Goal: Information Seeking & Learning: Learn about a topic

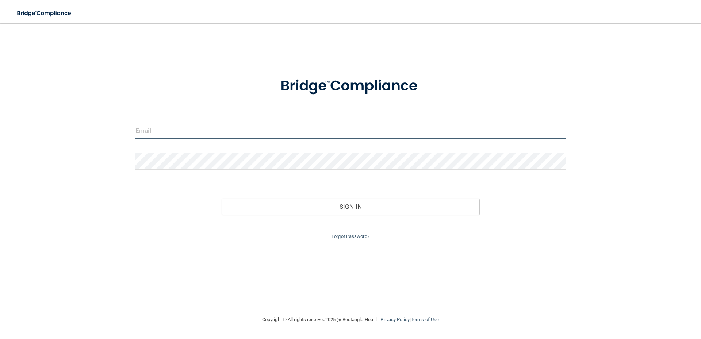
click at [260, 125] on input "email" at bounding box center [350, 131] width 430 height 16
type input "[EMAIL_ADDRESS][DOMAIN_NAME]"
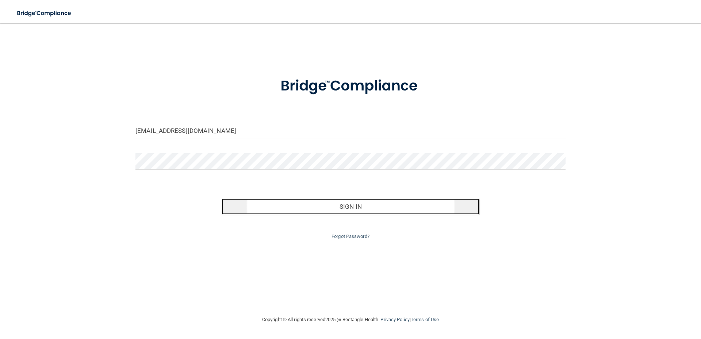
click at [370, 208] on button "Sign In" at bounding box center [351, 207] width 258 height 16
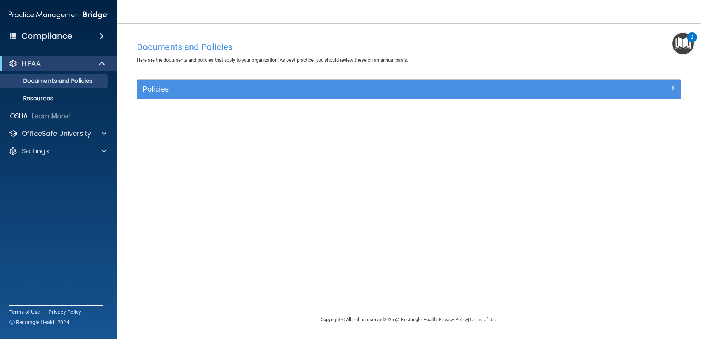
click at [200, 97] on div "Policies" at bounding box center [408, 89] width 543 height 19
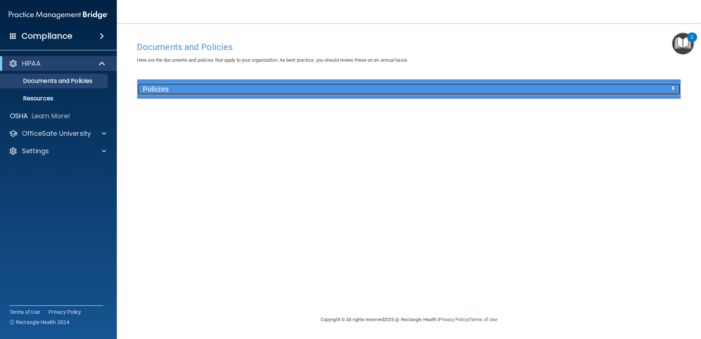
click at [674, 88] on span at bounding box center [673, 88] width 4 height 9
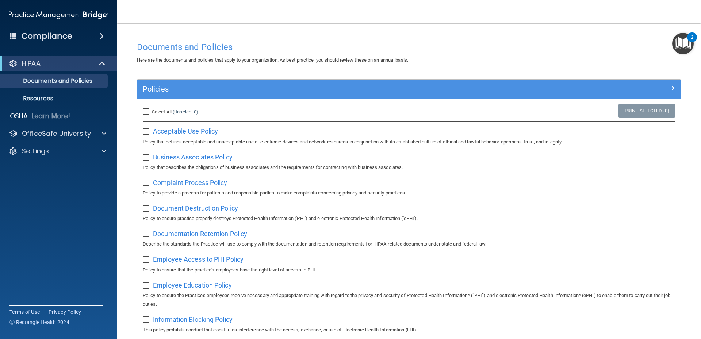
click at [67, 34] on h4 "Compliance" at bounding box center [47, 36] width 51 height 10
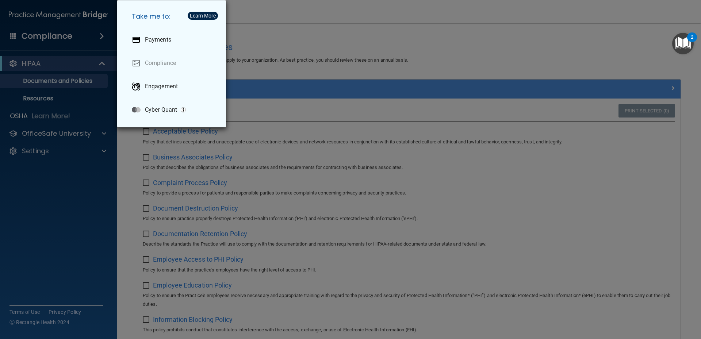
drag, startPoint x: 343, startPoint y: 49, endPoint x: 340, endPoint y: 58, distance: 9.2
click at [343, 49] on div "Take me to: Payments Compliance Engagement Cyber Quant" at bounding box center [350, 169] width 701 height 339
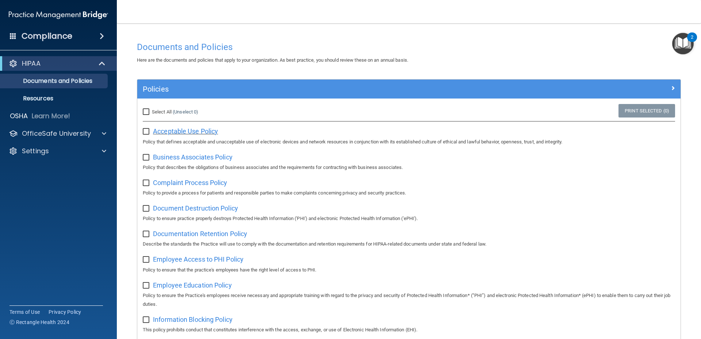
click at [185, 133] on span "Acceptable Use Policy" at bounding box center [185, 131] width 65 height 8
click at [145, 112] on input "Select All (Unselect 0) Unselect All" at bounding box center [147, 112] width 8 height 6
checkbox input "true"
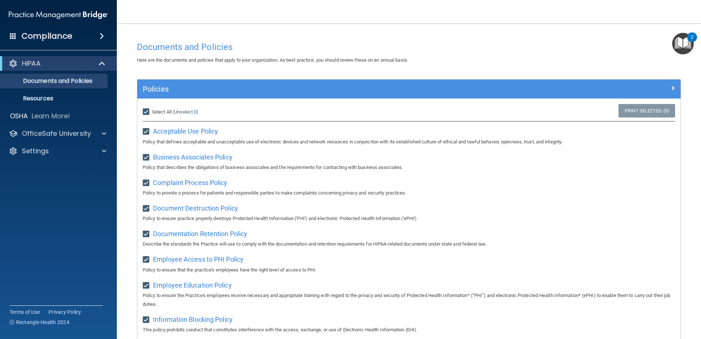
checkbox input "true"
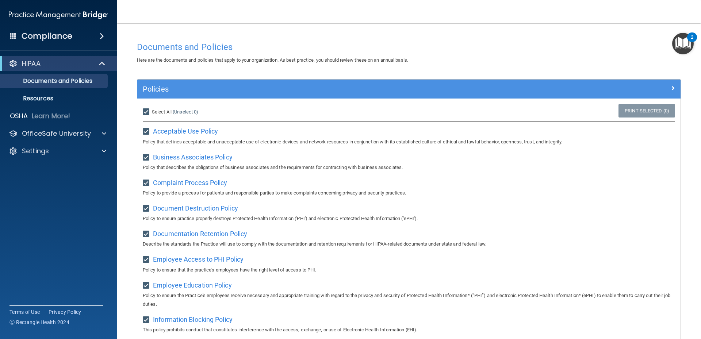
checkbox input "true"
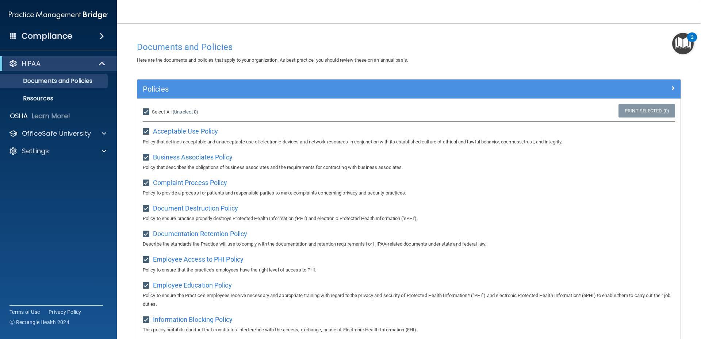
checkbox input "true"
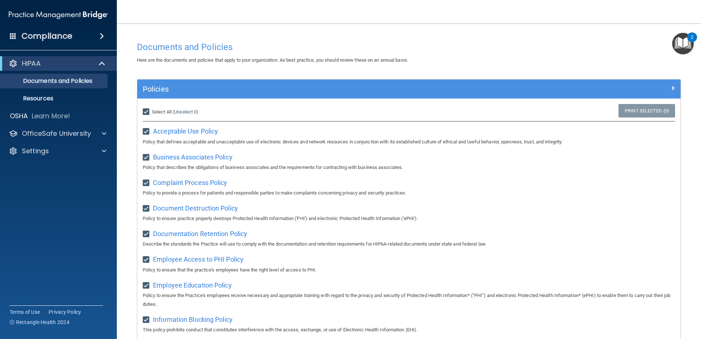
checkbox input "true"
click at [147, 110] on input "Select All (Unselect 21) Unselect All" at bounding box center [147, 112] width 8 height 6
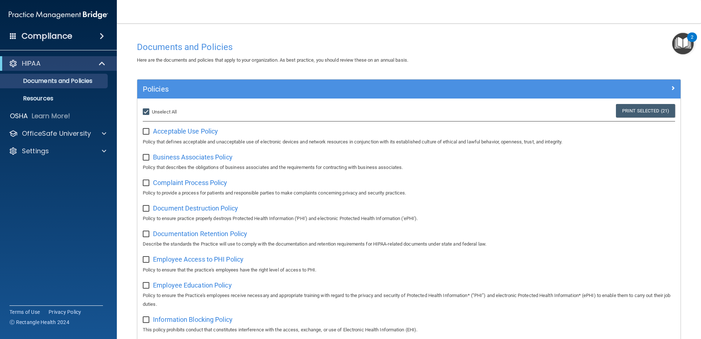
checkbox input "false"
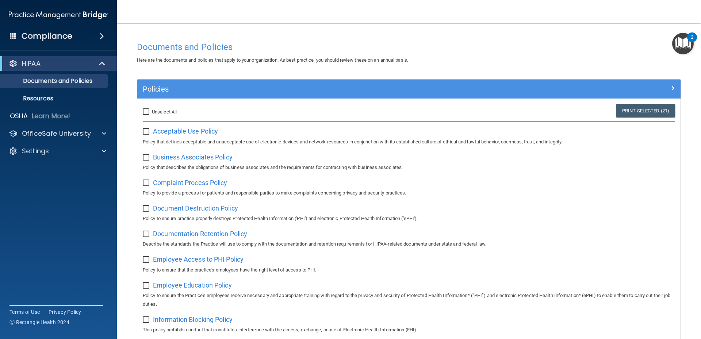
checkbox input "false"
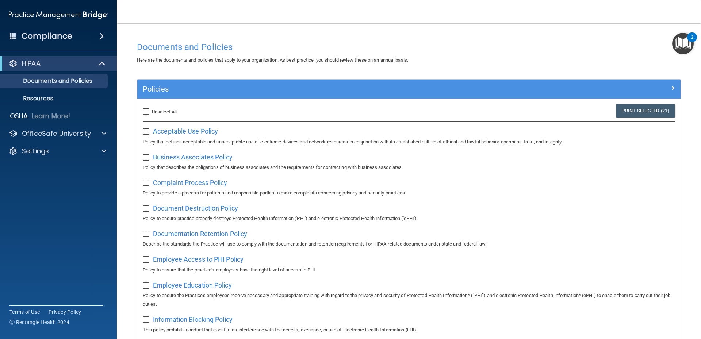
checkbox input "false"
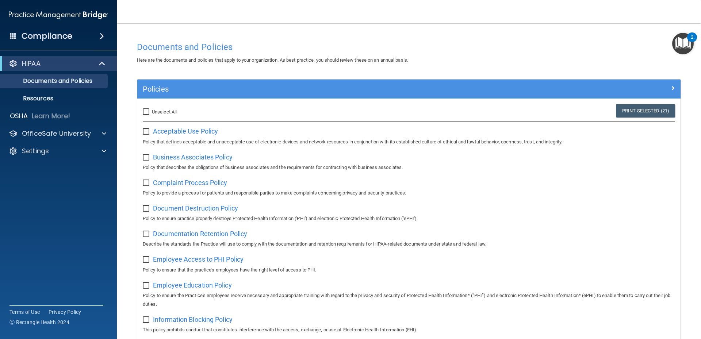
checkbox input "false"
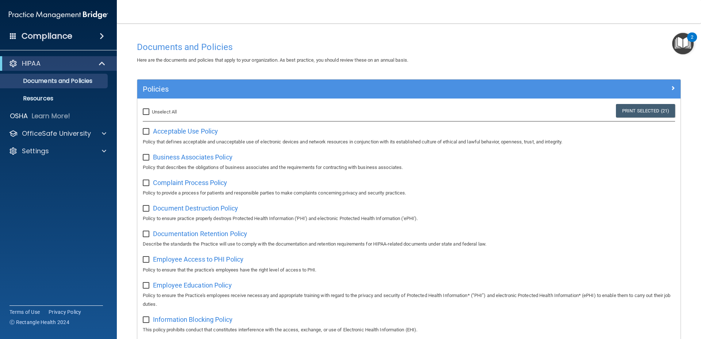
checkbox input "false"
click at [36, 98] on p "Resources" at bounding box center [55, 98] width 100 height 7
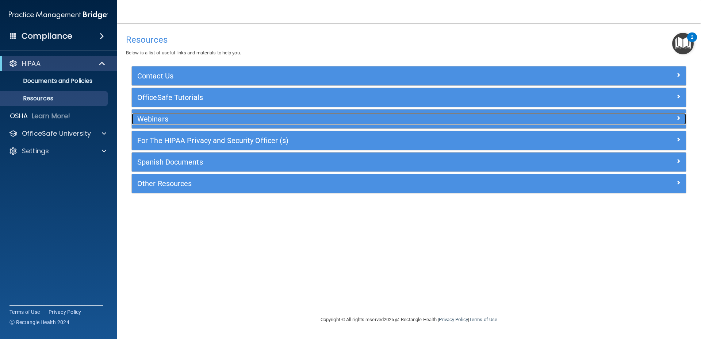
click at [258, 123] on h5 "Webinars" at bounding box center [339, 119] width 405 height 8
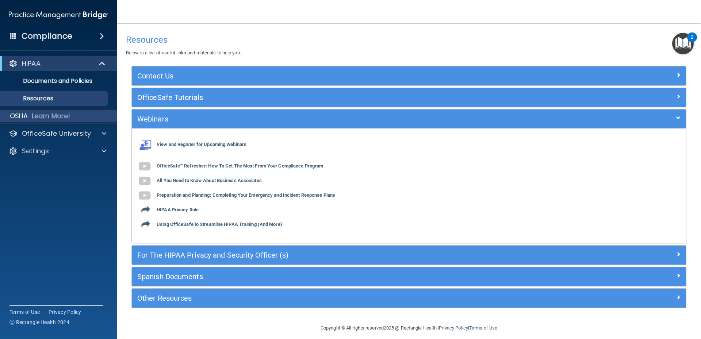
click at [18, 115] on p "OSHA" at bounding box center [19, 116] width 18 height 9
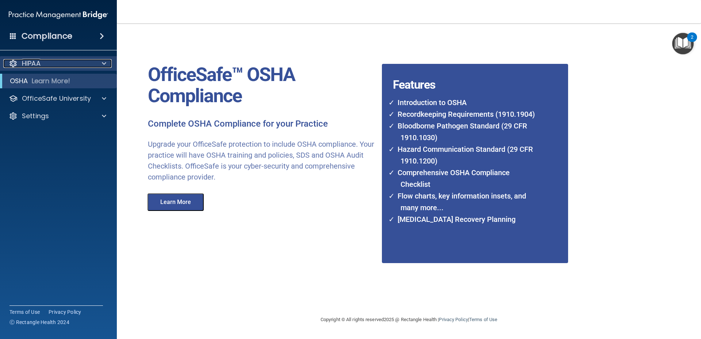
click at [37, 62] on p "HIPAA" at bounding box center [31, 63] width 19 height 9
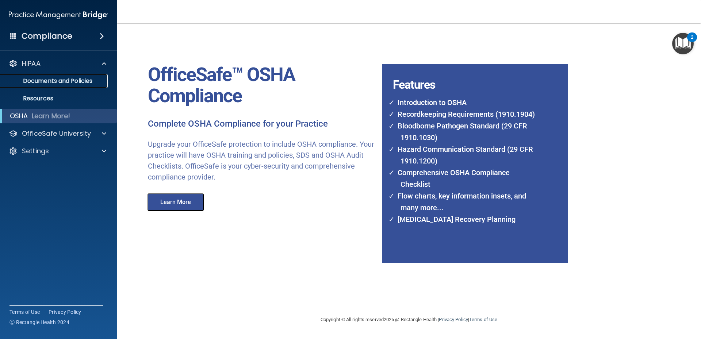
click at [70, 82] on p "Documents and Policies" at bounding box center [55, 80] width 100 height 7
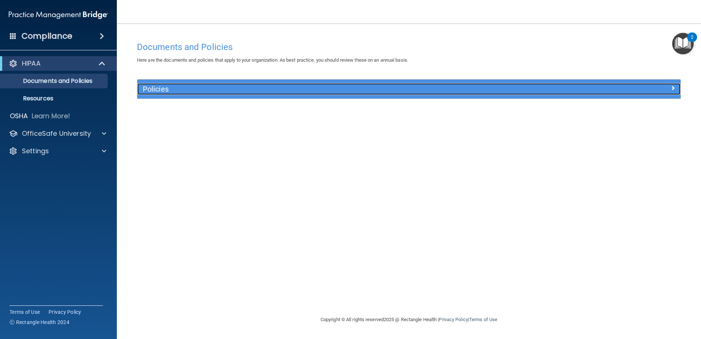
click at [181, 85] on div "Policies" at bounding box center [340, 89] width 407 height 12
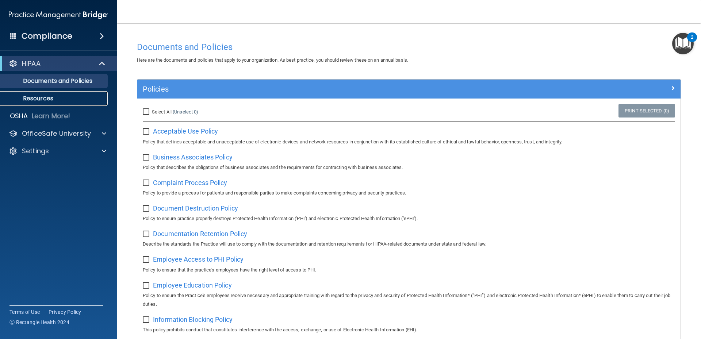
click at [46, 99] on p "Resources" at bounding box center [55, 98] width 100 height 7
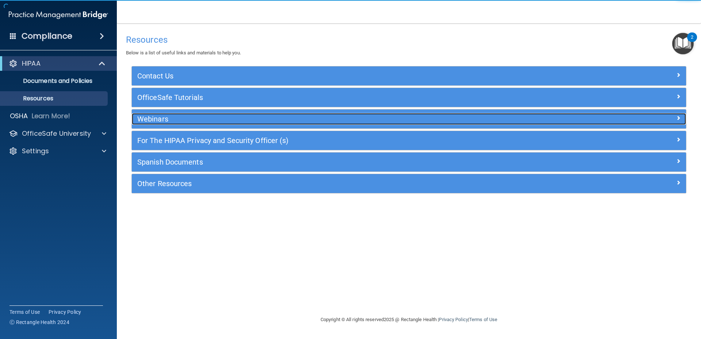
click at [164, 123] on div "Webinars" at bounding box center [340, 119] width 416 height 12
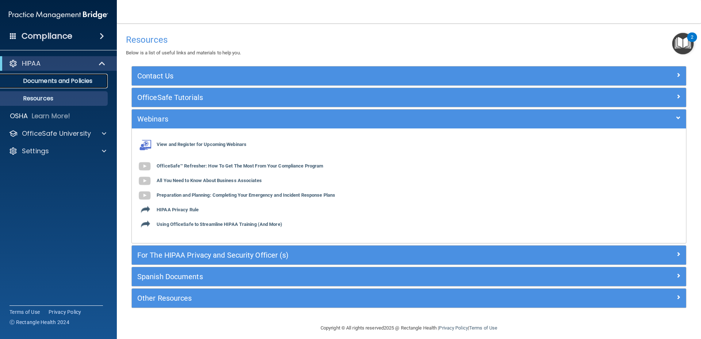
click at [57, 76] on link "Documents and Policies" at bounding box center [50, 81] width 115 height 15
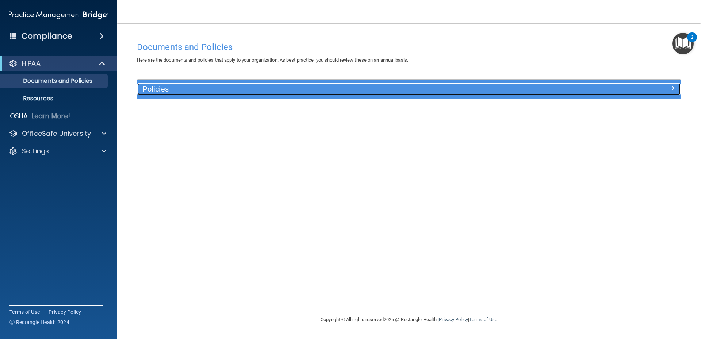
click at [198, 89] on h5 "Policies" at bounding box center [341, 89] width 396 height 8
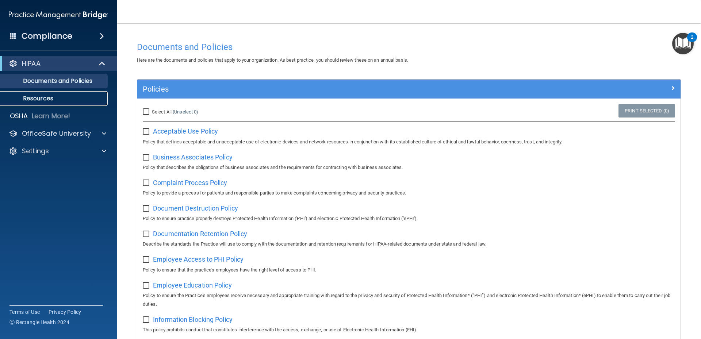
click at [48, 98] on p "Resources" at bounding box center [55, 98] width 100 height 7
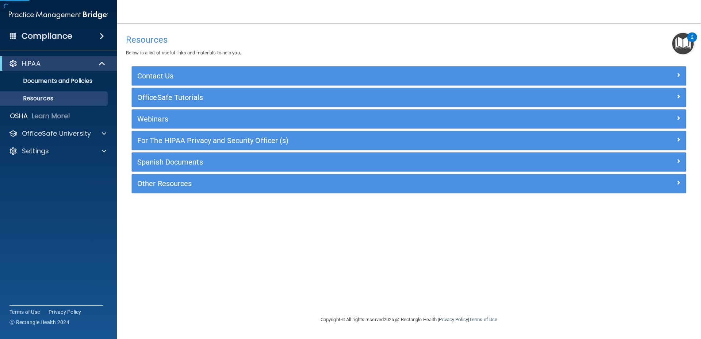
click at [195, 113] on div "Webinars" at bounding box center [409, 119] width 554 height 19
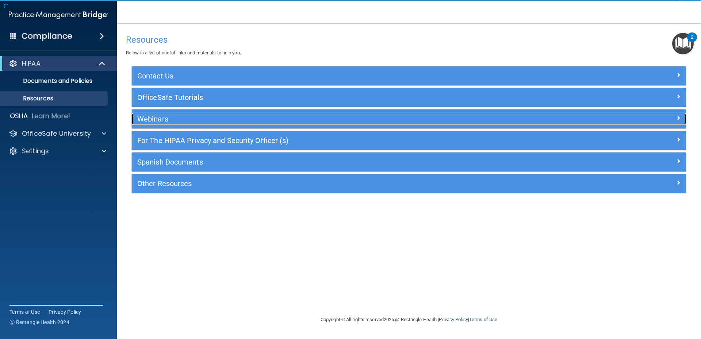
click at [171, 114] on div "Webinars" at bounding box center [340, 119] width 416 height 12
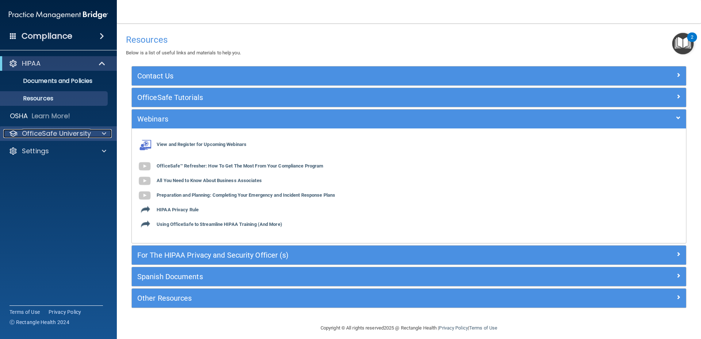
click at [39, 134] on p "OfficeSafe University" at bounding box center [56, 133] width 69 height 9
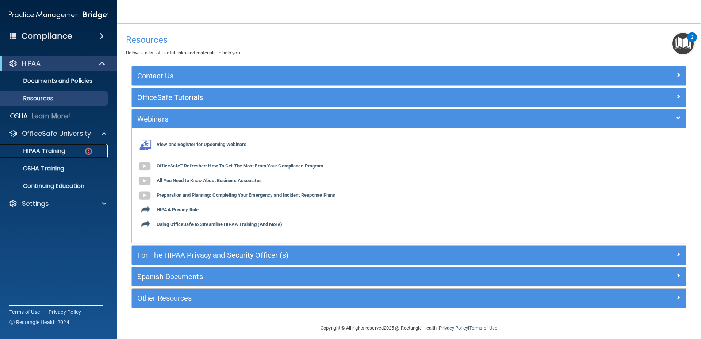
click at [44, 150] on p "HIPAA Training" at bounding box center [35, 150] width 60 height 7
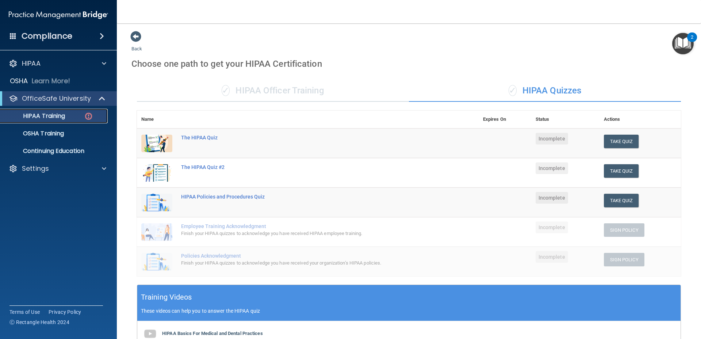
scroll to position [172, 0]
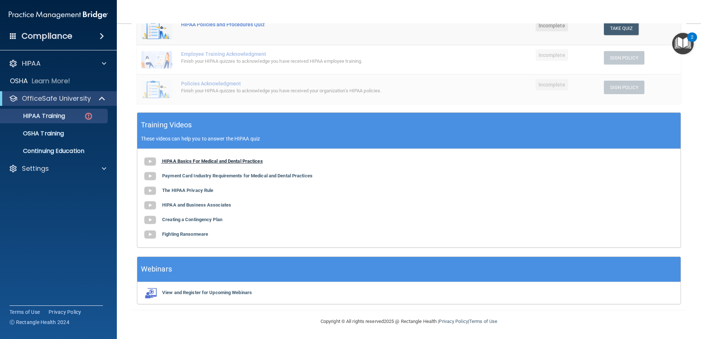
click at [211, 161] on b "HIPAA Basics For Medical and Dental Practices" at bounding box center [212, 160] width 101 height 5
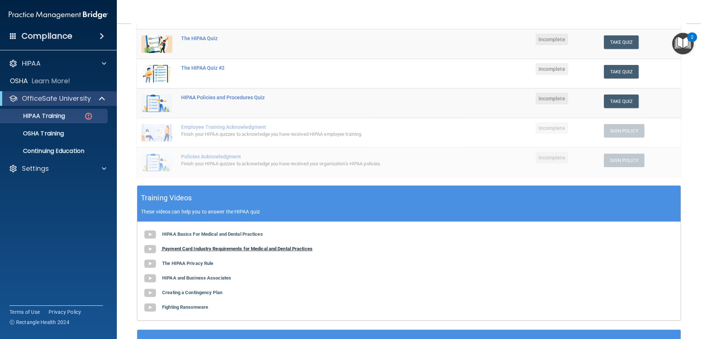
click at [243, 249] on b "Payment Card Industry Requirements for Medical and Dental Practices" at bounding box center [237, 248] width 150 height 5
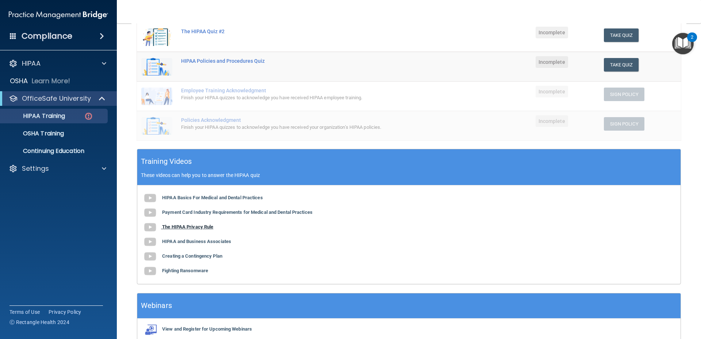
click at [187, 227] on b "The HIPAA Privacy Rule" at bounding box center [187, 226] width 51 height 5
click at [203, 242] on b "HIPAA and Business Associates" at bounding box center [196, 241] width 69 height 5
click at [204, 257] on b "Creating a Contingency Plan" at bounding box center [192, 255] width 60 height 5
click at [191, 271] on b "Fighting Ransomware" at bounding box center [185, 270] width 46 height 5
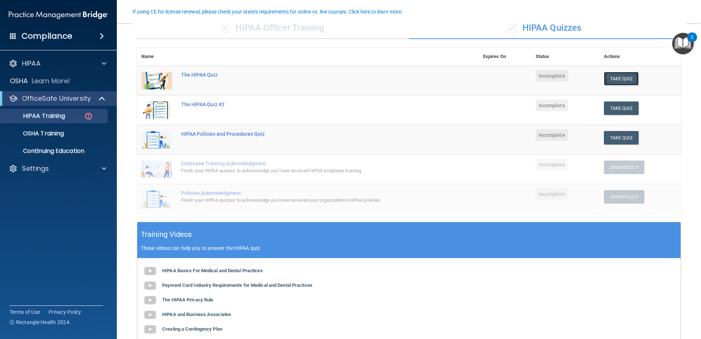
click at [619, 81] on button "Take Quiz" at bounding box center [621, 79] width 35 height 14
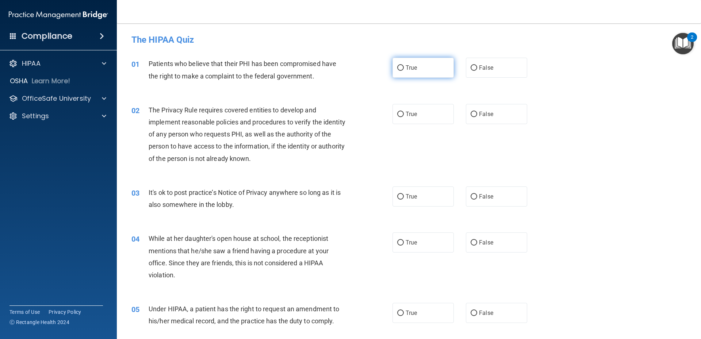
click at [402, 70] on label "True" at bounding box center [422, 68] width 61 height 20
click at [402, 70] on input "True" at bounding box center [400, 67] width 7 height 5
radio input "true"
click at [397, 116] on input "True" at bounding box center [400, 114] width 7 height 5
radio input "true"
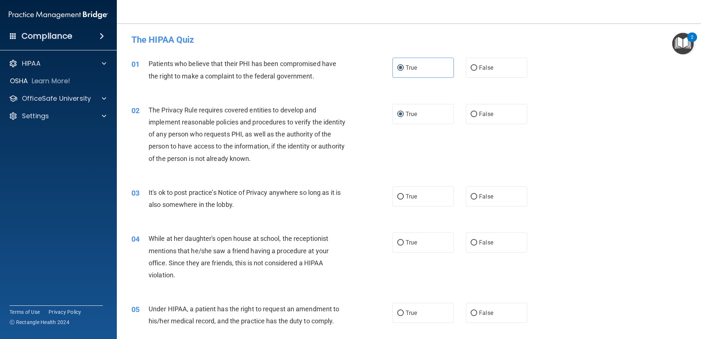
scroll to position [37, 0]
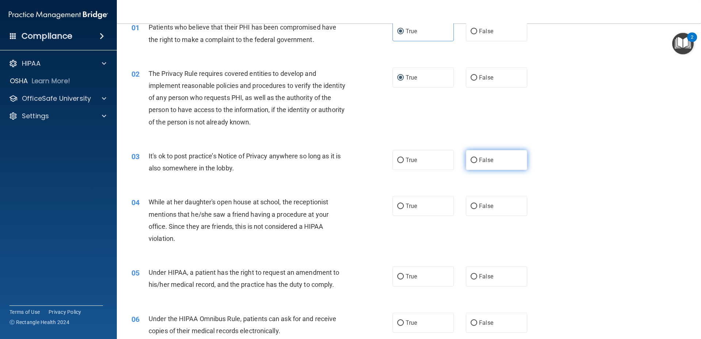
click at [471, 160] on input "False" at bounding box center [474, 160] width 7 height 5
radio input "true"
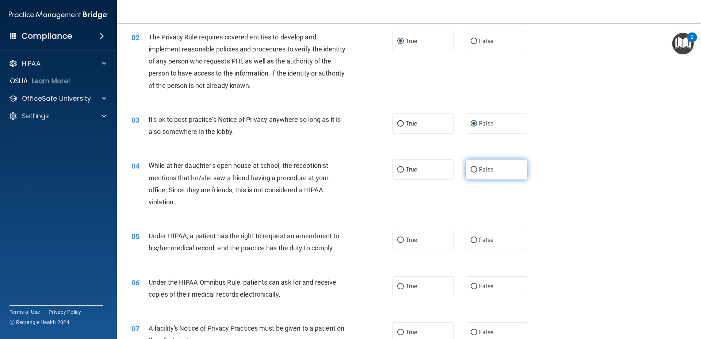
click at [483, 172] on span "False" at bounding box center [486, 169] width 14 height 7
click at [477, 172] on input "False" at bounding box center [474, 169] width 7 height 5
radio input "true"
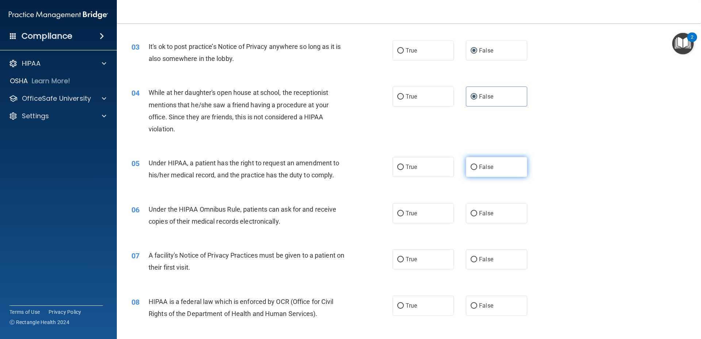
click at [473, 168] on input "False" at bounding box center [474, 167] width 7 height 5
radio input "true"
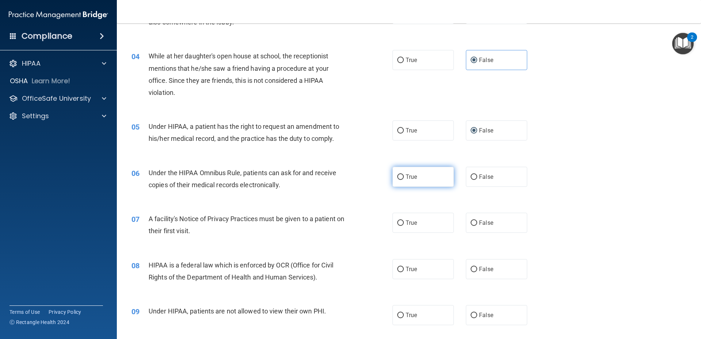
click at [411, 180] on span "True" at bounding box center [411, 176] width 11 height 7
click at [404, 180] on input "True" at bounding box center [400, 177] width 7 height 5
radio input "true"
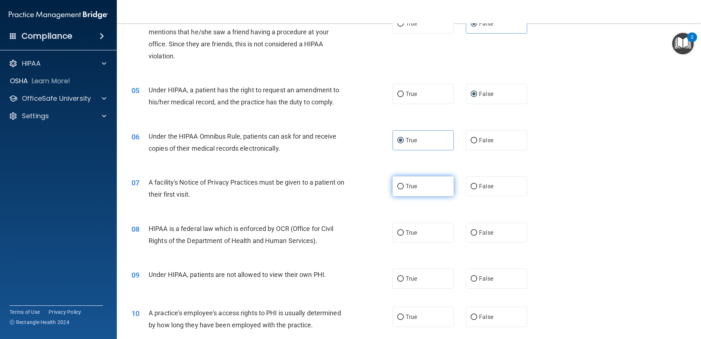
click at [427, 182] on label "True" at bounding box center [422, 186] width 61 height 20
click at [404, 184] on input "True" at bounding box center [400, 186] width 7 height 5
radio input "true"
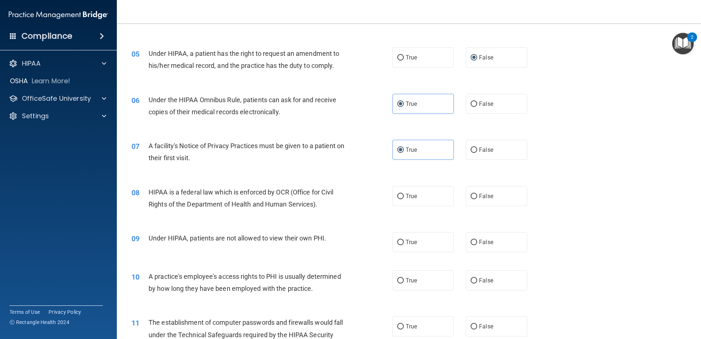
scroll to position [292, 0]
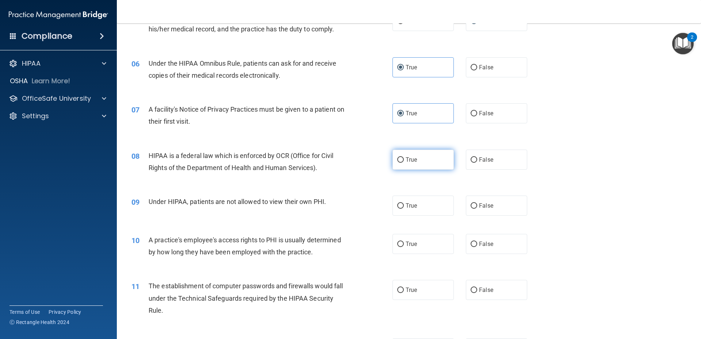
click at [442, 157] on label "True" at bounding box center [422, 160] width 61 height 20
click at [404, 157] on input "True" at bounding box center [400, 159] width 7 height 5
radio input "true"
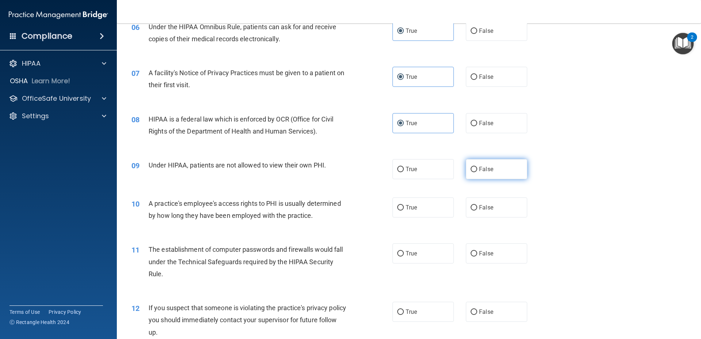
click at [482, 171] on span "False" at bounding box center [486, 169] width 14 height 7
click at [477, 171] on input "False" at bounding box center [474, 169] width 7 height 5
radio input "true"
click at [474, 206] on label "False" at bounding box center [496, 208] width 61 height 20
click at [474, 206] on input "False" at bounding box center [474, 207] width 7 height 5
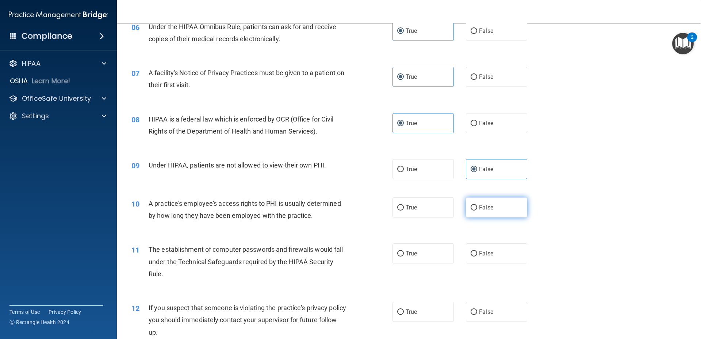
radio input "true"
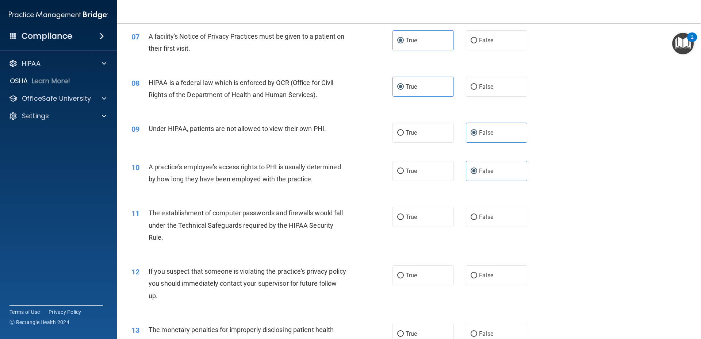
scroll to position [402, 0]
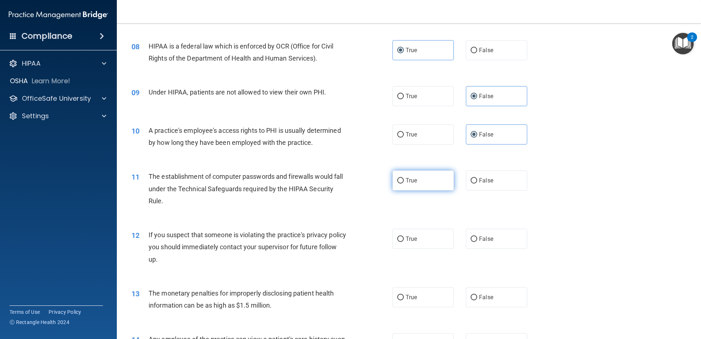
click at [403, 181] on label "True" at bounding box center [422, 180] width 61 height 20
click at [403, 181] on input "True" at bounding box center [400, 180] width 7 height 5
radio input "true"
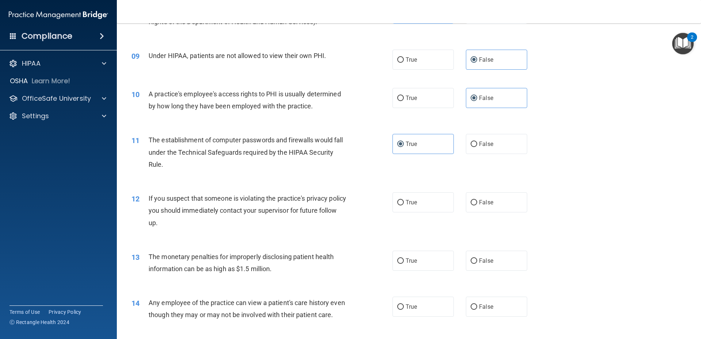
scroll to position [475, 0]
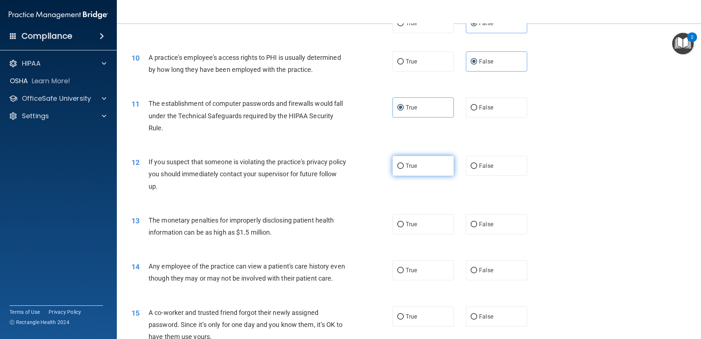
click at [427, 162] on label "True" at bounding box center [422, 166] width 61 height 20
click at [404, 164] on input "True" at bounding box center [400, 166] width 7 height 5
radio input "true"
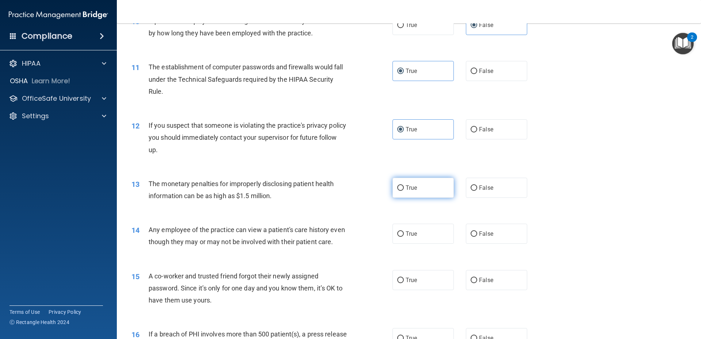
click at [433, 190] on label "True" at bounding box center [422, 188] width 61 height 20
click at [404, 190] on input "True" at bounding box center [400, 187] width 7 height 5
radio input "true"
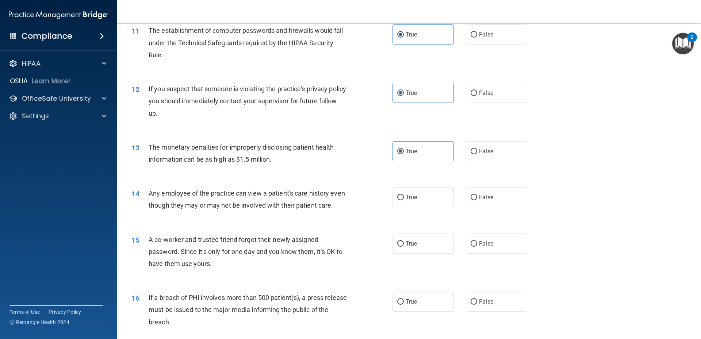
scroll to position [584, 0]
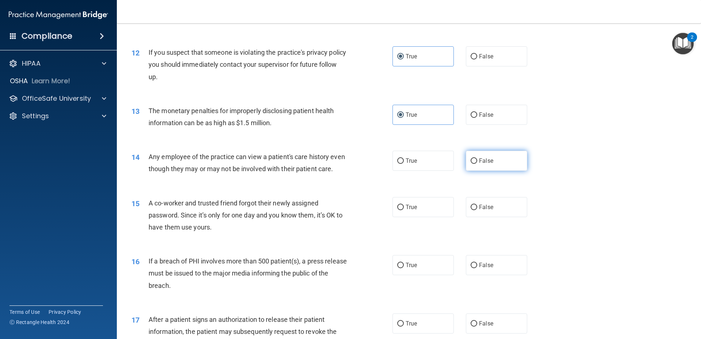
click at [480, 157] on label "False" at bounding box center [496, 161] width 61 height 20
click at [477, 158] on input "False" at bounding box center [474, 160] width 7 height 5
radio input "true"
click at [420, 162] on label "True" at bounding box center [422, 161] width 61 height 20
click at [404, 162] on input "True" at bounding box center [400, 160] width 7 height 5
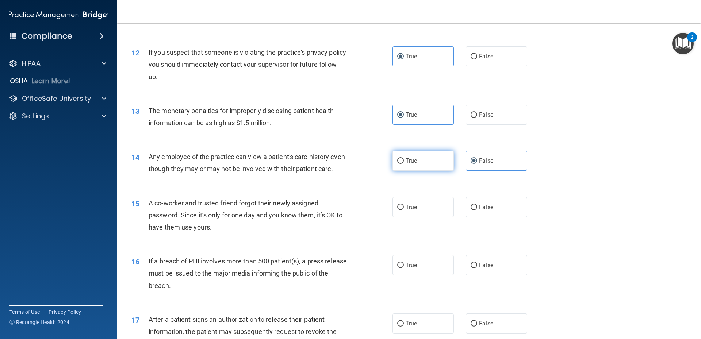
radio input "true"
radio input "false"
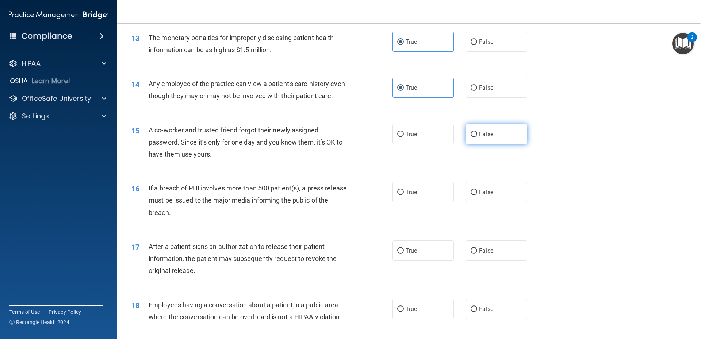
click at [489, 138] on span "False" at bounding box center [486, 134] width 14 height 7
click at [477, 137] on input "False" at bounding box center [474, 134] width 7 height 5
radio input "true"
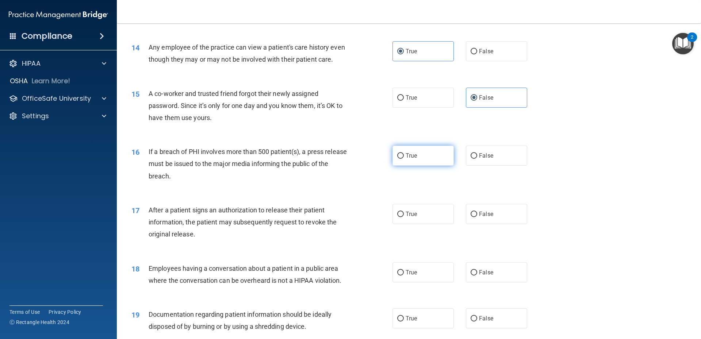
click at [429, 166] on label "True" at bounding box center [422, 156] width 61 height 20
click at [404, 159] on input "True" at bounding box center [400, 155] width 7 height 5
radio input "true"
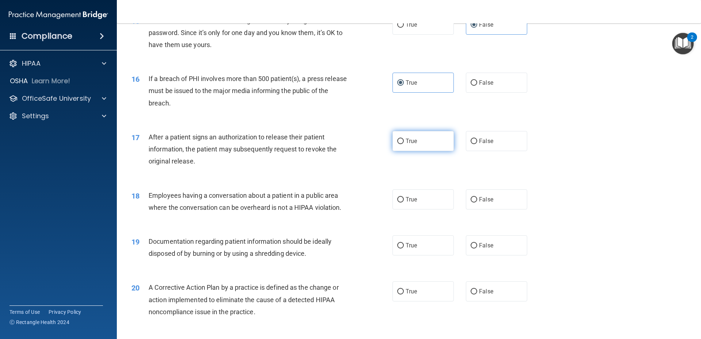
click at [412, 151] on label "True" at bounding box center [422, 141] width 61 height 20
click at [404, 144] on input "True" at bounding box center [400, 141] width 7 height 5
radio input "true"
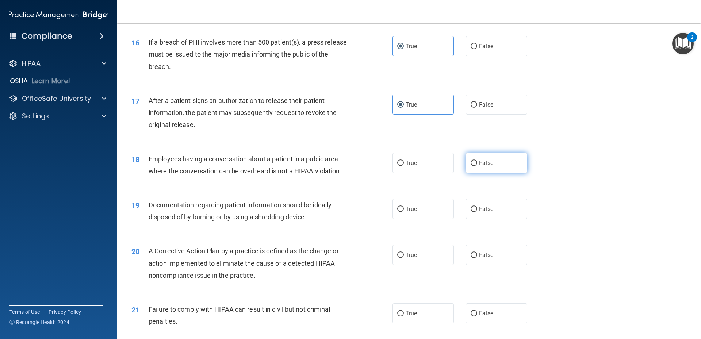
click at [514, 173] on label "False" at bounding box center [496, 163] width 61 height 20
click at [477, 166] on input "False" at bounding box center [474, 163] width 7 height 5
radio input "true"
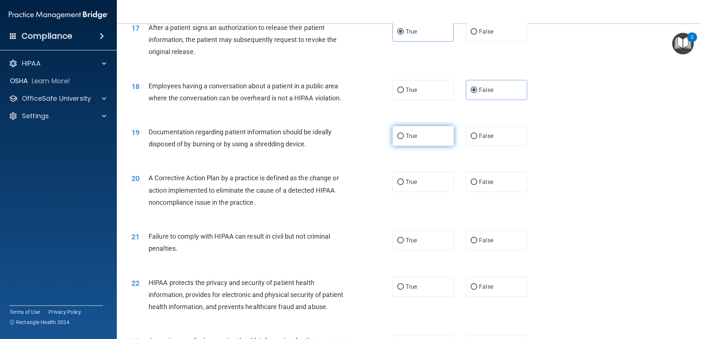
click at [397, 139] on input "True" at bounding box center [400, 136] width 7 height 5
radio input "true"
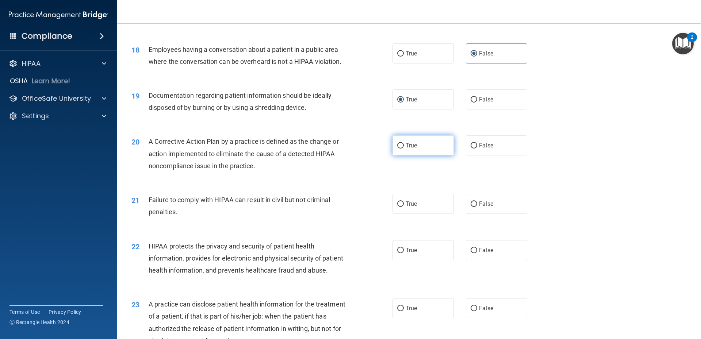
click at [425, 156] on label "True" at bounding box center [422, 145] width 61 height 20
click at [404, 149] on input "True" at bounding box center [400, 145] width 7 height 5
radio input "true"
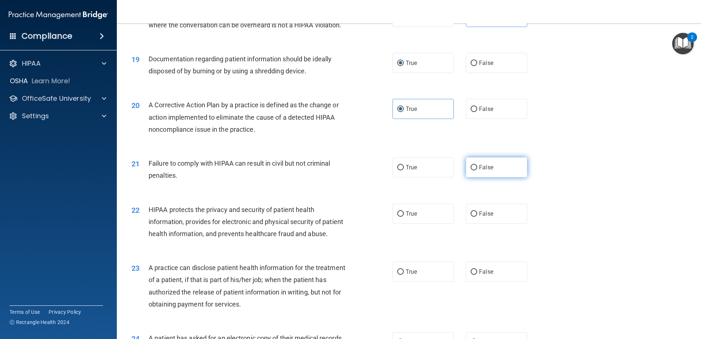
click at [491, 177] on label "False" at bounding box center [496, 167] width 61 height 20
click at [477, 170] on input "False" at bounding box center [474, 167] width 7 height 5
radio input "true"
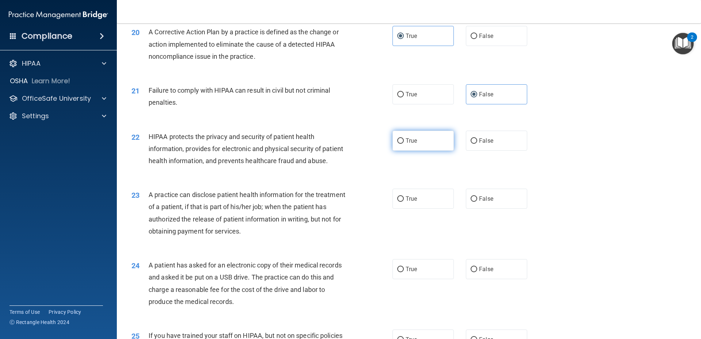
click at [421, 151] on label "True" at bounding box center [422, 141] width 61 height 20
click at [404, 144] on input "True" at bounding box center [400, 140] width 7 height 5
radio input "true"
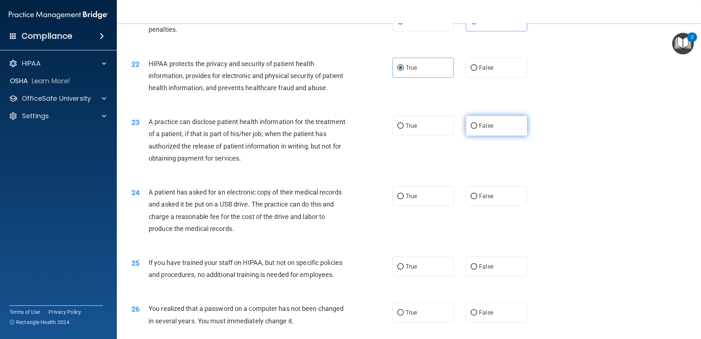
click at [473, 129] on input "False" at bounding box center [474, 125] width 7 height 5
radio input "true"
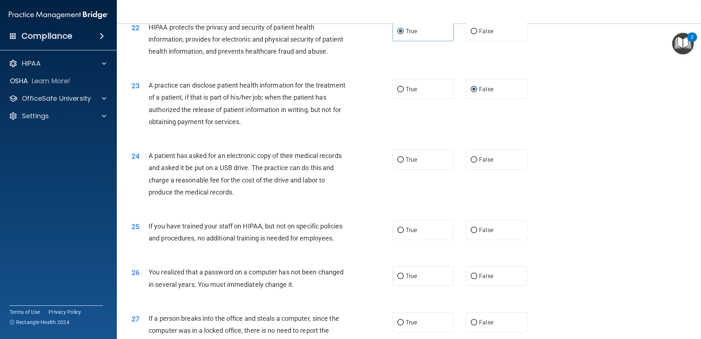
drag, startPoint x: 402, startPoint y: 186, endPoint x: 389, endPoint y: 215, distance: 31.7
click at [402, 170] on label "True" at bounding box center [422, 160] width 61 height 20
click at [402, 163] on input "True" at bounding box center [400, 159] width 7 height 5
radio input "true"
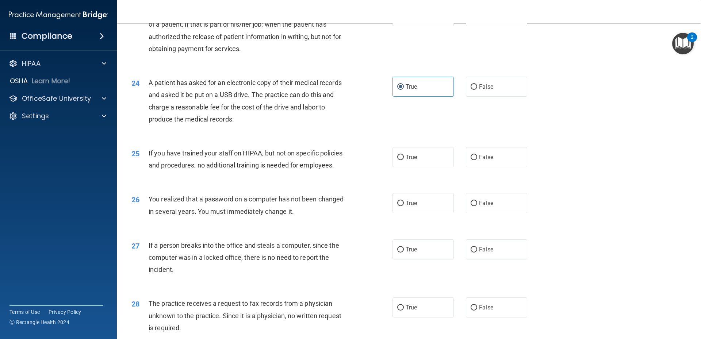
scroll to position [1241, 0]
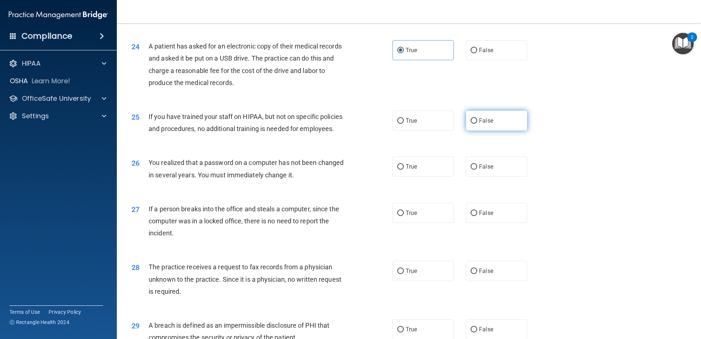
click at [472, 124] on input "False" at bounding box center [474, 120] width 7 height 5
radio input "true"
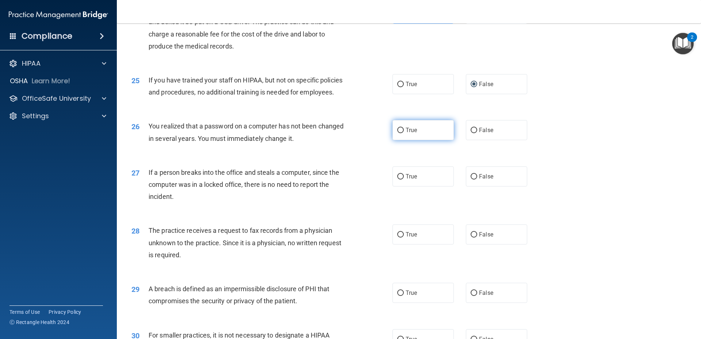
click at [406, 134] on span "True" at bounding box center [411, 130] width 11 height 7
click at [404, 133] on input "True" at bounding box center [400, 130] width 7 height 5
radio input "true"
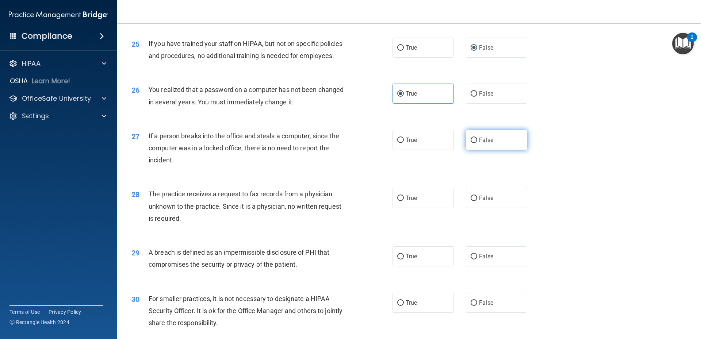
click at [484, 143] on span "False" at bounding box center [486, 140] width 14 height 7
click at [477, 143] on input "False" at bounding box center [474, 140] width 7 height 5
radio input "true"
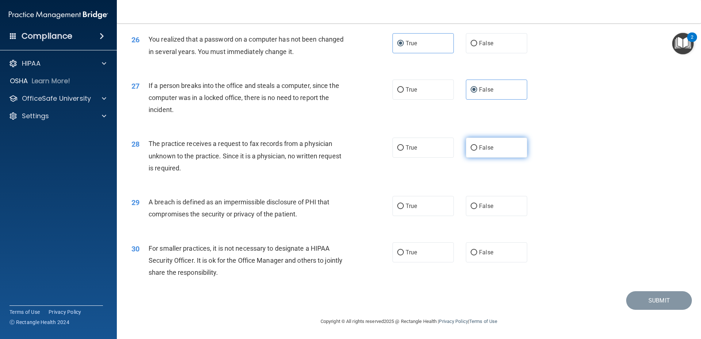
click at [482, 153] on label "False" at bounding box center [496, 148] width 61 height 20
click at [477, 151] on input "False" at bounding box center [474, 147] width 7 height 5
radio input "true"
click at [406, 204] on span "True" at bounding box center [411, 206] width 11 height 7
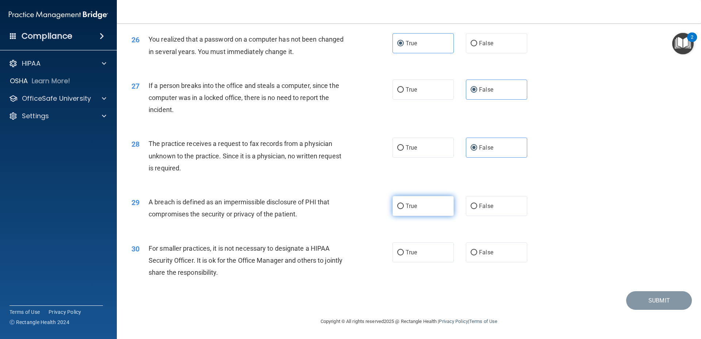
click at [404, 204] on input "True" at bounding box center [400, 206] width 7 height 5
radio input "true"
click at [496, 259] on label "False" at bounding box center [496, 252] width 61 height 20
click at [477, 256] on input "False" at bounding box center [474, 252] width 7 height 5
radio input "true"
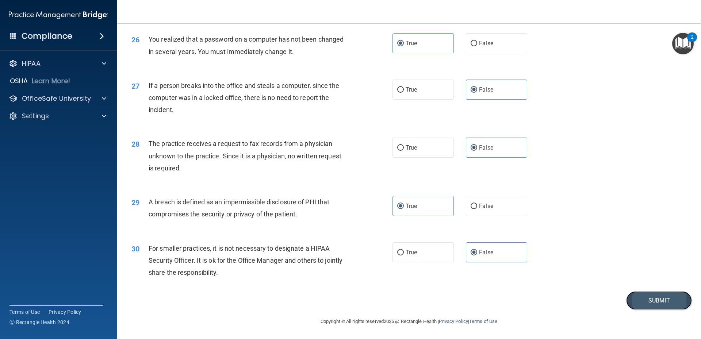
click at [645, 306] on button "Submit" at bounding box center [659, 300] width 66 height 19
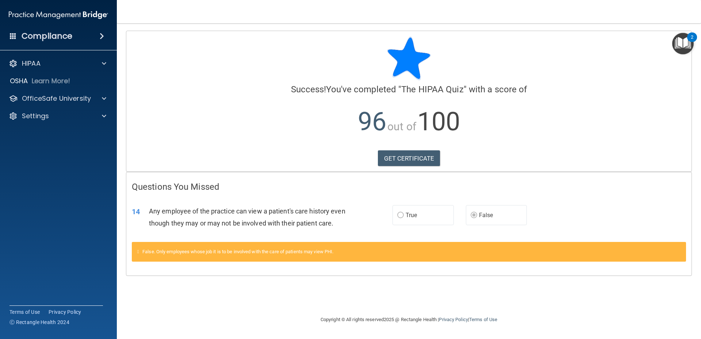
click at [225, 247] on div "False. Only employees whose job it is to be involved with the care of patients …" at bounding box center [409, 252] width 554 height 20
click at [411, 156] on link "GET CERTIFICATE" at bounding box center [409, 158] width 62 height 16
click at [31, 98] on p "OfficeSafe University" at bounding box center [56, 98] width 69 height 9
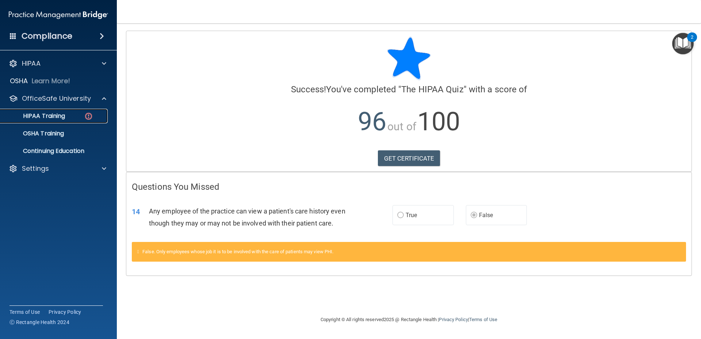
click at [51, 115] on p "HIPAA Training" at bounding box center [35, 115] width 60 height 7
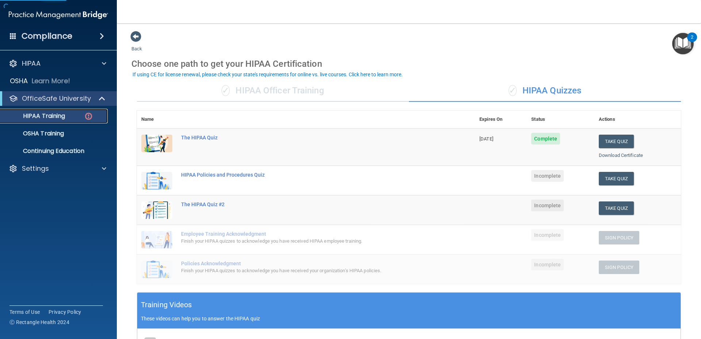
scroll to position [37, 0]
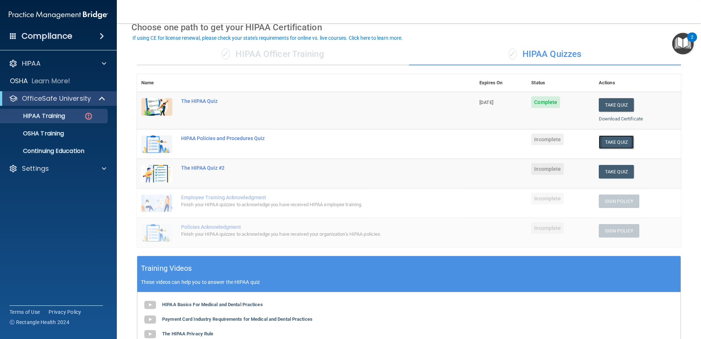
click at [626, 142] on button "Take Quiz" at bounding box center [616, 142] width 35 height 14
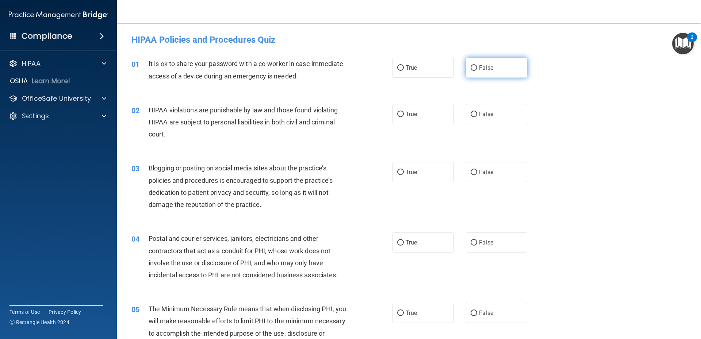
click at [484, 72] on label "False" at bounding box center [496, 68] width 61 height 20
click at [477, 71] on input "False" at bounding box center [474, 67] width 7 height 5
radio input "true"
click at [412, 114] on span "True" at bounding box center [411, 114] width 11 height 7
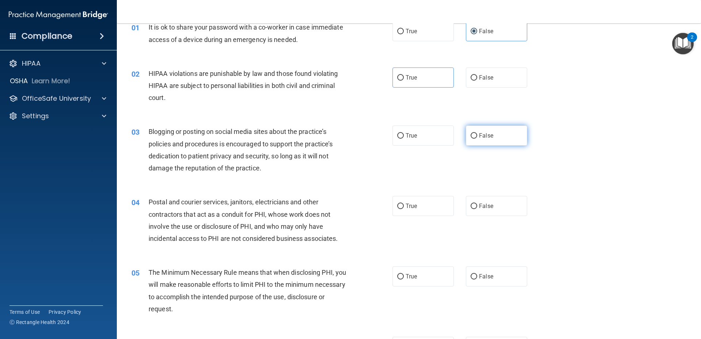
click at [486, 145] on label "False" at bounding box center [496, 136] width 61 height 20
click at [477, 139] on input "False" at bounding box center [474, 135] width 7 height 5
radio input "true"
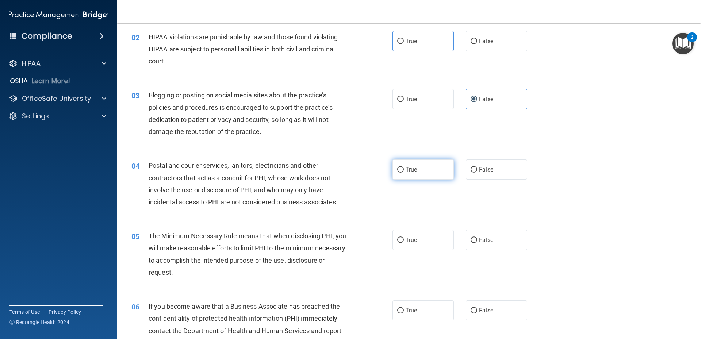
click at [418, 173] on label "True" at bounding box center [422, 170] width 61 height 20
click at [404, 173] on input "True" at bounding box center [400, 169] width 7 height 5
radio input "true"
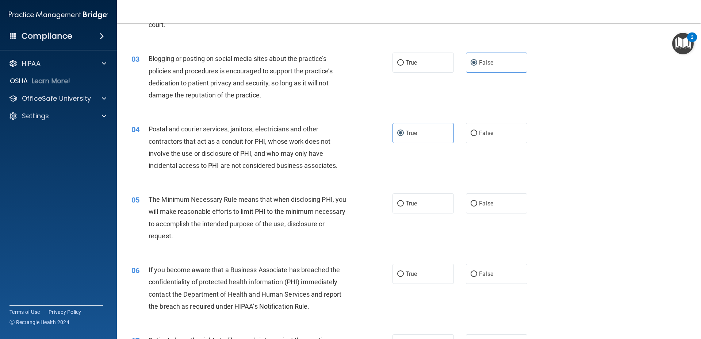
scroll to position [146, 0]
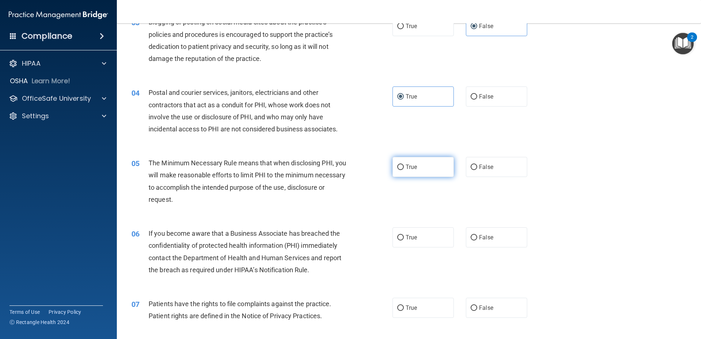
click at [414, 174] on label "True" at bounding box center [422, 167] width 61 height 20
click at [404, 170] on input "True" at bounding box center [400, 167] width 7 height 5
radio input "true"
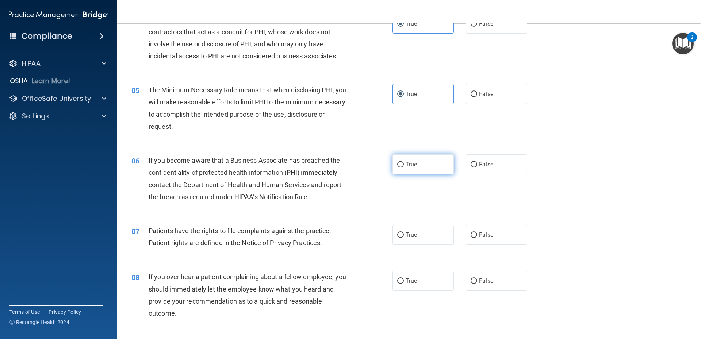
click at [404, 161] on label "True" at bounding box center [422, 164] width 61 height 20
click at [404, 162] on input "True" at bounding box center [400, 164] width 7 height 5
radio input "true"
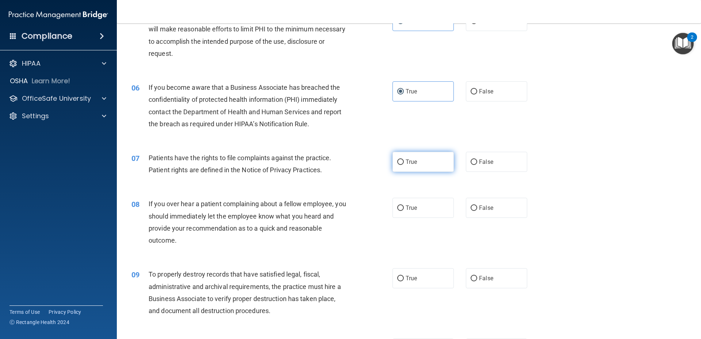
click at [431, 165] on label "True" at bounding box center [422, 162] width 61 height 20
click at [404, 165] on input "True" at bounding box center [400, 162] width 7 height 5
radio input "true"
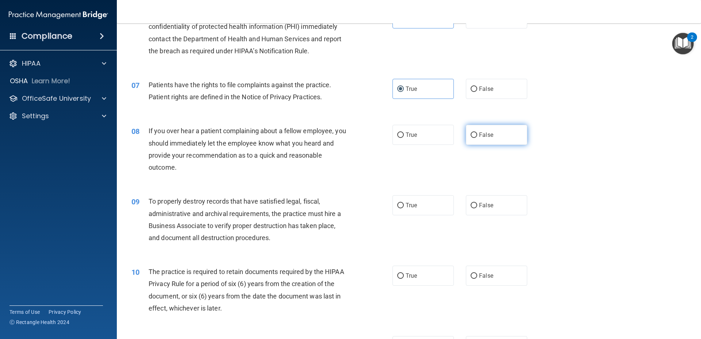
click at [471, 137] on input "False" at bounding box center [474, 135] width 7 height 5
radio input "true"
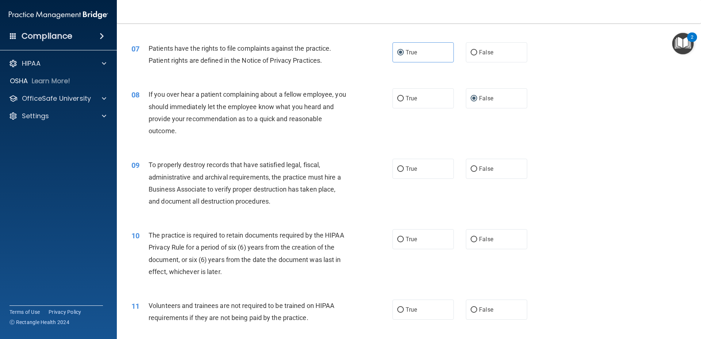
scroll to position [438, 0]
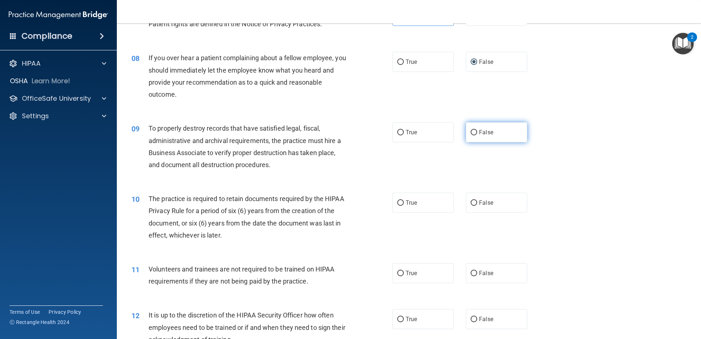
click at [472, 127] on label "False" at bounding box center [496, 132] width 61 height 20
click at [472, 130] on input "False" at bounding box center [474, 132] width 7 height 5
radio input "true"
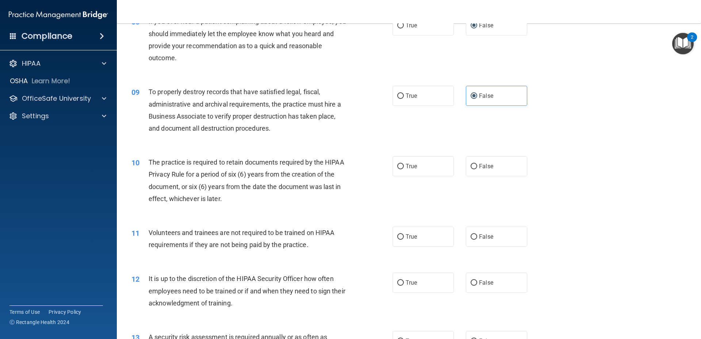
scroll to position [511, 0]
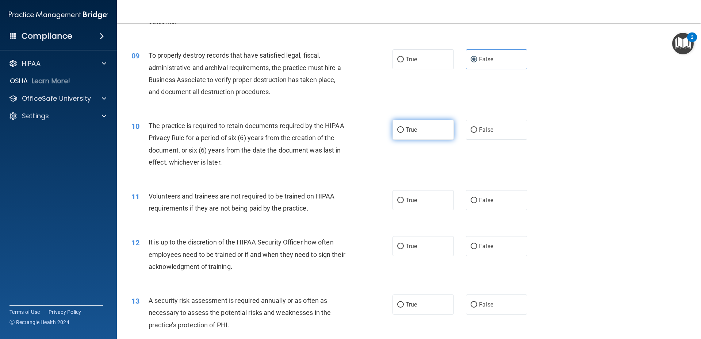
click at [397, 130] on input "True" at bounding box center [400, 129] width 7 height 5
radio input "true"
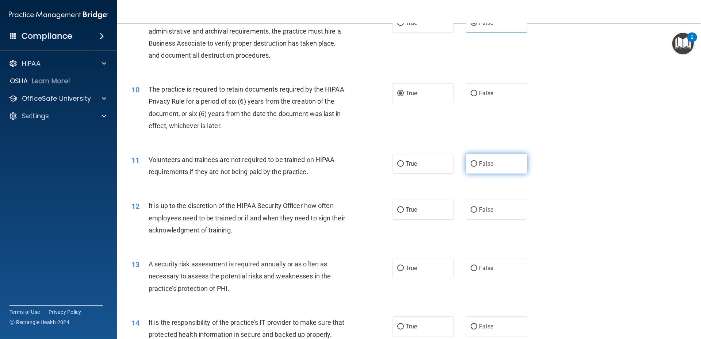
click at [474, 163] on label "False" at bounding box center [496, 164] width 61 height 20
click at [474, 163] on input "False" at bounding box center [474, 163] width 7 height 5
radio input "true"
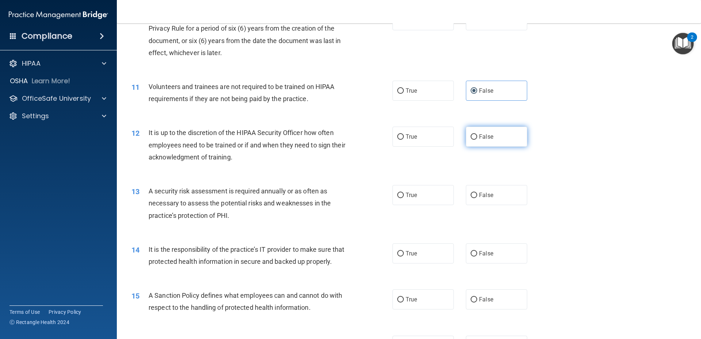
click at [498, 136] on label "False" at bounding box center [496, 137] width 61 height 20
click at [477, 136] on input "False" at bounding box center [474, 136] width 7 height 5
radio input "true"
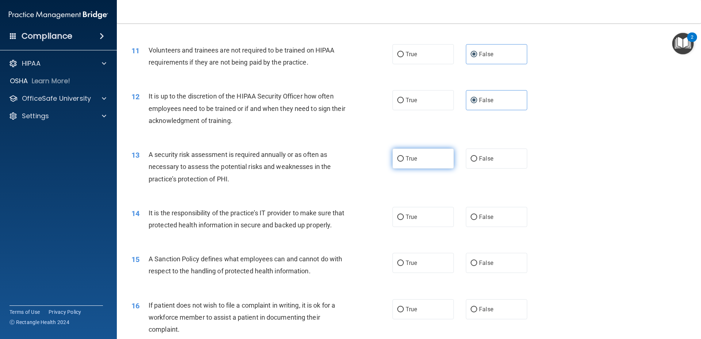
click at [434, 164] on label "True" at bounding box center [422, 159] width 61 height 20
click at [404, 162] on input "True" at bounding box center [400, 158] width 7 height 5
radio input "true"
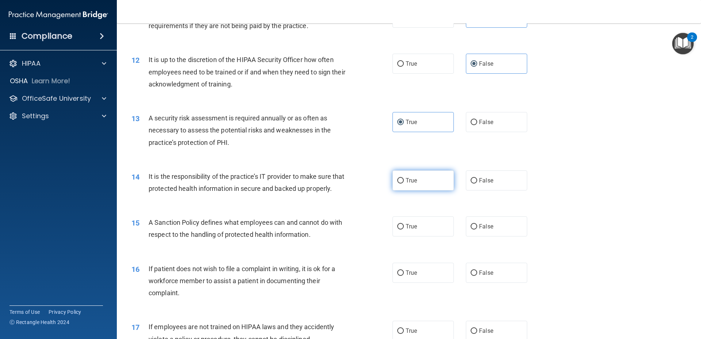
click at [430, 179] on label "True" at bounding box center [422, 180] width 61 height 20
click at [404, 179] on input "True" at bounding box center [400, 180] width 7 height 5
radio input "true"
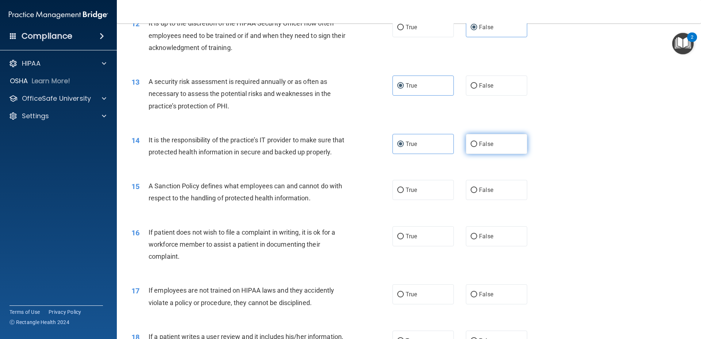
click at [480, 148] on label "False" at bounding box center [496, 144] width 61 height 20
click at [477, 147] on input "False" at bounding box center [474, 144] width 7 height 5
radio input "true"
drag, startPoint x: 427, startPoint y: 138, endPoint x: 421, endPoint y: 140, distance: 6.2
click at [425, 138] on label "True" at bounding box center [422, 144] width 61 height 20
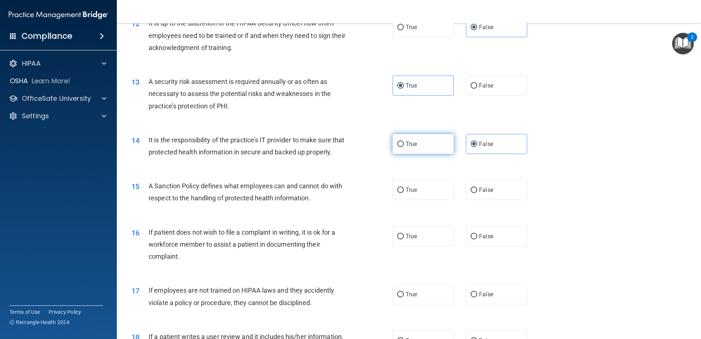
click at [404, 142] on input "True" at bounding box center [400, 144] width 7 height 5
radio input "true"
click at [471, 143] on input "False" at bounding box center [474, 144] width 7 height 5
radio input "true"
radio input "false"
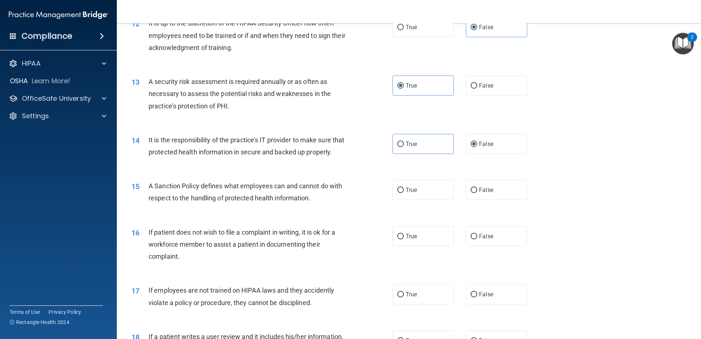
scroll to position [767, 0]
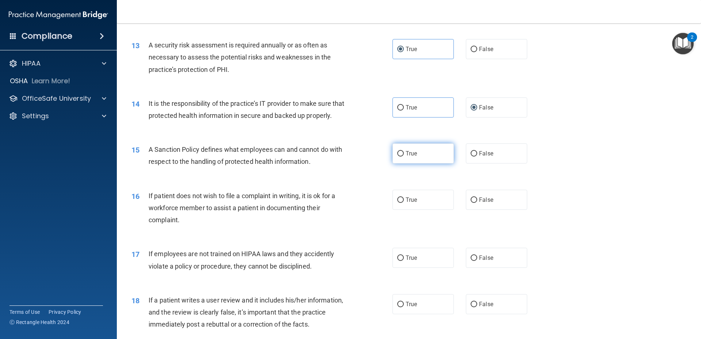
click at [404, 162] on label "True" at bounding box center [422, 153] width 61 height 20
click at [404, 157] on input "True" at bounding box center [400, 153] width 7 height 5
radio input "true"
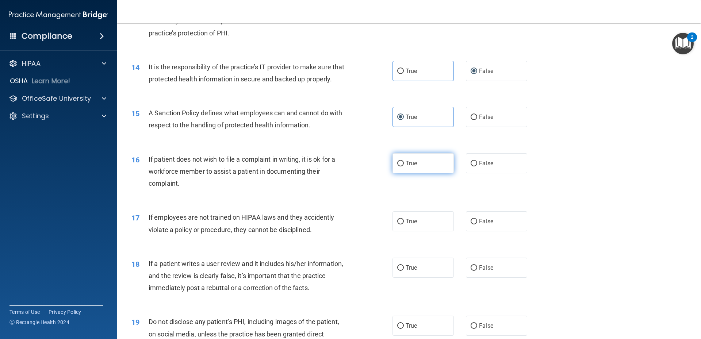
click at [399, 173] on label "True" at bounding box center [422, 163] width 61 height 20
click at [399, 166] on input "True" at bounding box center [400, 163] width 7 height 5
radio input "true"
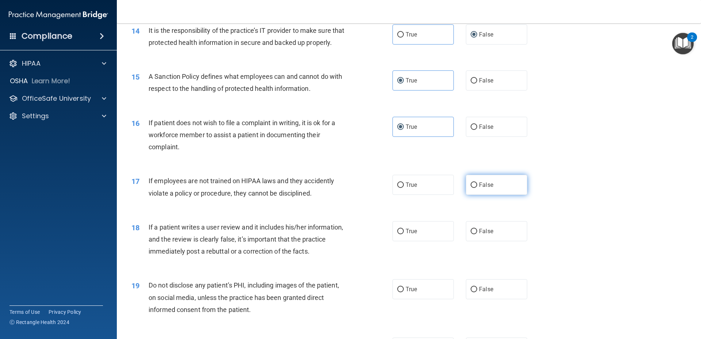
click at [499, 195] on label "False" at bounding box center [496, 185] width 61 height 20
click at [477, 188] on input "False" at bounding box center [474, 185] width 7 height 5
radio input "true"
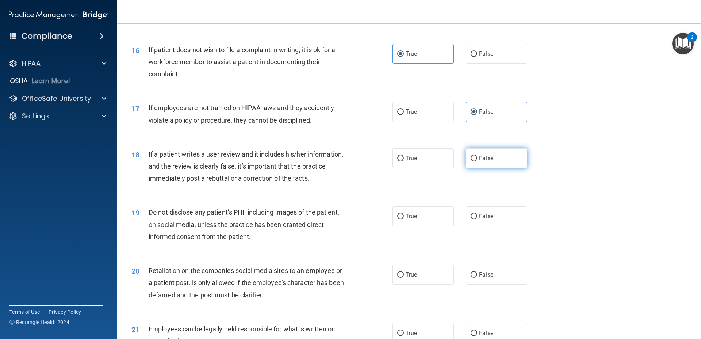
click at [489, 162] on span "False" at bounding box center [486, 158] width 14 height 7
click at [477, 161] on input "False" at bounding box center [474, 158] width 7 height 5
radio input "true"
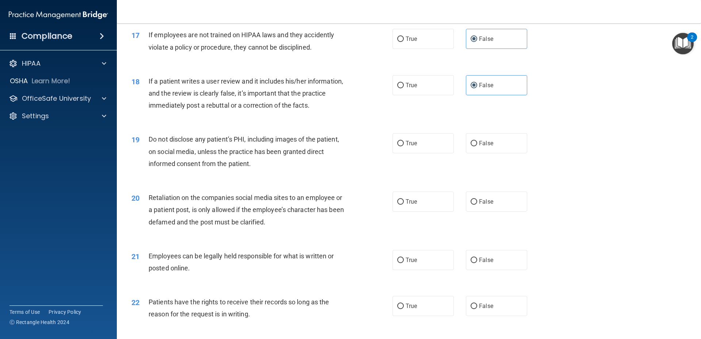
scroll to position [1022, 0]
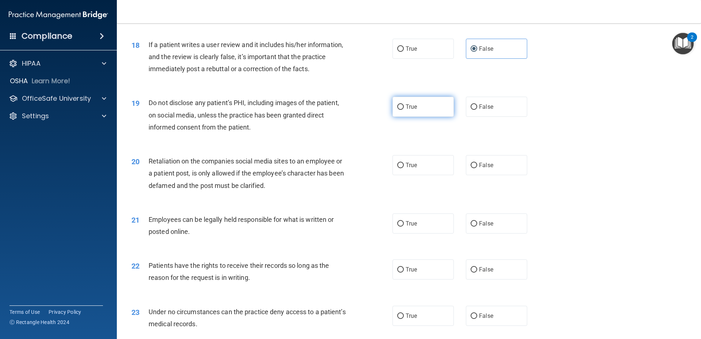
click at [421, 117] on label "True" at bounding box center [422, 107] width 61 height 20
click at [404, 110] on input "True" at bounding box center [400, 106] width 7 height 5
radio input "true"
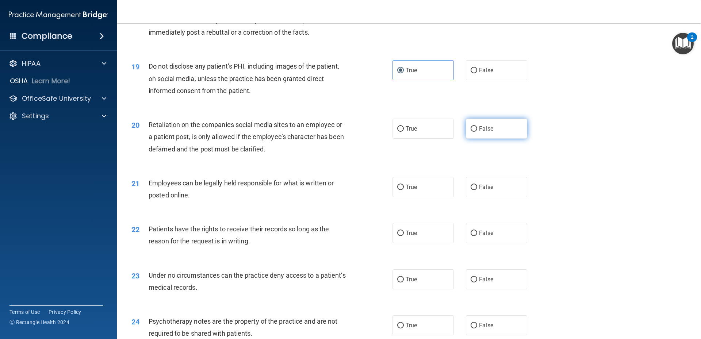
click at [471, 132] on input "False" at bounding box center [474, 128] width 7 height 5
radio input "true"
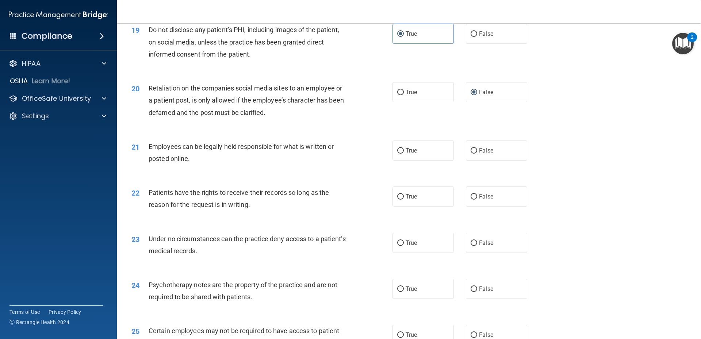
scroll to position [1132, 0]
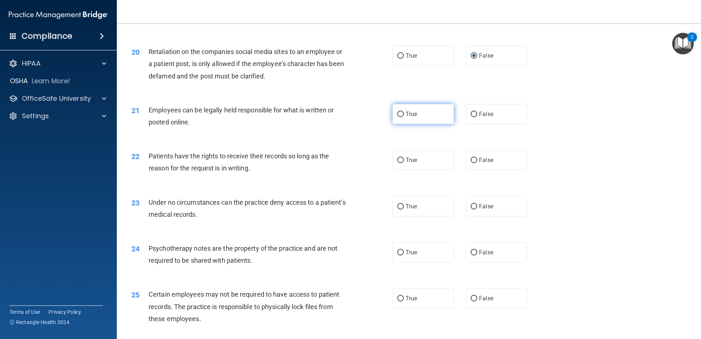
click at [411, 118] on span "True" at bounding box center [411, 114] width 11 height 7
click at [404, 117] on input "True" at bounding box center [400, 114] width 7 height 5
radio input "true"
click at [423, 170] on label "True" at bounding box center [422, 160] width 61 height 20
click at [404, 163] on input "True" at bounding box center [400, 160] width 7 height 5
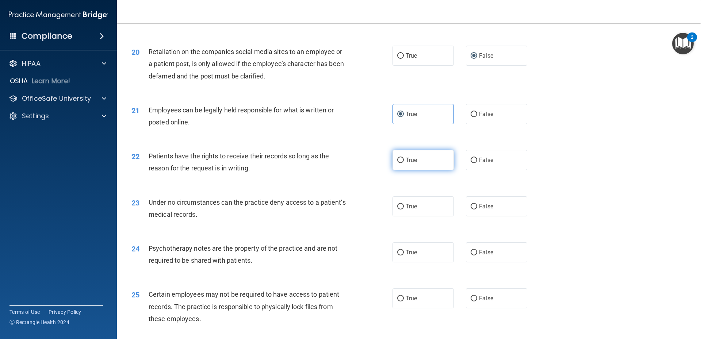
radio input "true"
click at [422, 170] on label "True" at bounding box center [422, 160] width 61 height 20
click at [404, 163] on input "True" at bounding box center [400, 160] width 7 height 5
click at [487, 170] on label "False" at bounding box center [496, 160] width 61 height 20
click at [477, 163] on input "False" at bounding box center [474, 160] width 7 height 5
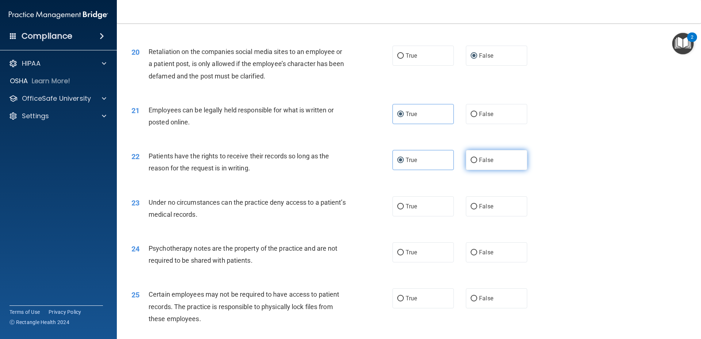
radio input "true"
radio input "false"
click at [502, 213] on label "False" at bounding box center [496, 206] width 61 height 20
click at [477, 210] on input "False" at bounding box center [474, 206] width 7 height 5
radio input "true"
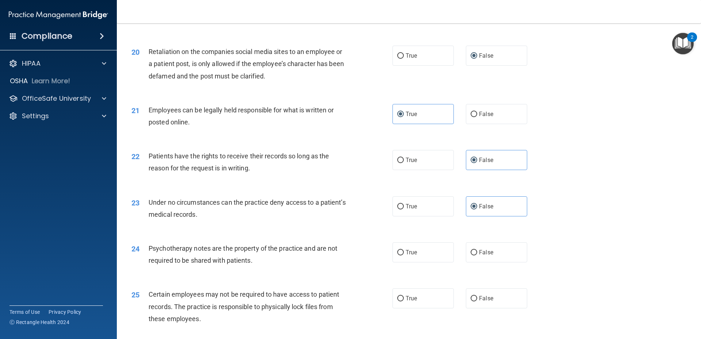
scroll to position [1205, 0]
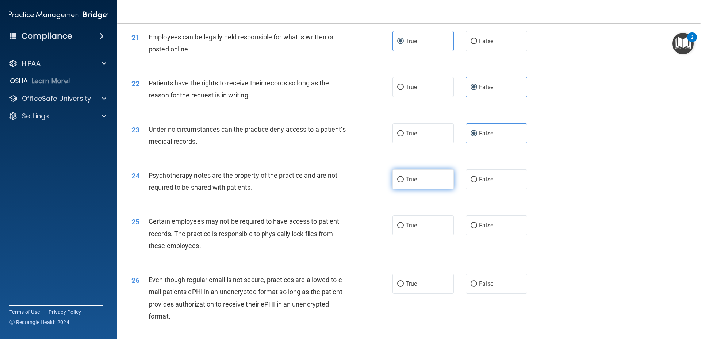
click at [406, 183] on span "True" at bounding box center [411, 179] width 11 height 7
click at [404, 183] on input "True" at bounding box center [400, 179] width 7 height 5
radio input "true"
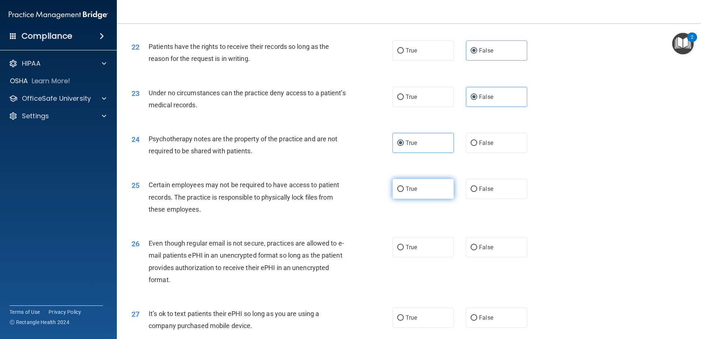
click at [437, 199] on label "True" at bounding box center [422, 189] width 61 height 20
click at [404, 192] on input "True" at bounding box center [400, 189] width 7 height 5
radio input "true"
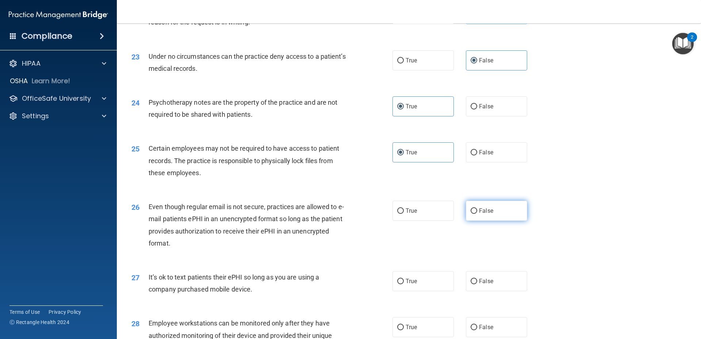
click at [469, 221] on label "False" at bounding box center [496, 211] width 61 height 20
click at [471, 214] on input "False" at bounding box center [474, 210] width 7 height 5
radio input "true"
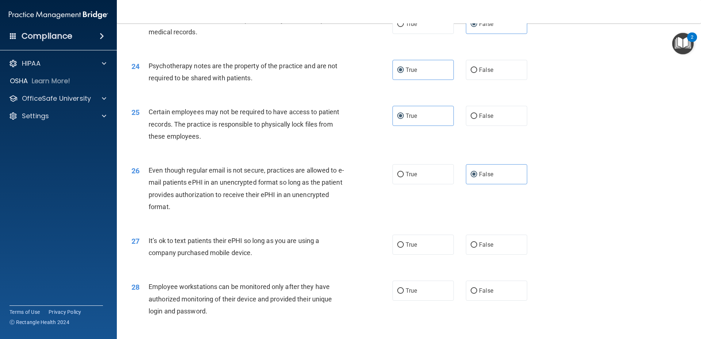
scroll to position [1351, 0]
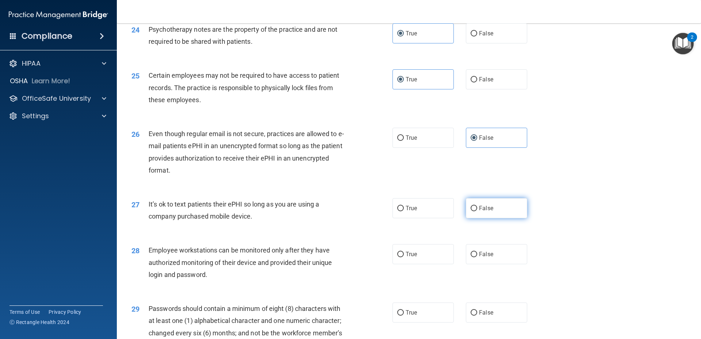
click at [484, 212] on span "False" at bounding box center [486, 208] width 14 height 7
click at [477, 211] on input "False" at bounding box center [474, 208] width 7 height 5
radio input "true"
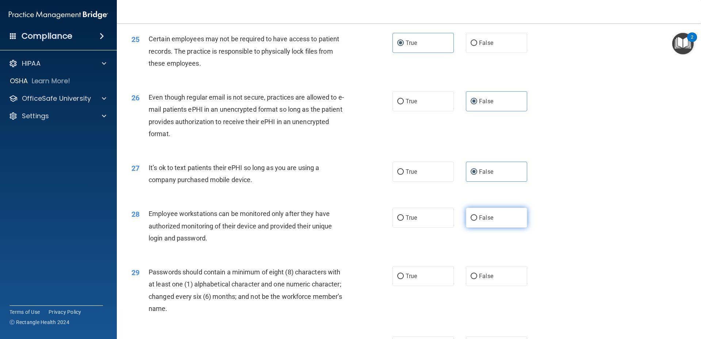
click at [511, 221] on label "False" at bounding box center [496, 218] width 61 height 20
click at [477, 221] on input "False" at bounding box center [474, 217] width 7 height 5
radio input "true"
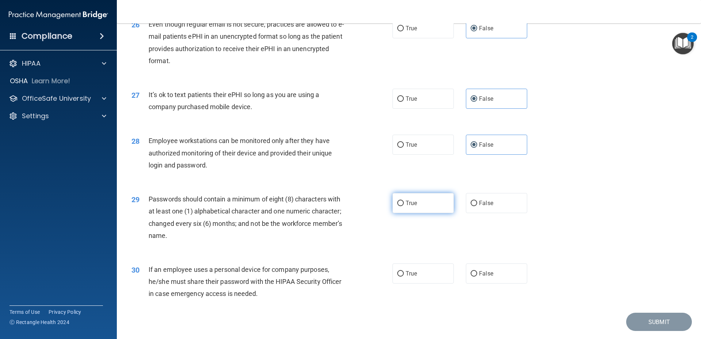
click at [431, 213] on label "True" at bounding box center [422, 203] width 61 height 20
click at [404, 206] on input "True" at bounding box center [400, 203] width 7 height 5
radio input "true"
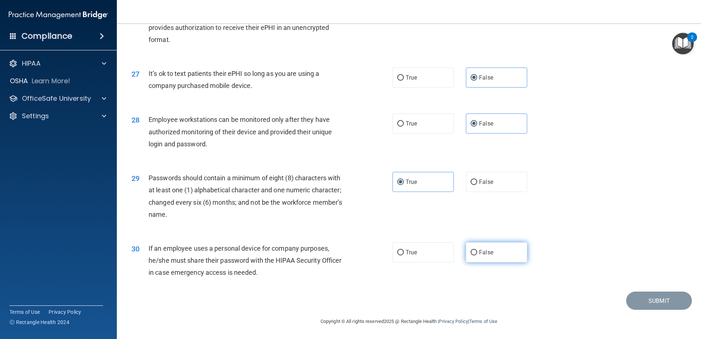
click at [471, 257] on label "False" at bounding box center [496, 252] width 61 height 20
click at [471, 256] on input "False" at bounding box center [474, 252] width 7 height 5
radio input "true"
click at [691, 37] on div "2" at bounding box center [692, 41] width 3 height 9
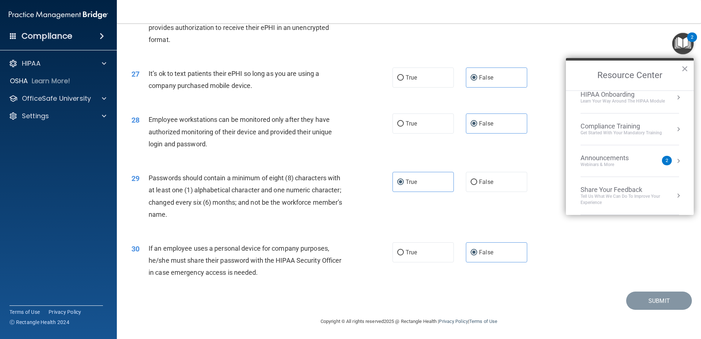
scroll to position [0, 0]
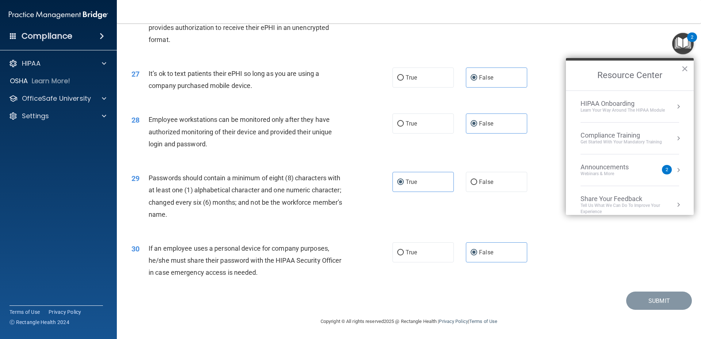
click at [639, 46] on div "26 Even though regular email is not secure, practices are allowed to e-mail pat…" at bounding box center [409, 23] width 566 height 70
click at [638, 47] on div "26 Even though regular email is not secure, practices are allowed to e-mail pat…" at bounding box center [409, 23] width 566 height 70
click at [686, 68] on button "×" at bounding box center [684, 69] width 7 height 12
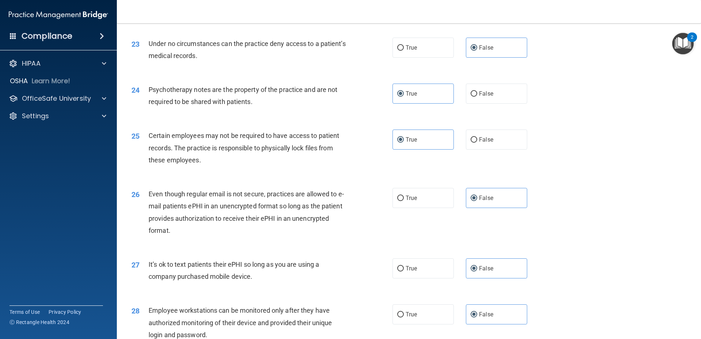
scroll to position [1494, 0]
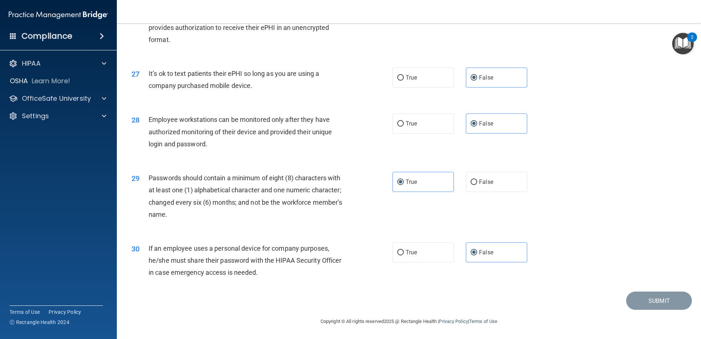
drag, startPoint x: 543, startPoint y: 324, endPoint x: 558, endPoint y: 321, distance: 15.2
click at [550, 322] on footer "Copyright © All rights reserved 2025 @ Rectangle Health | Privacy Policy | Term…" at bounding box center [408, 321] width 555 height 22
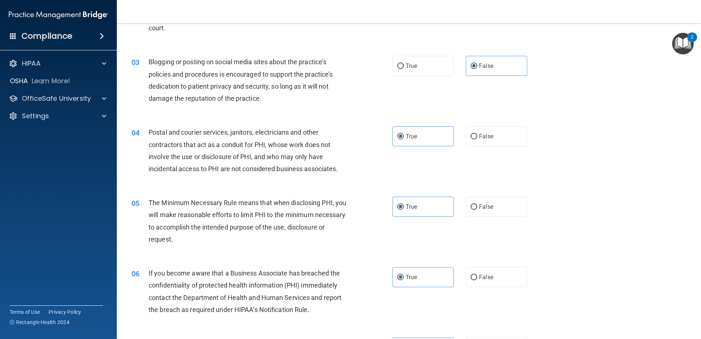
scroll to position [0, 0]
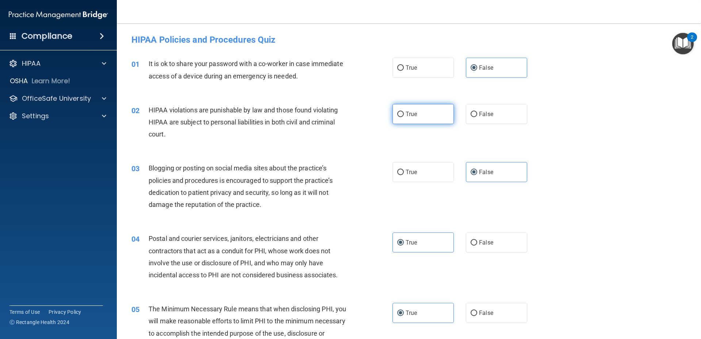
click at [428, 118] on label "True" at bounding box center [422, 114] width 61 height 20
click at [404, 117] on input "True" at bounding box center [400, 114] width 7 height 5
radio input "true"
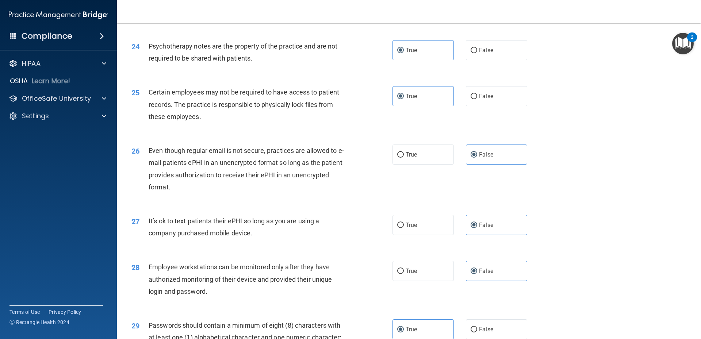
scroll to position [1494, 0]
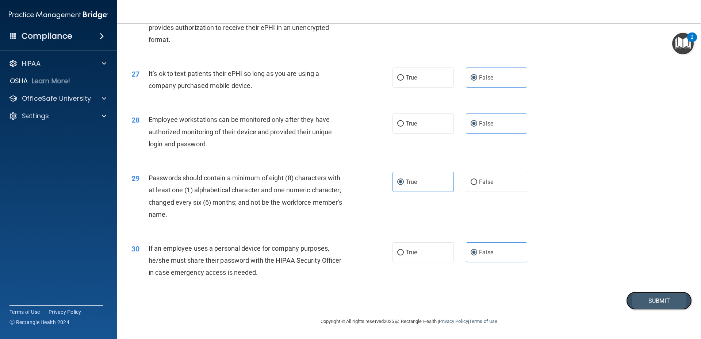
click at [643, 296] on button "Submit" at bounding box center [659, 301] width 66 height 19
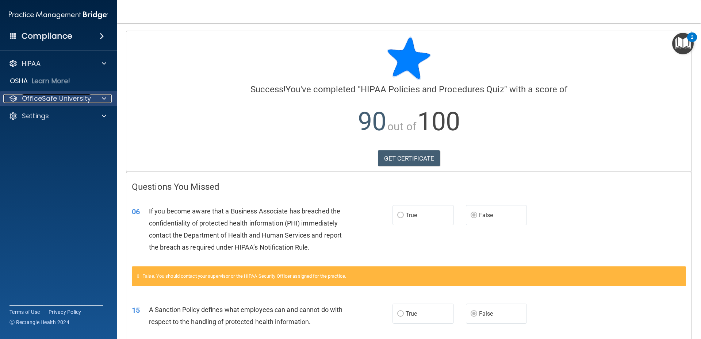
click at [67, 101] on p "OfficeSafe University" at bounding box center [56, 98] width 69 height 9
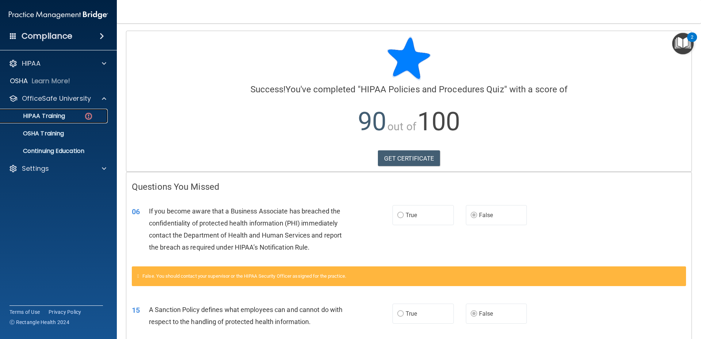
click at [49, 115] on p "HIPAA Training" at bounding box center [35, 115] width 60 height 7
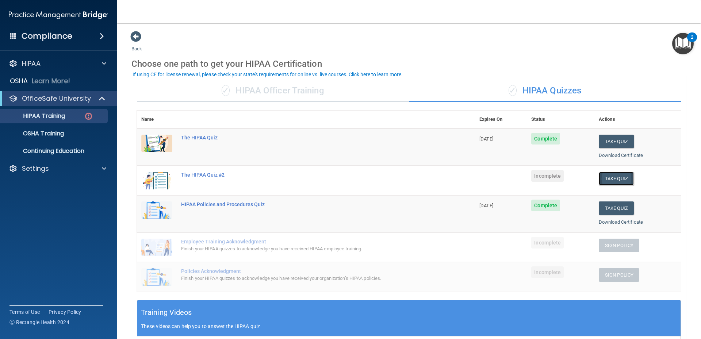
click at [616, 180] on button "Take Quiz" at bounding box center [616, 179] width 35 height 14
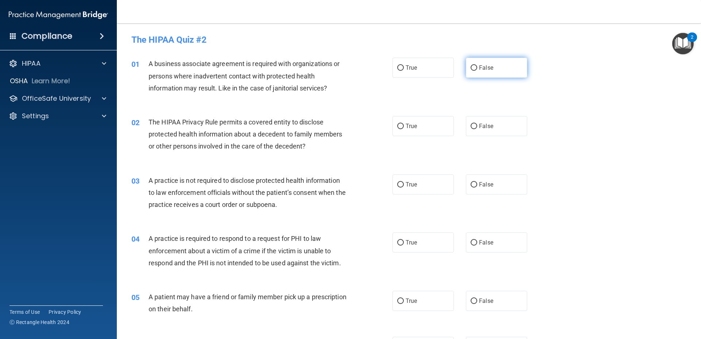
click at [472, 67] on input "False" at bounding box center [474, 67] width 7 height 5
radio input "true"
click at [484, 127] on span "False" at bounding box center [486, 126] width 14 height 7
click at [477, 127] on input "False" at bounding box center [474, 126] width 7 height 5
radio input "true"
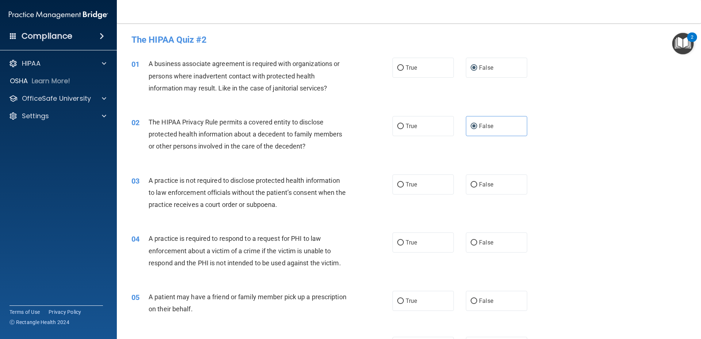
scroll to position [37, 0]
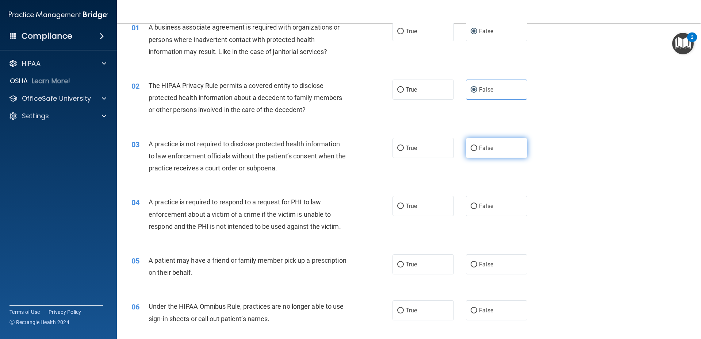
click at [479, 151] on span "False" at bounding box center [486, 148] width 14 height 7
click at [476, 151] on input "False" at bounding box center [474, 148] width 7 height 5
radio input "true"
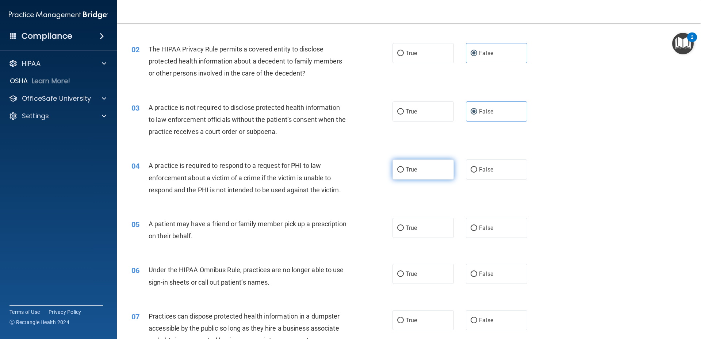
click at [425, 175] on label "True" at bounding box center [422, 170] width 61 height 20
click at [404, 173] on input "True" at bounding box center [400, 169] width 7 height 5
radio input "true"
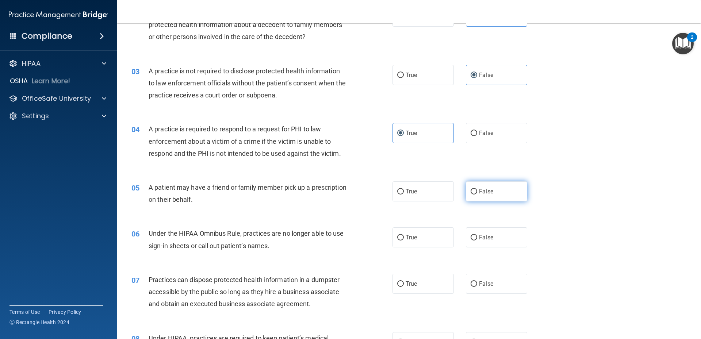
click at [487, 192] on span "False" at bounding box center [486, 191] width 14 height 7
click at [477, 192] on input "False" at bounding box center [474, 191] width 7 height 5
radio input "true"
click at [422, 197] on label "True" at bounding box center [422, 191] width 61 height 20
click at [404, 195] on input "True" at bounding box center [400, 191] width 7 height 5
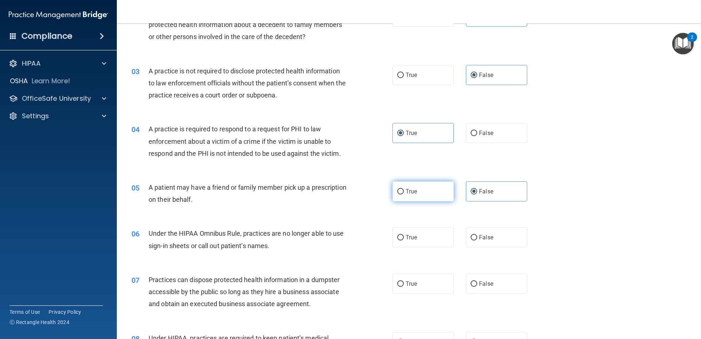
radio input "true"
radio input "false"
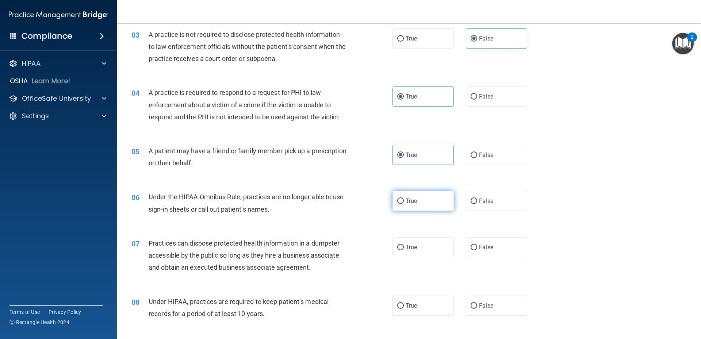
click at [414, 199] on span "True" at bounding box center [411, 201] width 11 height 7
click at [404, 199] on input "True" at bounding box center [400, 201] width 7 height 5
radio input "true"
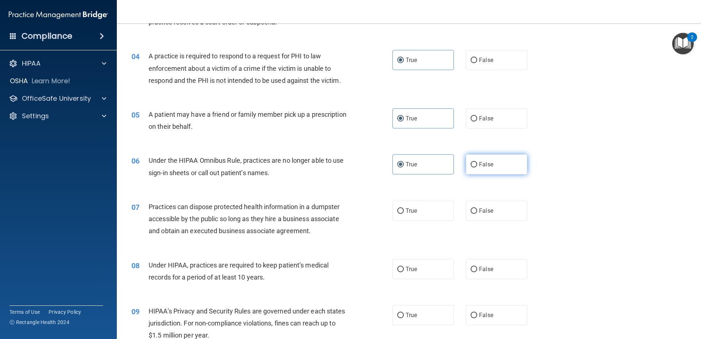
click at [500, 171] on label "False" at bounding box center [496, 164] width 61 height 20
click at [477, 168] on input "False" at bounding box center [474, 164] width 7 height 5
radio input "true"
radio input "false"
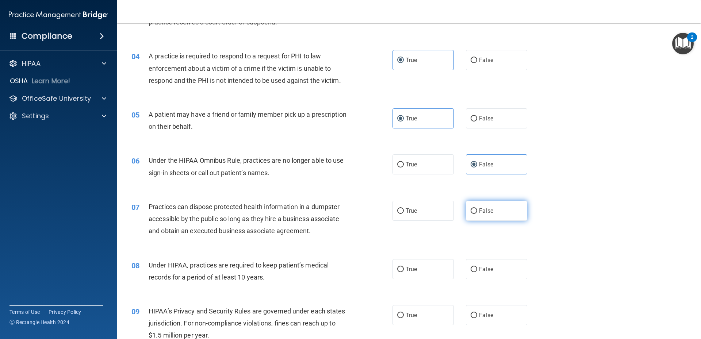
click at [476, 215] on label "False" at bounding box center [496, 211] width 61 height 20
click at [476, 214] on input "False" at bounding box center [474, 210] width 7 height 5
radio input "true"
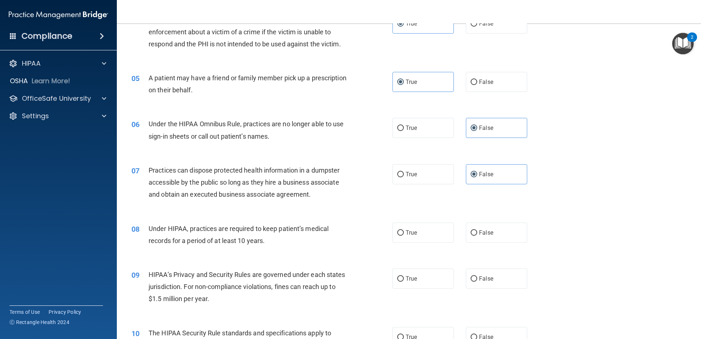
scroll to position [256, 0]
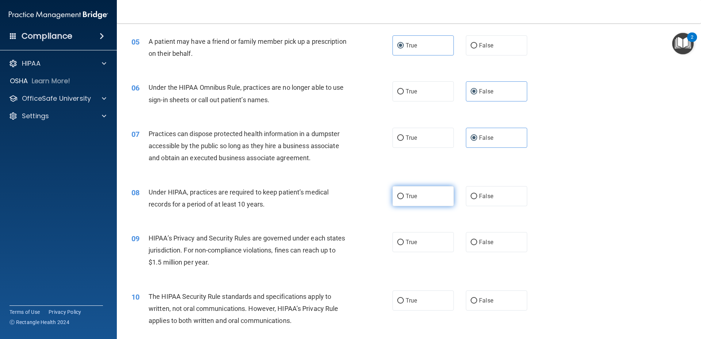
click at [400, 196] on input "True" at bounding box center [400, 196] width 7 height 5
radio input "true"
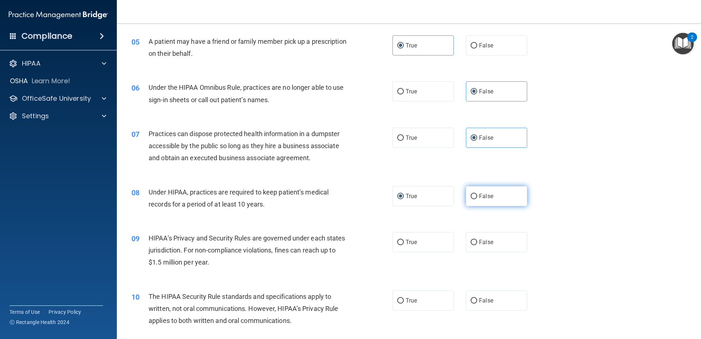
click at [505, 193] on label "False" at bounding box center [496, 196] width 61 height 20
click at [477, 194] on input "False" at bounding box center [474, 196] width 7 height 5
radio input "true"
radio input "false"
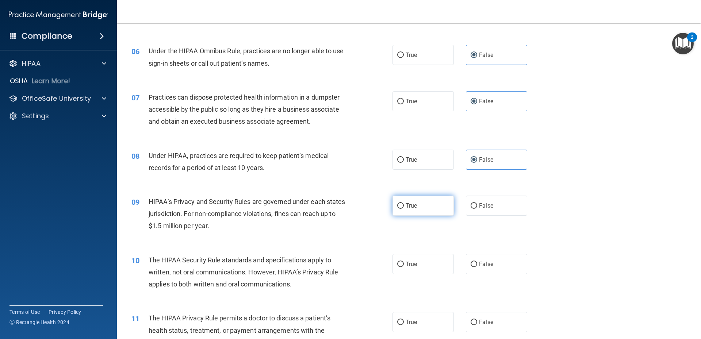
click at [427, 205] on label "True" at bounding box center [422, 206] width 61 height 20
click at [404, 205] on input "True" at bounding box center [400, 205] width 7 height 5
radio input "true"
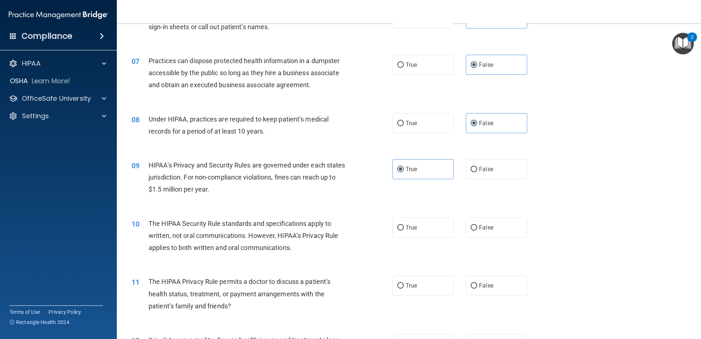
scroll to position [365, 0]
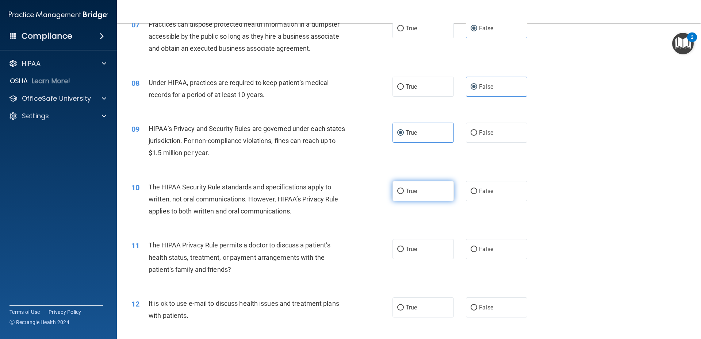
click at [412, 192] on span "True" at bounding box center [411, 191] width 11 height 7
click at [404, 192] on input "True" at bounding box center [400, 191] width 7 height 5
radio input "true"
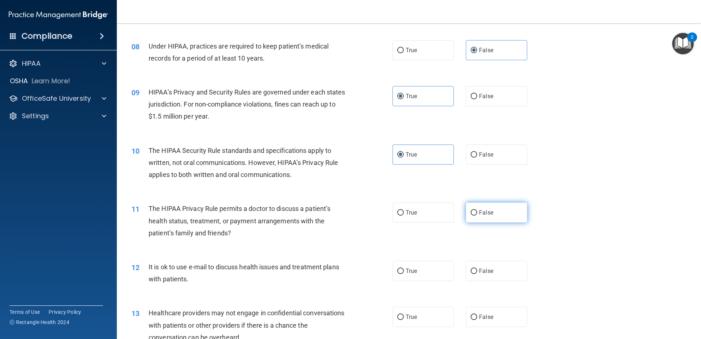
click at [503, 209] on label "False" at bounding box center [496, 213] width 61 height 20
click at [477, 210] on input "False" at bounding box center [474, 212] width 7 height 5
radio input "true"
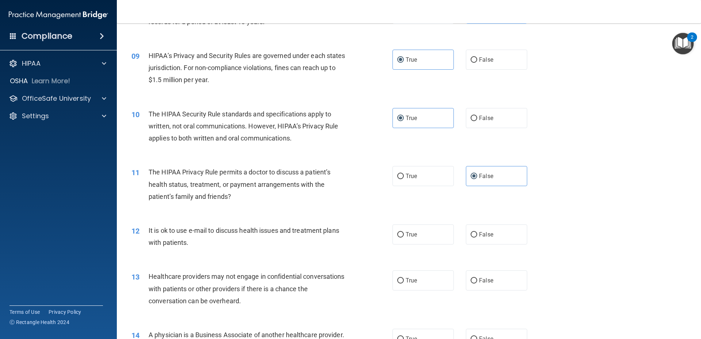
scroll to position [475, 0]
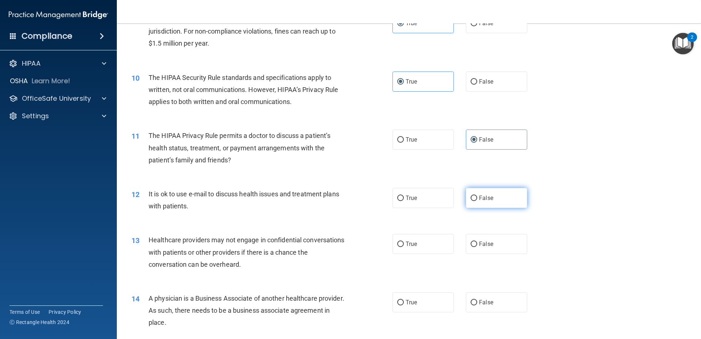
click at [480, 196] on span "False" at bounding box center [486, 198] width 14 height 7
click at [477, 196] on input "False" at bounding box center [474, 198] width 7 height 5
radio input "true"
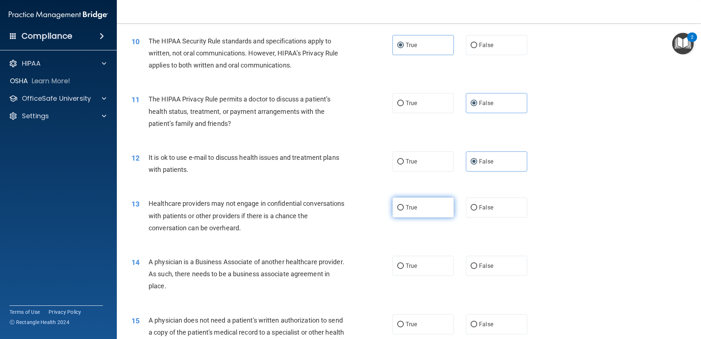
click at [428, 210] on label "True" at bounding box center [422, 208] width 61 height 20
click at [404, 210] on input "True" at bounding box center [400, 207] width 7 height 5
radio input "true"
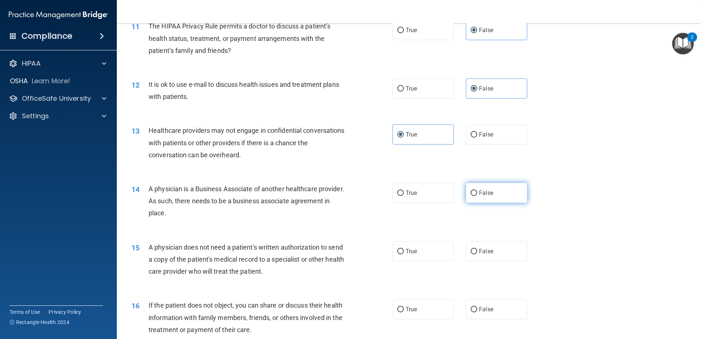
click at [488, 192] on span "False" at bounding box center [486, 192] width 14 height 7
click at [477, 192] on input "False" at bounding box center [474, 193] width 7 height 5
radio input "true"
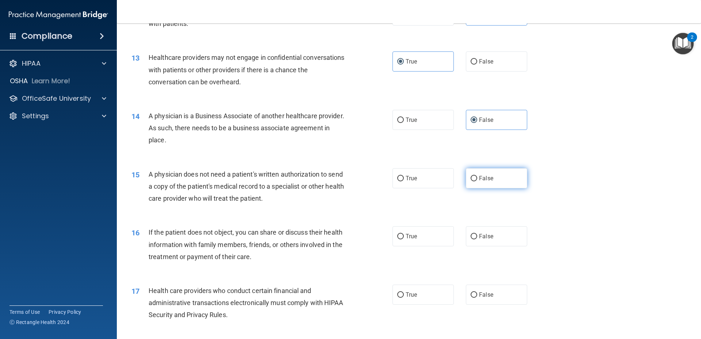
click at [506, 183] on label "False" at bounding box center [496, 178] width 61 height 20
click at [477, 181] on input "False" at bounding box center [474, 178] width 7 height 5
radio input "true"
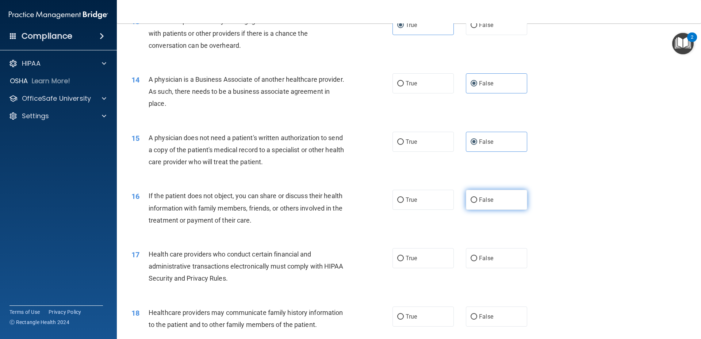
click at [502, 201] on label "False" at bounding box center [496, 200] width 61 height 20
click at [477, 201] on input "False" at bounding box center [474, 200] width 7 height 5
radio input "true"
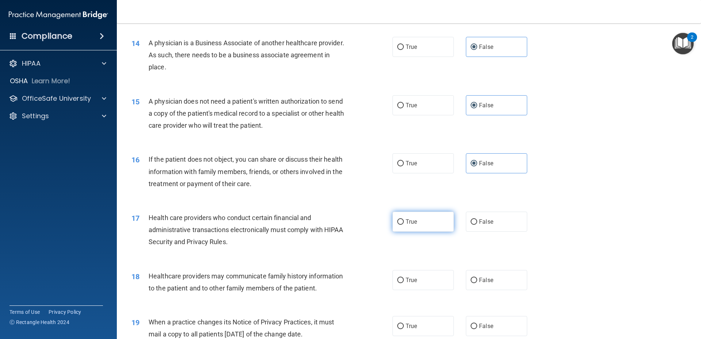
click at [426, 219] on label "True" at bounding box center [422, 222] width 61 height 20
click at [404, 219] on input "True" at bounding box center [400, 221] width 7 height 5
radio input "true"
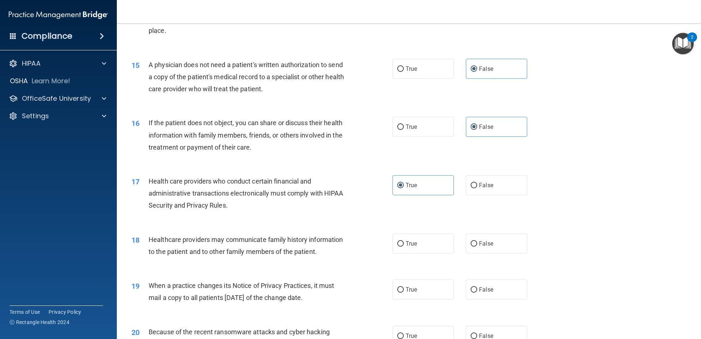
scroll to position [803, 0]
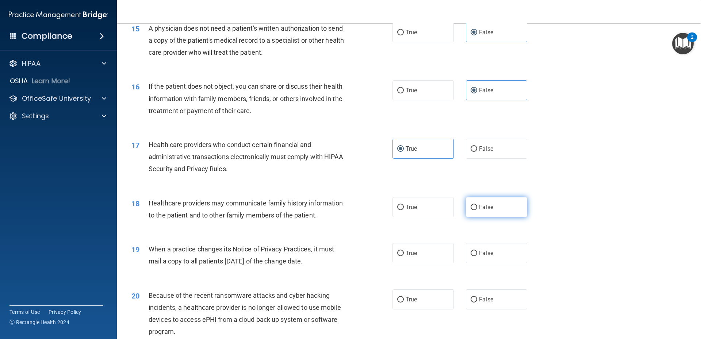
click at [520, 208] on label "False" at bounding box center [496, 207] width 61 height 20
click at [477, 208] on input "False" at bounding box center [474, 207] width 7 height 5
radio input "true"
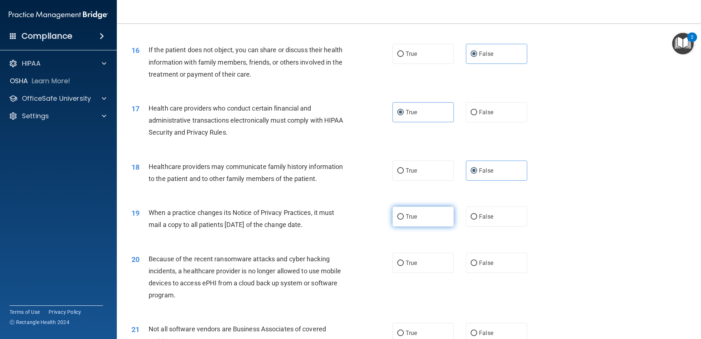
click at [418, 216] on label "True" at bounding box center [422, 217] width 61 height 20
click at [404, 216] on input "True" at bounding box center [400, 216] width 7 height 5
radio input "true"
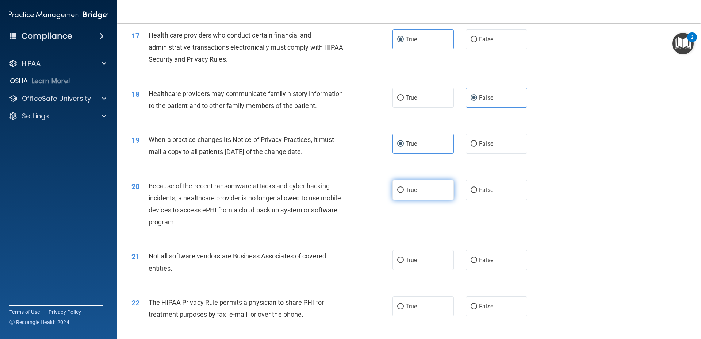
click at [441, 188] on label "True" at bounding box center [422, 190] width 61 height 20
click at [404, 188] on input "True" at bounding box center [400, 190] width 7 height 5
radio input "true"
click at [482, 189] on span "False" at bounding box center [486, 190] width 14 height 7
click at [477, 189] on input "False" at bounding box center [474, 190] width 7 height 5
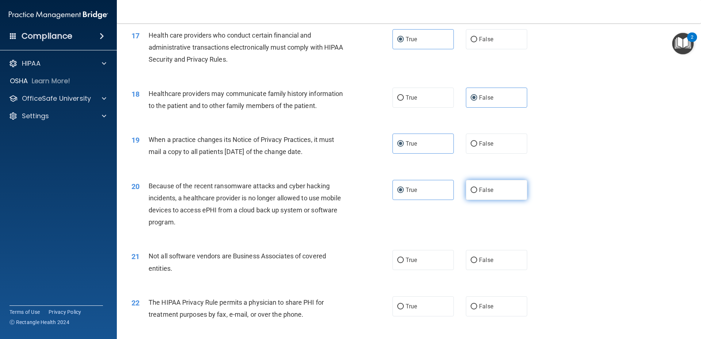
radio input "true"
radio input "false"
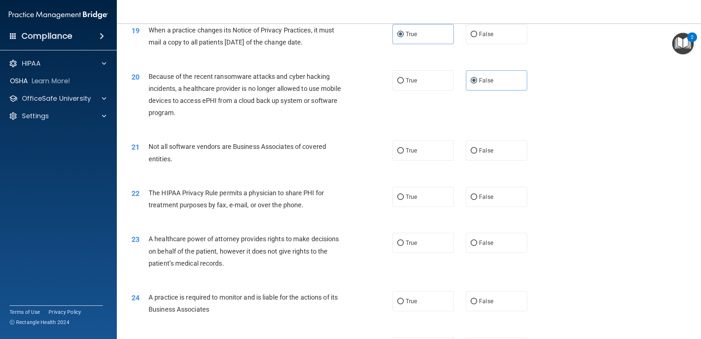
scroll to position [1095, 0]
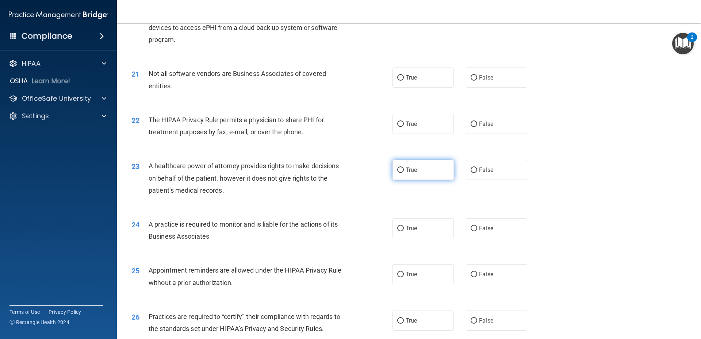
drag, startPoint x: 402, startPoint y: 166, endPoint x: 417, endPoint y: 170, distance: 15.5
click at [540, 160] on ng-form "23 A healthcare power of attorney provides rights to make decisions on behalf o…" at bounding box center [540, 160] width 0 height 0
click at [488, 173] on label "False" at bounding box center [496, 170] width 61 height 20
click at [477, 173] on input "False" at bounding box center [474, 170] width 7 height 5
radio input "true"
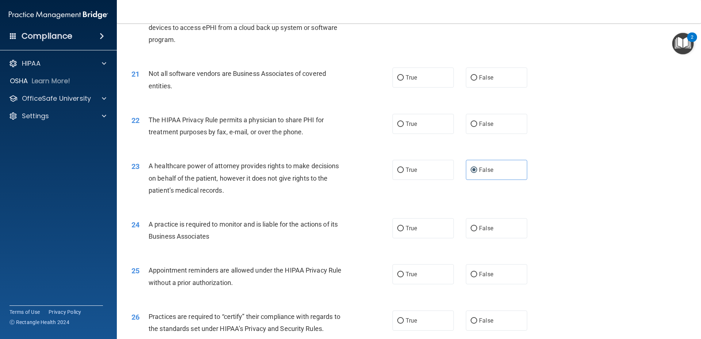
scroll to position [1132, 0]
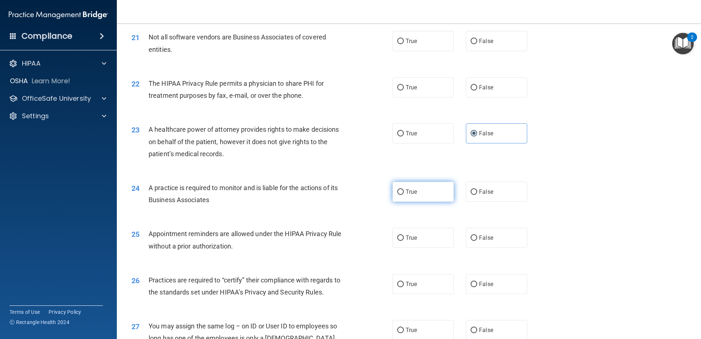
click at [419, 189] on label "True" at bounding box center [422, 192] width 61 height 20
click at [404, 189] on input "True" at bounding box center [400, 191] width 7 height 5
radio input "true"
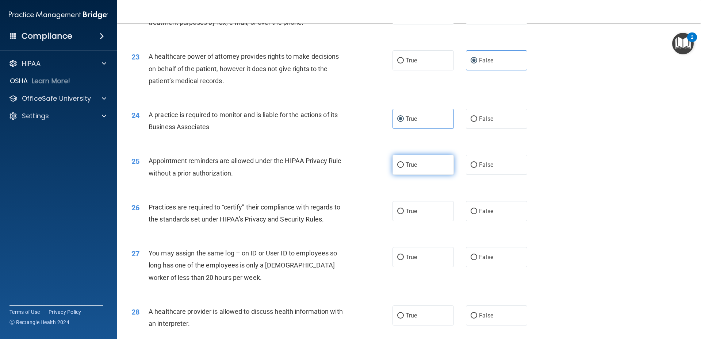
click at [407, 165] on span "True" at bounding box center [411, 164] width 11 height 7
click at [404, 165] on input "True" at bounding box center [400, 164] width 7 height 5
radio input "true"
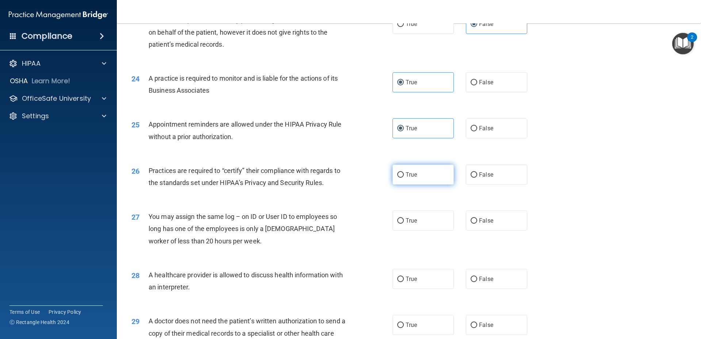
click at [406, 177] on span "True" at bounding box center [411, 174] width 11 height 7
click at [403, 177] on input "True" at bounding box center [400, 174] width 7 height 5
radio input "true"
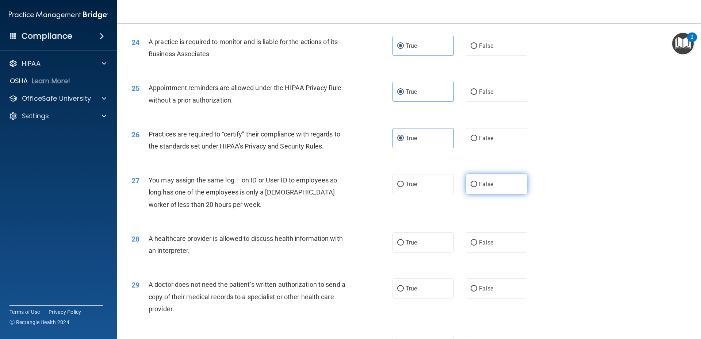
click at [490, 187] on label "False" at bounding box center [496, 184] width 61 height 20
click at [477, 187] on input "False" at bounding box center [474, 184] width 7 height 5
radio input "true"
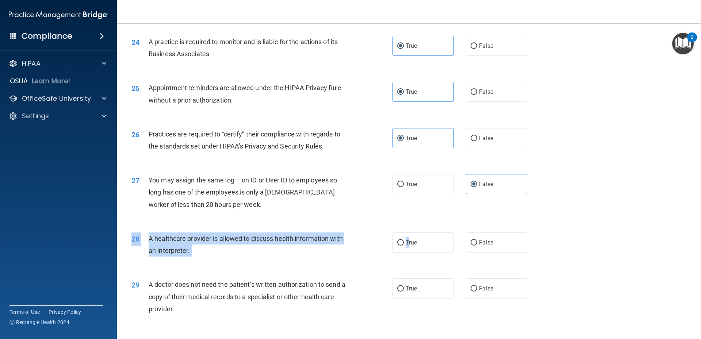
click at [407, 253] on div "28 A healthcare provider is allowed to discuss health information with an inter…" at bounding box center [409, 246] width 566 height 46
click at [404, 233] on label "True" at bounding box center [422, 243] width 61 height 20
click at [404, 240] on input "True" at bounding box center [400, 242] width 7 height 5
radio input "true"
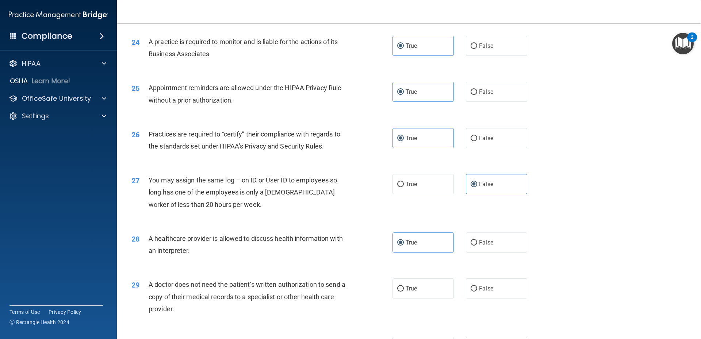
scroll to position [1314, 0]
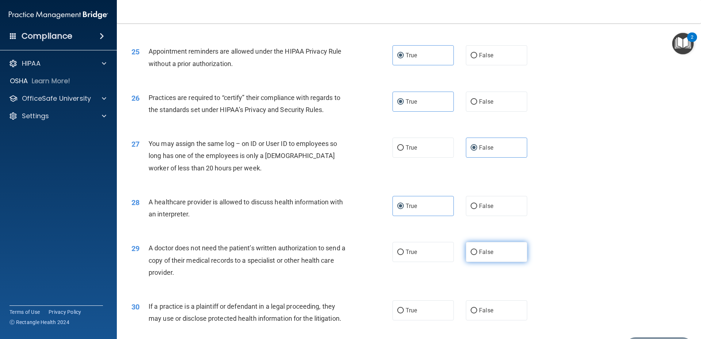
click at [490, 254] on label "False" at bounding box center [496, 252] width 61 height 20
click at [477, 254] on input "False" at bounding box center [474, 252] width 7 height 5
radio input "true"
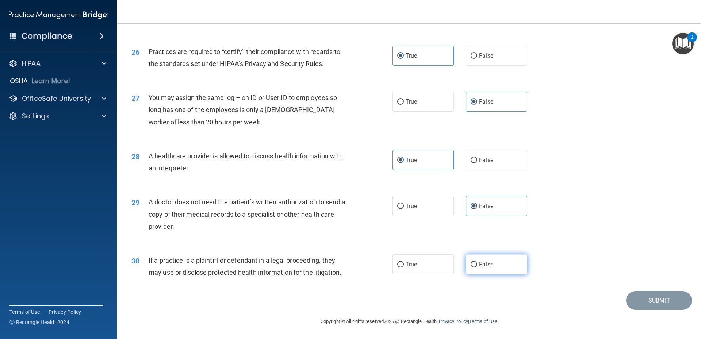
click at [480, 266] on span "False" at bounding box center [486, 264] width 14 height 7
click at [477, 266] on input "False" at bounding box center [474, 264] width 7 height 5
radio input "true"
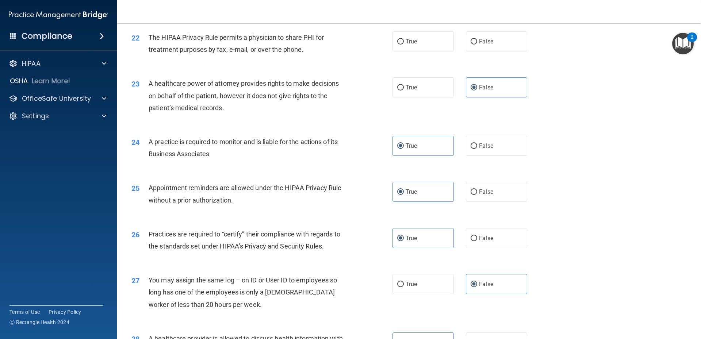
scroll to position [1068, 0]
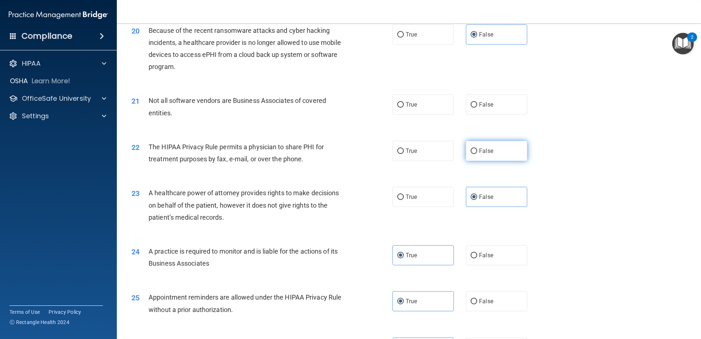
click at [506, 153] on label "False" at bounding box center [496, 151] width 61 height 20
click at [477, 153] on input "False" at bounding box center [474, 151] width 7 height 5
radio input "true"
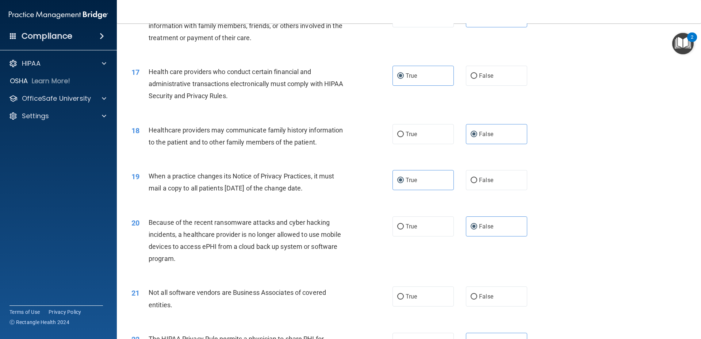
scroll to position [913, 0]
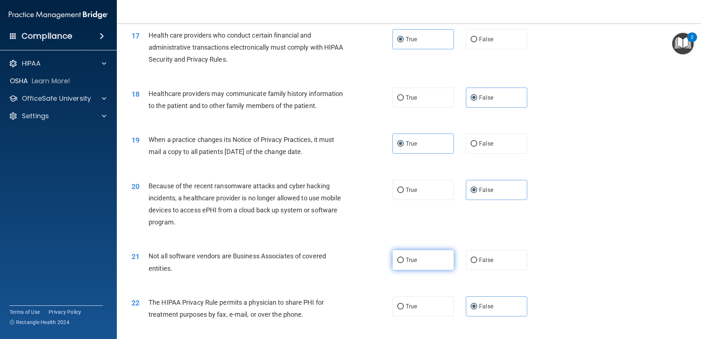
click at [433, 264] on label "True" at bounding box center [422, 260] width 61 height 20
click at [404, 263] on input "True" at bounding box center [400, 260] width 7 height 5
radio input "true"
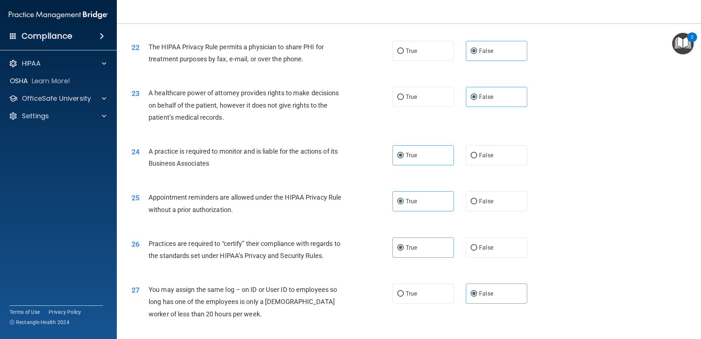
scroll to position [1360, 0]
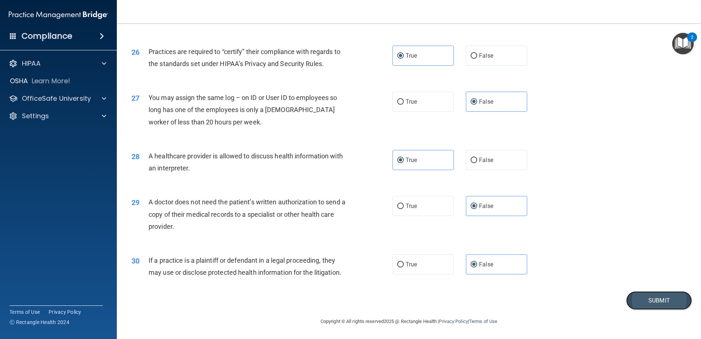
click at [644, 303] on button "Submit" at bounding box center [659, 300] width 66 height 19
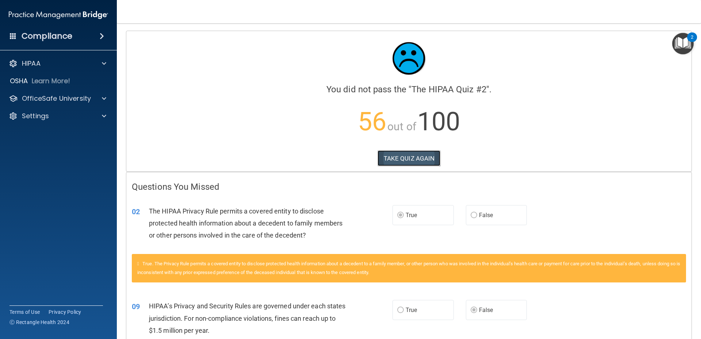
click at [413, 158] on button "TAKE QUIZ AGAIN" at bounding box center [408, 158] width 63 height 16
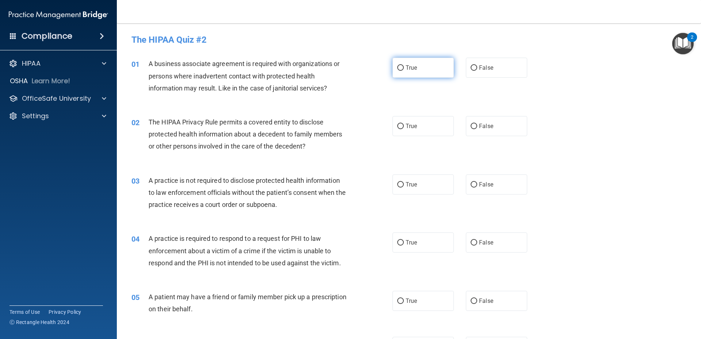
click at [397, 65] on input "True" at bounding box center [400, 67] width 7 height 5
radio input "true"
click at [406, 128] on span "True" at bounding box center [411, 126] width 11 height 7
click at [404, 128] on input "True" at bounding box center [400, 126] width 7 height 5
radio input "true"
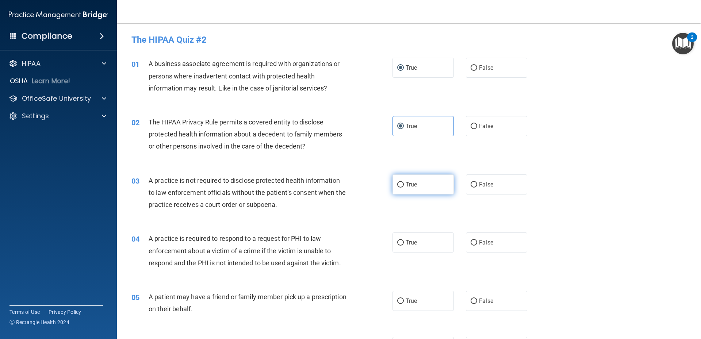
click at [415, 186] on label "True" at bounding box center [422, 185] width 61 height 20
click at [404, 186] on input "True" at bounding box center [400, 184] width 7 height 5
radio input "true"
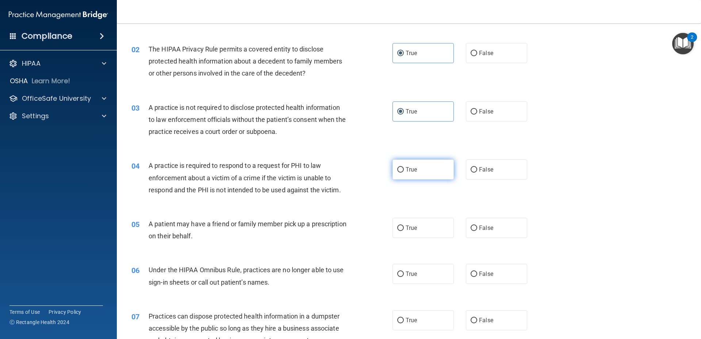
click at [411, 169] on span "True" at bounding box center [411, 169] width 11 height 7
click at [404, 169] on input "True" at bounding box center [400, 169] width 7 height 5
radio input "true"
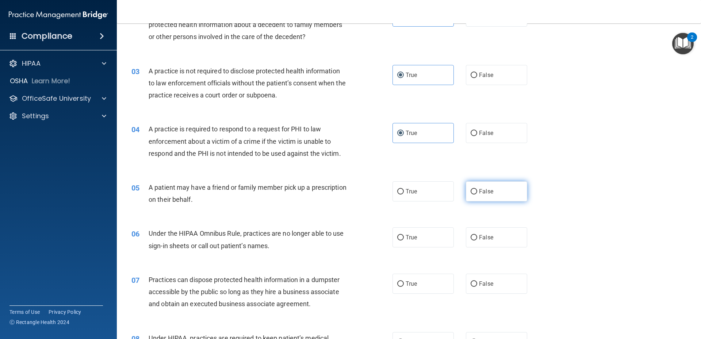
click at [497, 193] on label "False" at bounding box center [496, 191] width 61 height 20
click at [477, 193] on input "False" at bounding box center [474, 191] width 7 height 5
radio input "true"
click at [432, 193] on label "True" at bounding box center [422, 191] width 61 height 20
click at [404, 193] on input "True" at bounding box center [400, 191] width 7 height 5
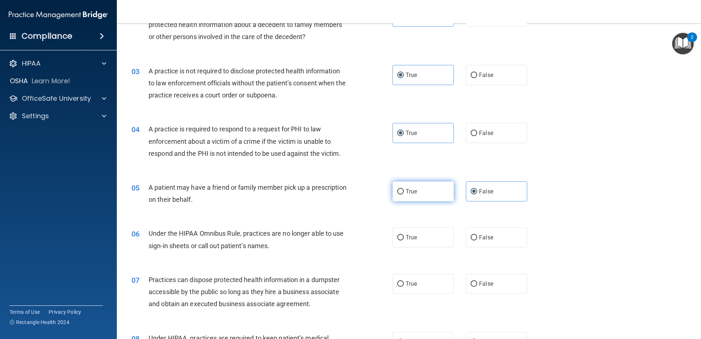
radio input "true"
radio input "false"
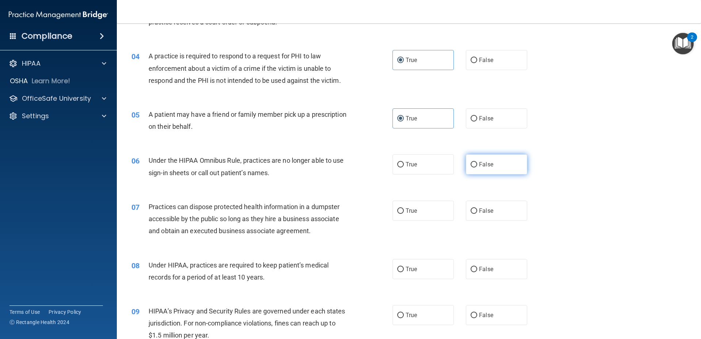
click at [473, 166] on input "False" at bounding box center [474, 164] width 7 height 5
radio input "true"
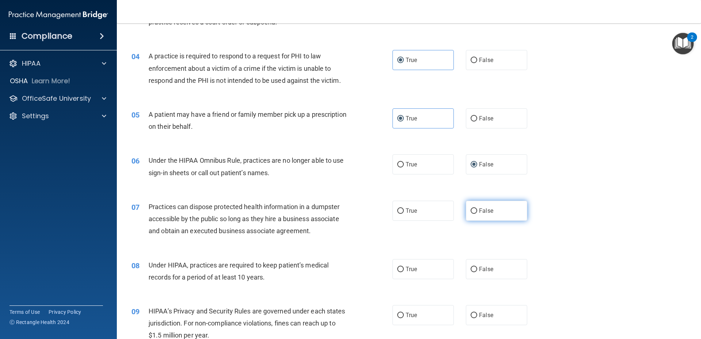
click at [474, 212] on label "False" at bounding box center [496, 211] width 61 height 20
click at [474, 212] on input "False" at bounding box center [474, 210] width 7 height 5
radio input "true"
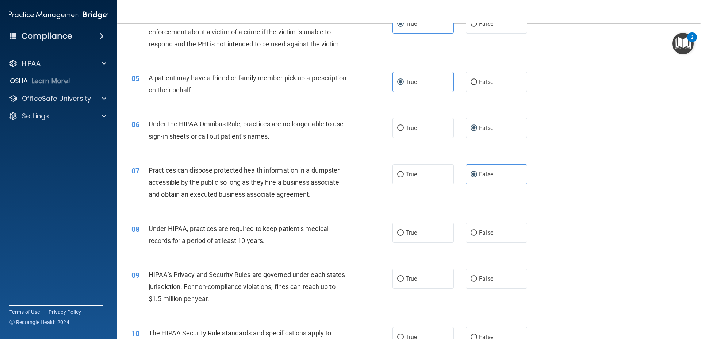
scroll to position [256, 0]
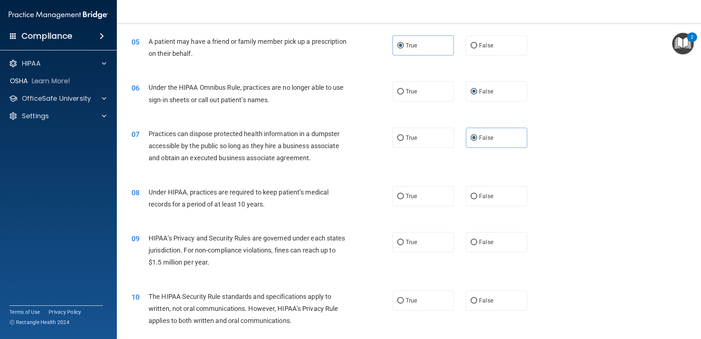
drag, startPoint x: 469, startPoint y: 195, endPoint x: 462, endPoint y: 202, distance: 9.3
click at [471, 195] on input "False" at bounding box center [474, 196] width 7 height 5
radio input "true"
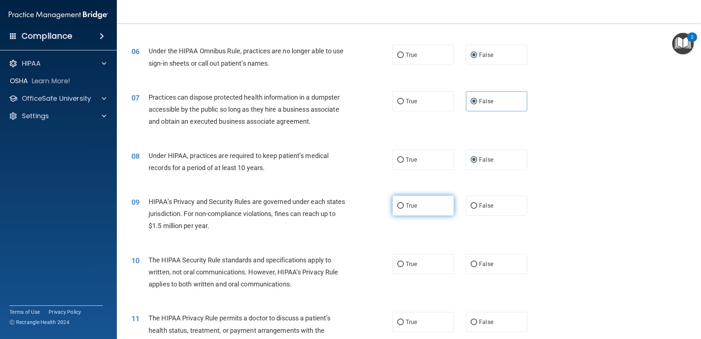
drag, startPoint x: 411, startPoint y: 209, endPoint x: 405, endPoint y: 213, distance: 6.8
click at [410, 209] on span "True" at bounding box center [411, 205] width 11 height 7
click at [404, 209] on input "True" at bounding box center [400, 205] width 7 height 5
radio input "true"
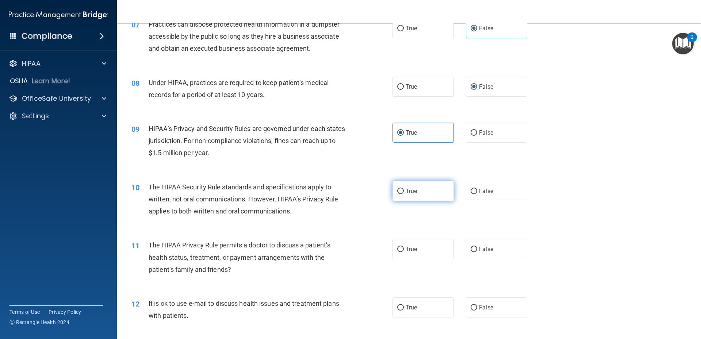
click at [397, 193] on input "True" at bounding box center [400, 191] width 7 height 5
radio input "true"
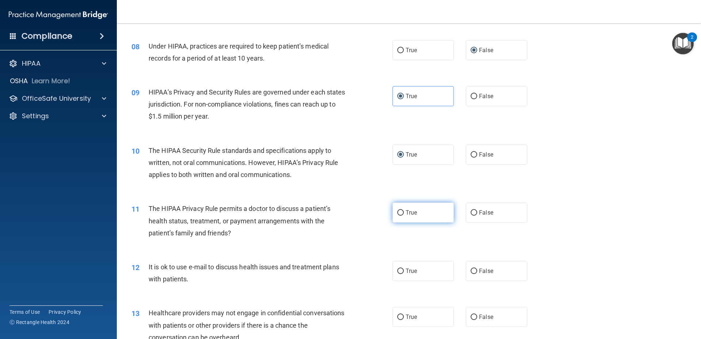
click at [422, 209] on label "True" at bounding box center [422, 213] width 61 height 20
click at [404, 210] on input "True" at bounding box center [400, 212] width 7 height 5
radio input "true"
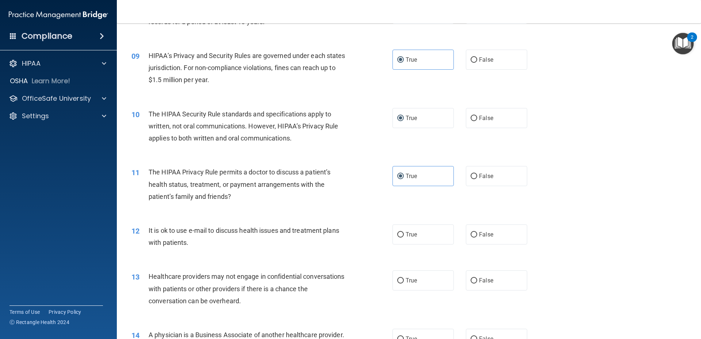
scroll to position [475, 0]
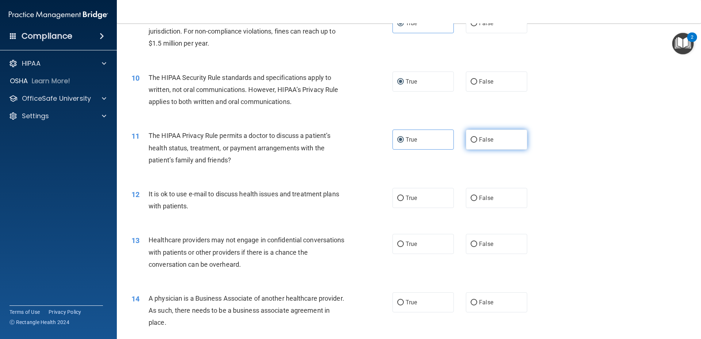
click at [491, 144] on label "False" at bounding box center [496, 140] width 61 height 20
click at [477, 143] on input "False" at bounding box center [474, 139] width 7 height 5
radio input "true"
radio input "false"
click at [478, 193] on label "False" at bounding box center [496, 198] width 61 height 20
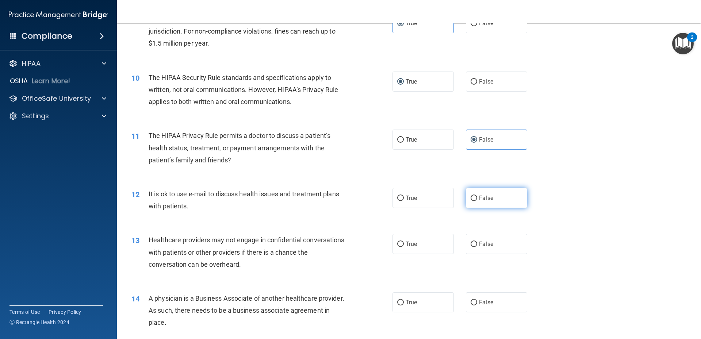
click at [477, 196] on input "False" at bounding box center [474, 198] width 7 height 5
radio input "true"
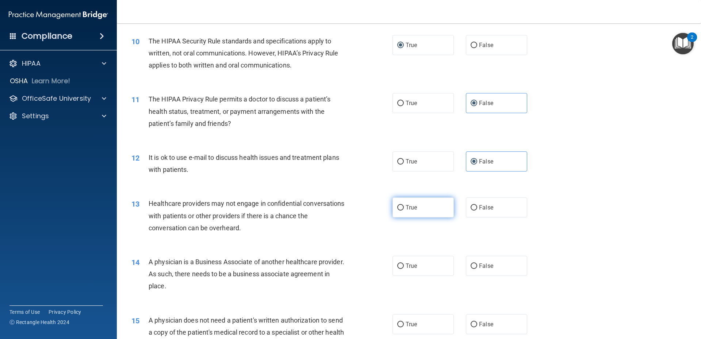
click at [413, 210] on span "True" at bounding box center [411, 207] width 11 height 7
click at [404, 210] on input "True" at bounding box center [400, 207] width 7 height 5
radio input "true"
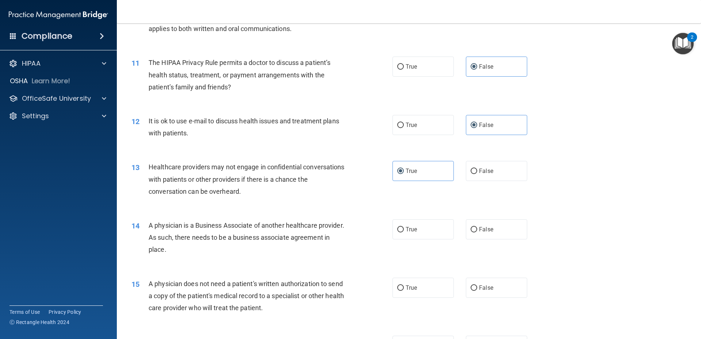
scroll to position [584, 0]
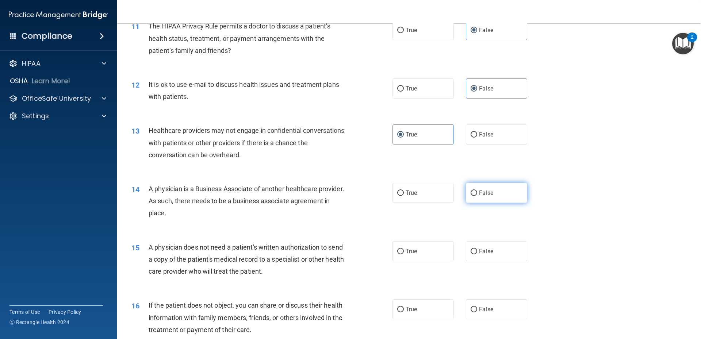
click at [466, 191] on label "False" at bounding box center [496, 193] width 61 height 20
click at [471, 191] on input "False" at bounding box center [474, 193] width 7 height 5
radio input "true"
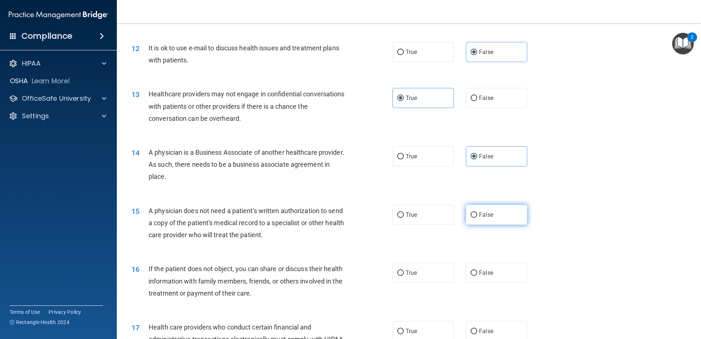
click at [492, 209] on label "False" at bounding box center [496, 215] width 61 height 20
click at [477, 212] on input "False" at bounding box center [474, 214] width 7 height 5
radio input "true"
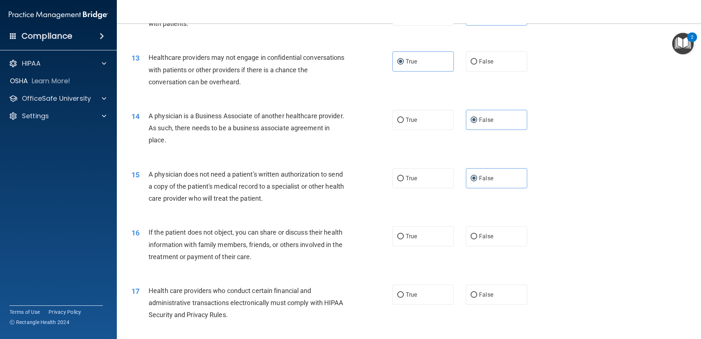
scroll to position [694, 0]
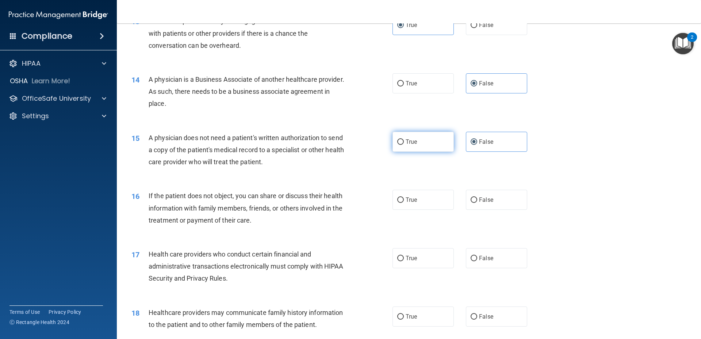
click at [435, 146] on label "True" at bounding box center [422, 142] width 61 height 20
click at [404, 145] on input "True" at bounding box center [400, 141] width 7 height 5
radio input "true"
click at [479, 139] on span "False" at bounding box center [486, 141] width 14 height 7
click at [477, 139] on input "False" at bounding box center [474, 141] width 7 height 5
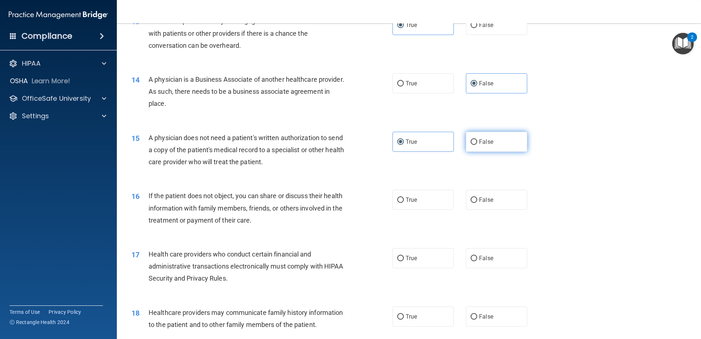
radio input "true"
radio input "false"
click at [418, 197] on label "True" at bounding box center [422, 200] width 61 height 20
click at [404, 198] on input "True" at bounding box center [400, 200] width 7 height 5
radio input "true"
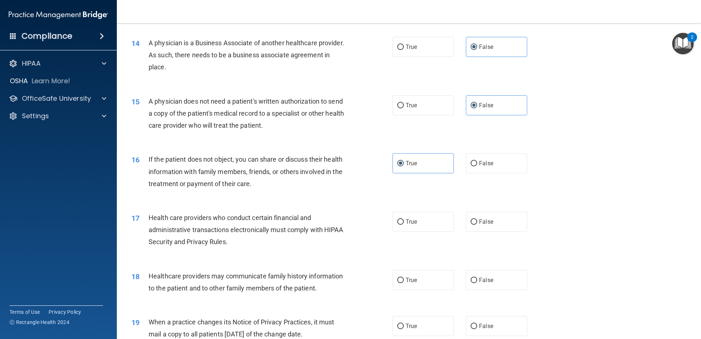
scroll to position [767, 0]
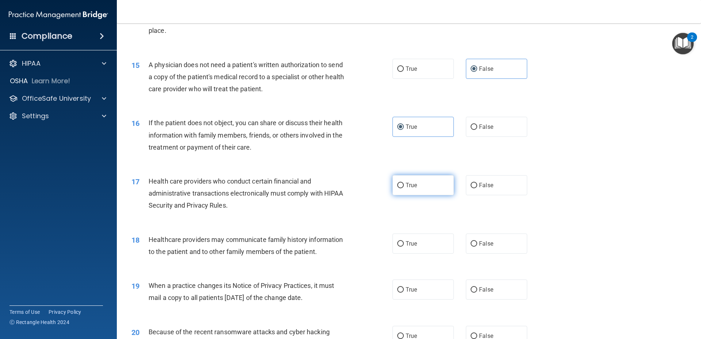
click at [414, 187] on span "True" at bounding box center [411, 185] width 11 height 7
click at [404, 187] on input "True" at bounding box center [400, 185] width 7 height 5
radio input "true"
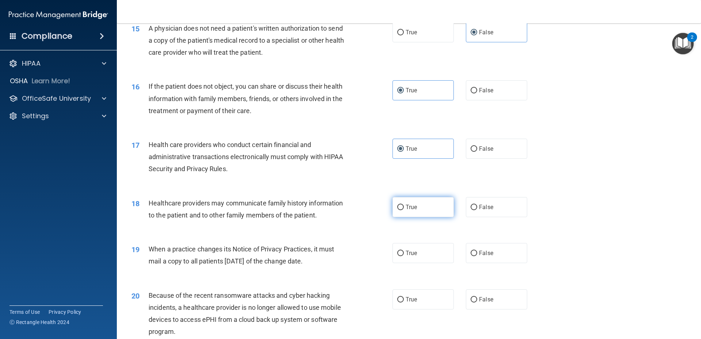
click at [417, 209] on label "True" at bounding box center [422, 207] width 61 height 20
click at [404, 209] on input "True" at bounding box center [400, 207] width 7 height 5
radio input "true"
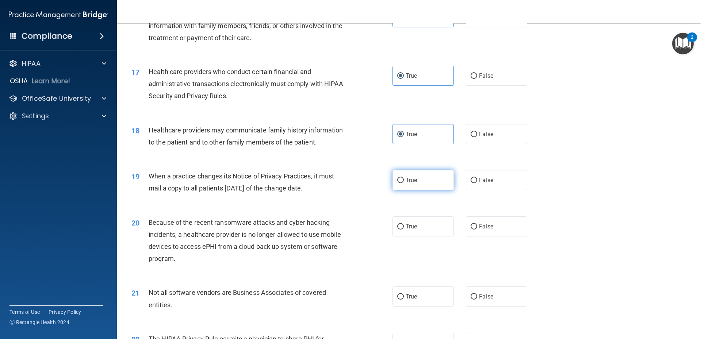
click at [411, 184] on label "True" at bounding box center [422, 180] width 61 height 20
click at [404, 183] on input "True" at bounding box center [400, 180] width 7 height 5
radio input "true"
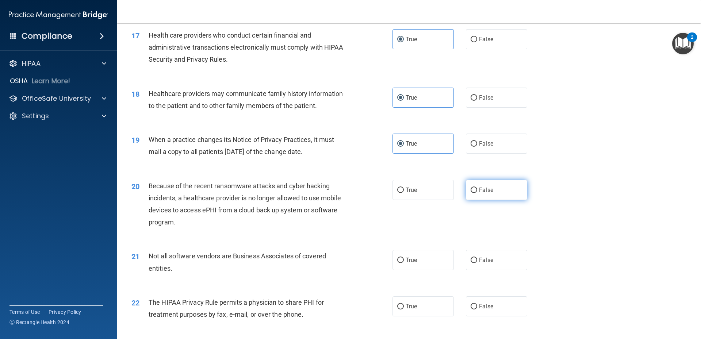
click at [480, 194] on label "False" at bounding box center [496, 190] width 61 height 20
click at [477, 193] on input "False" at bounding box center [474, 190] width 7 height 5
radio input "true"
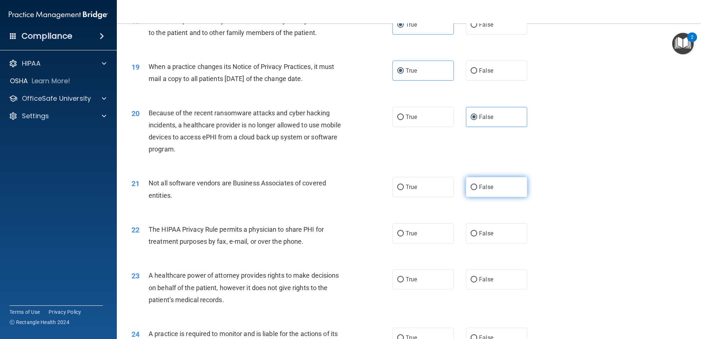
click at [479, 189] on span "False" at bounding box center [486, 187] width 14 height 7
click at [477, 189] on input "False" at bounding box center [474, 187] width 7 height 5
radio input "true"
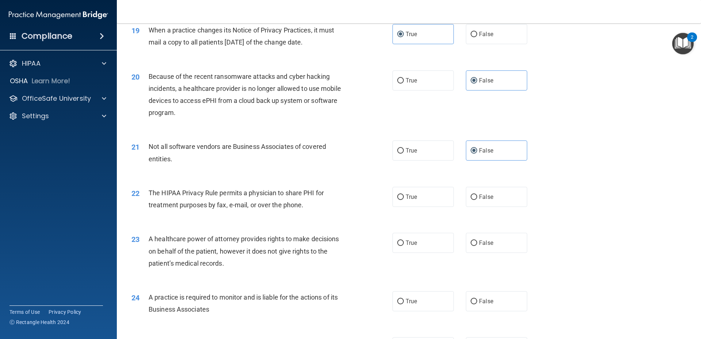
scroll to position [1059, 0]
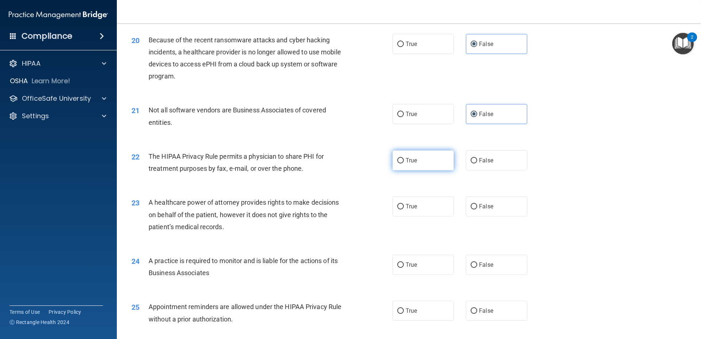
click at [416, 159] on label "True" at bounding box center [422, 160] width 61 height 20
click at [404, 159] on input "True" at bounding box center [400, 160] width 7 height 5
radio input "true"
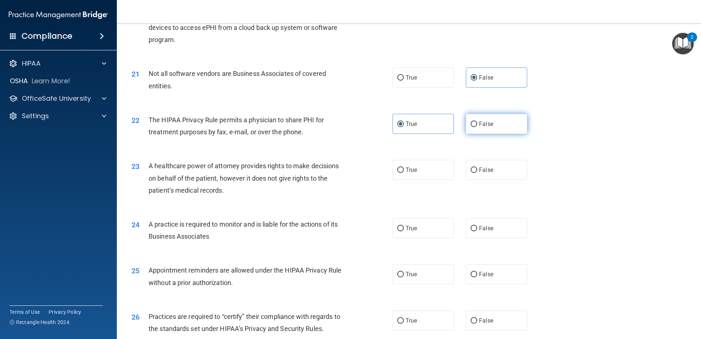
click at [501, 130] on label "False" at bounding box center [496, 124] width 61 height 20
click at [477, 127] on input "False" at bounding box center [474, 124] width 7 height 5
radio input "true"
radio input "false"
drag, startPoint x: 407, startPoint y: 172, endPoint x: 406, endPoint y: 180, distance: 8.1
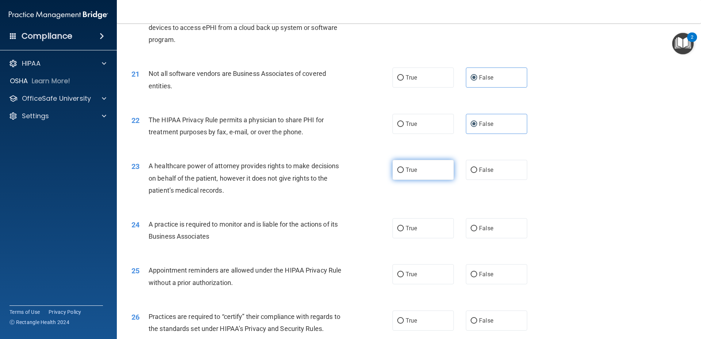
click at [407, 174] on label "True" at bounding box center [422, 170] width 61 height 20
click at [404, 173] on input "True" at bounding box center [400, 170] width 7 height 5
radio input "true"
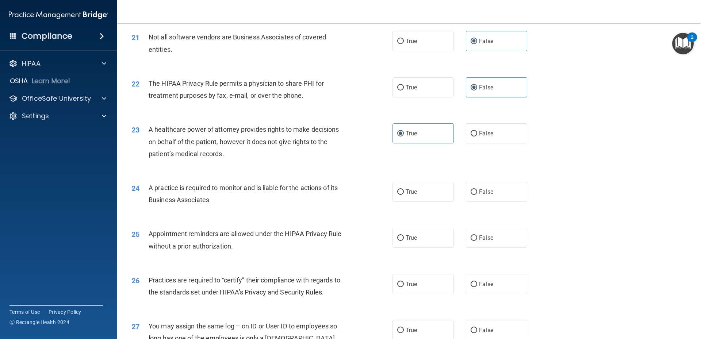
scroll to position [1168, 0]
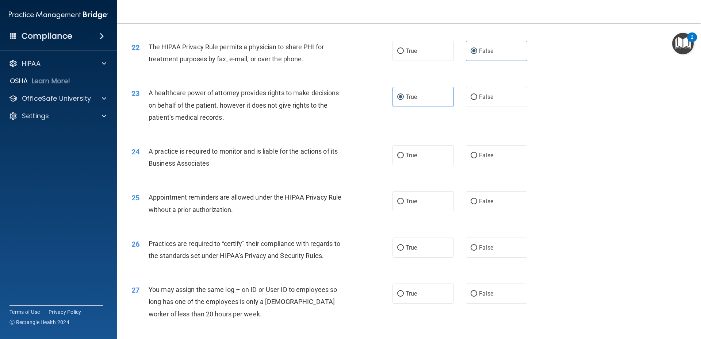
drag, startPoint x: 421, startPoint y: 156, endPoint x: 413, endPoint y: 168, distance: 14.6
click at [421, 158] on label "True" at bounding box center [422, 155] width 61 height 20
click at [404, 158] on input "True" at bounding box center [400, 155] width 7 height 5
radio input "true"
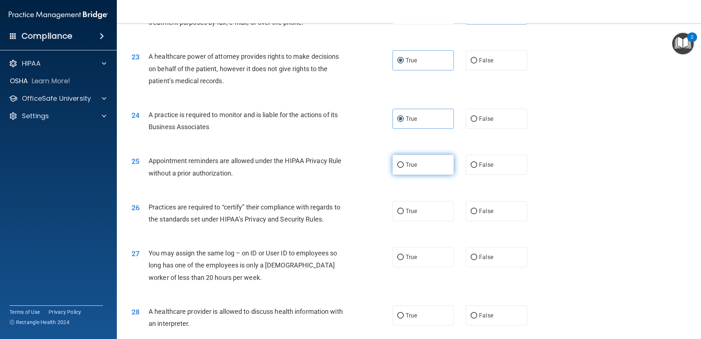
click at [414, 165] on span "True" at bounding box center [411, 164] width 11 height 7
click at [404, 165] on input "True" at bounding box center [400, 164] width 7 height 5
radio input "true"
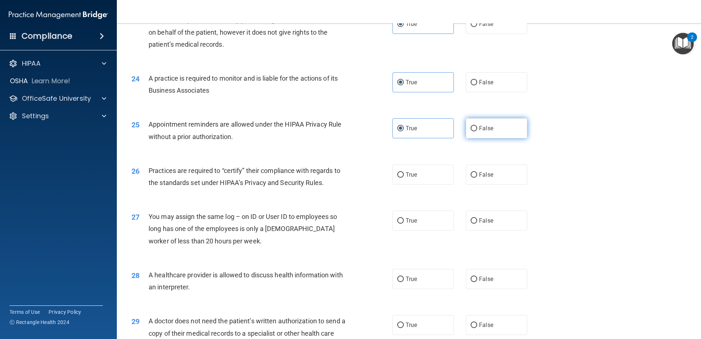
click at [494, 125] on label "False" at bounding box center [496, 128] width 61 height 20
click at [477, 126] on input "False" at bounding box center [474, 128] width 7 height 5
radio input "true"
radio input "false"
click at [419, 180] on label "True" at bounding box center [422, 175] width 61 height 20
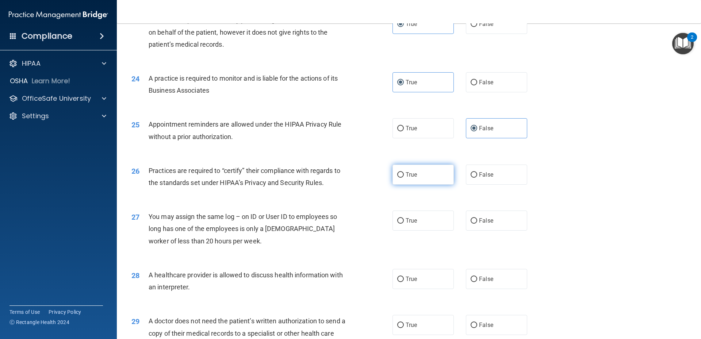
click at [404, 178] on input "True" at bounding box center [400, 174] width 7 height 5
radio input "true"
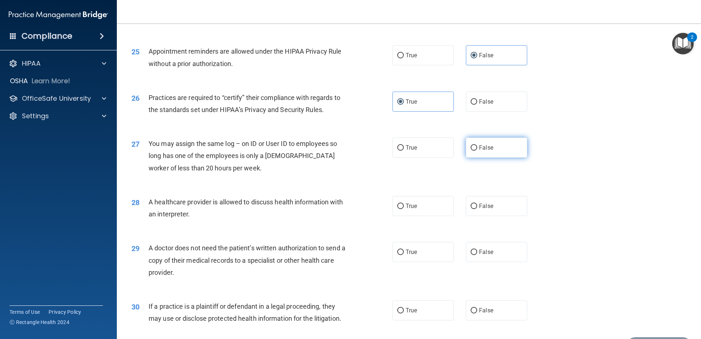
click at [494, 148] on label "False" at bounding box center [496, 148] width 61 height 20
click at [477, 148] on input "False" at bounding box center [474, 147] width 7 height 5
radio input "true"
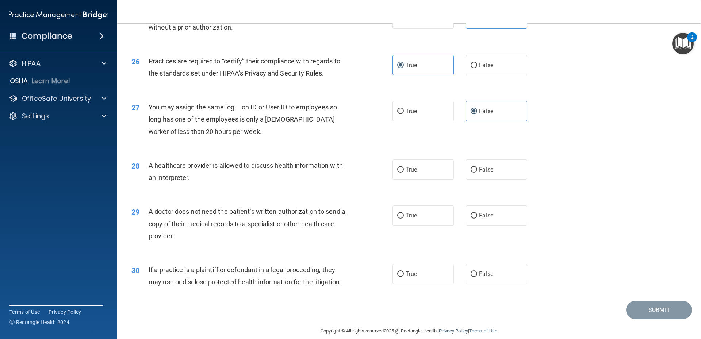
scroll to position [1360, 0]
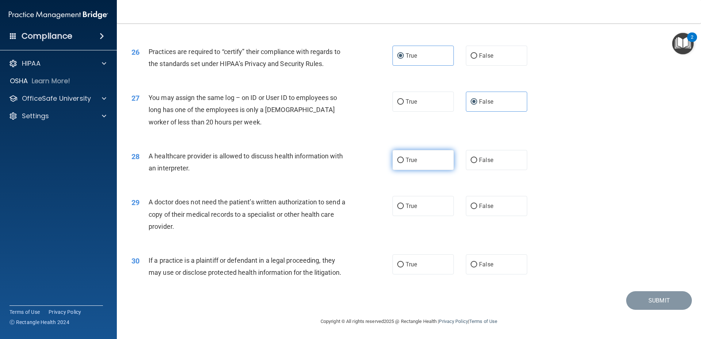
click at [434, 164] on label "True" at bounding box center [422, 160] width 61 height 20
click at [404, 163] on input "True" at bounding box center [400, 160] width 7 height 5
radio input "true"
click at [473, 205] on input "False" at bounding box center [474, 206] width 7 height 5
radio input "true"
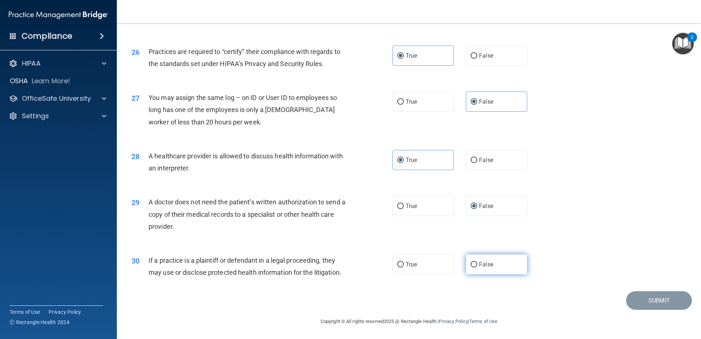
click at [475, 269] on label "False" at bounding box center [496, 264] width 61 height 20
click at [475, 268] on input "False" at bounding box center [474, 264] width 7 height 5
radio input "true"
click at [644, 302] on button "Submit" at bounding box center [659, 300] width 66 height 19
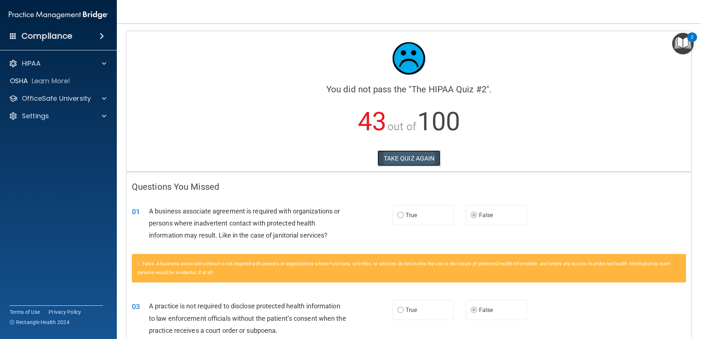
click at [404, 160] on button "TAKE QUIZ AGAIN" at bounding box center [408, 158] width 63 height 16
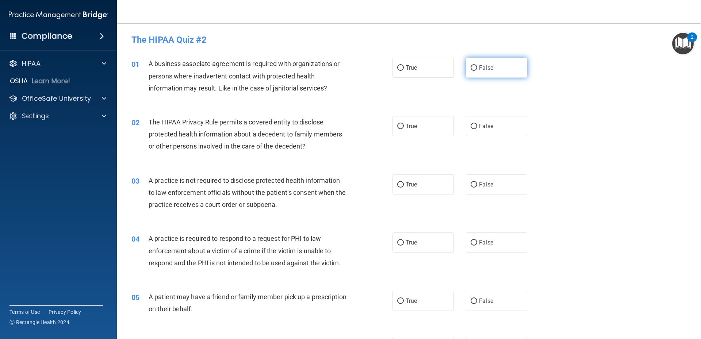
click at [471, 66] on input "False" at bounding box center [474, 67] width 7 height 5
radio input "true"
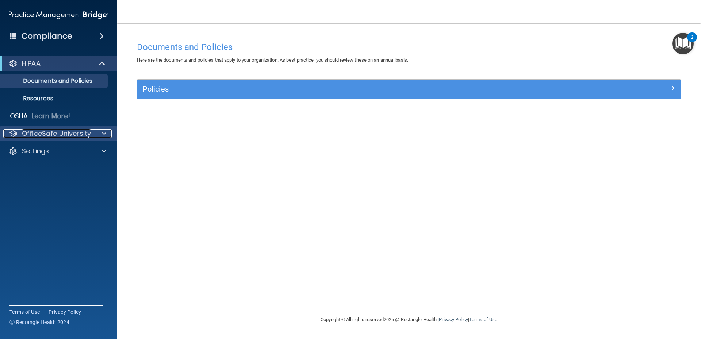
click at [37, 132] on p "OfficeSafe University" at bounding box center [56, 133] width 69 height 9
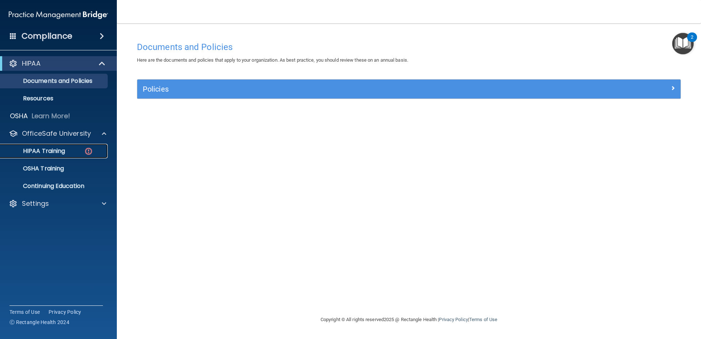
drag, startPoint x: 61, startPoint y: 149, endPoint x: 68, endPoint y: 149, distance: 7.7
click at [61, 149] on p "HIPAA Training" at bounding box center [35, 150] width 60 height 7
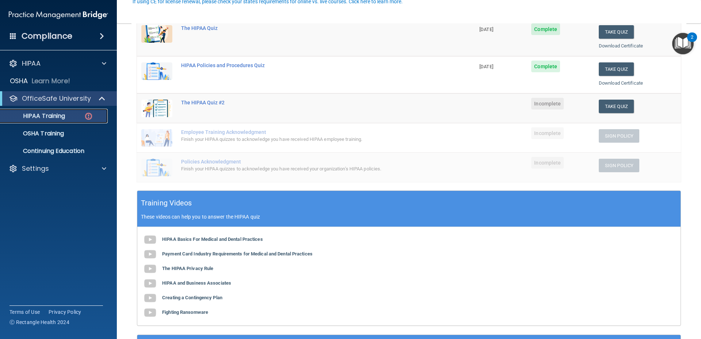
scroll to position [73, 0]
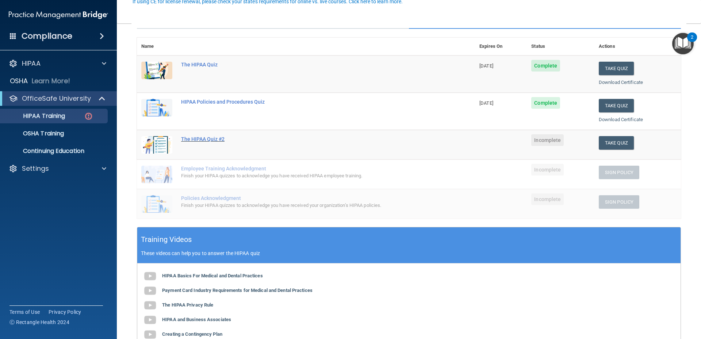
click at [219, 140] on div "The HIPAA Quiz #2" at bounding box center [309, 139] width 257 height 6
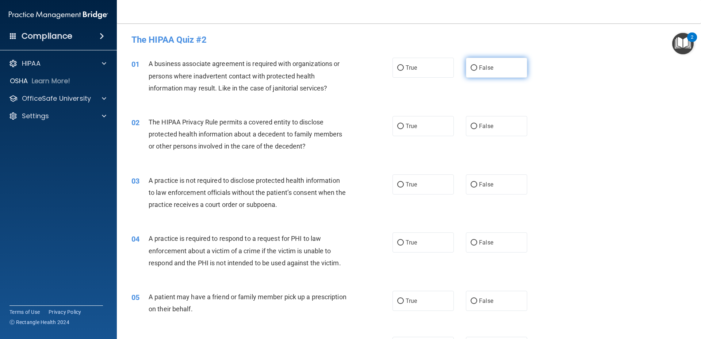
click at [471, 67] on input "False" at bounding box center [474, 67] width 7 height 5
radio input "true"
click at [471, 127] on input "False" at bounding box center [474, 126] width 7 height 5
radio input "true"
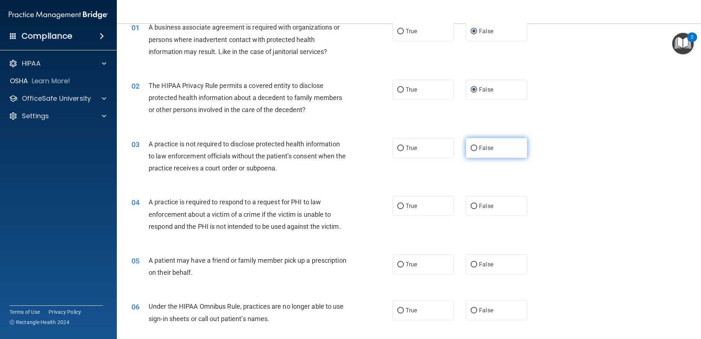
click at [471, 146] on input "False" at bounding box center [474, 148] width 7 height 5
radio input "true"
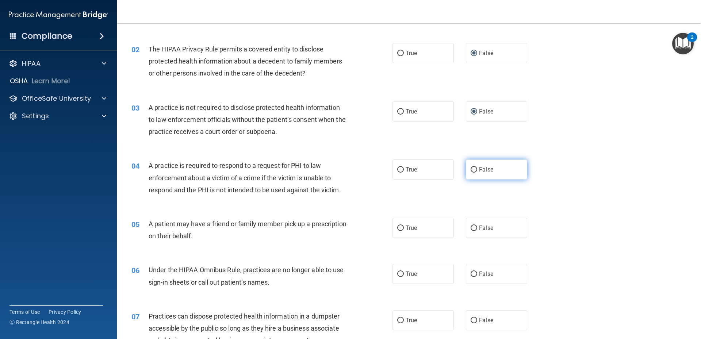
click at [466, 170] on label "False" at bounding box center [496, 170] width 61 height 20
click at [471, 170] on input "False" at bounding box center [474, 169] width 7 height 5
radio input "true"
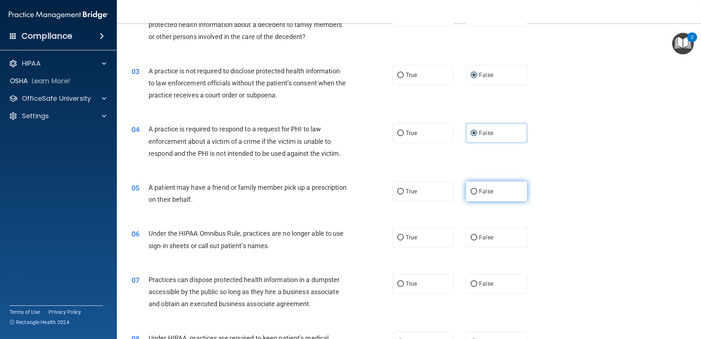
click at [471, 192] on input "False" at bounding box center [474, 191] width 7 height 5
radio input "true"
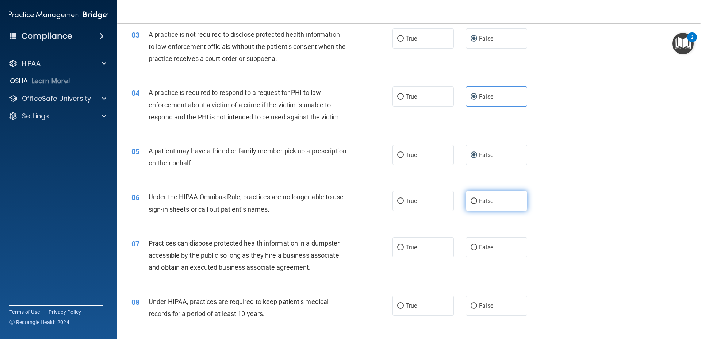
click at [471, 203] on input "False" at bounding box center [474, 201] width 7 height 5
radio input "true"
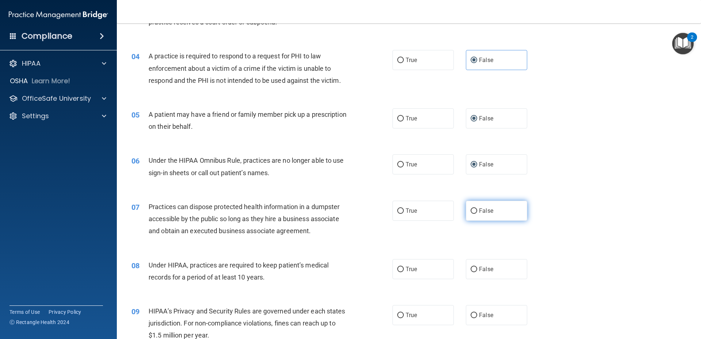
click at [471, 210] on input "False" at bounding box center [474, 210] width 7 height 5
radio input "true"
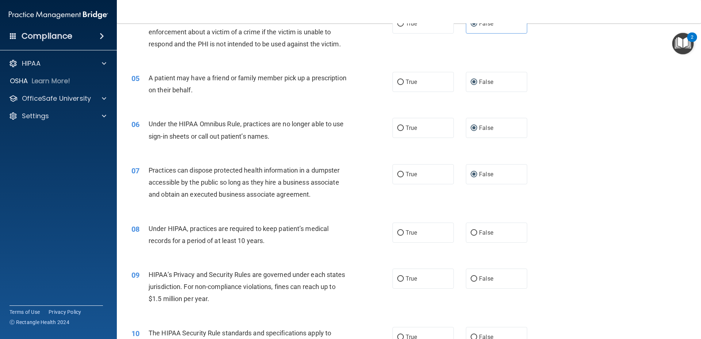
scroll to position [256, 0]
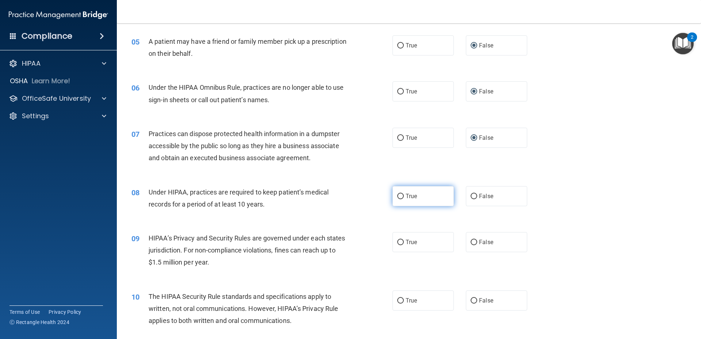
click at [398, 198] on input "True" at bounding box center [400, 196] width 7 height 5
radio input "true"
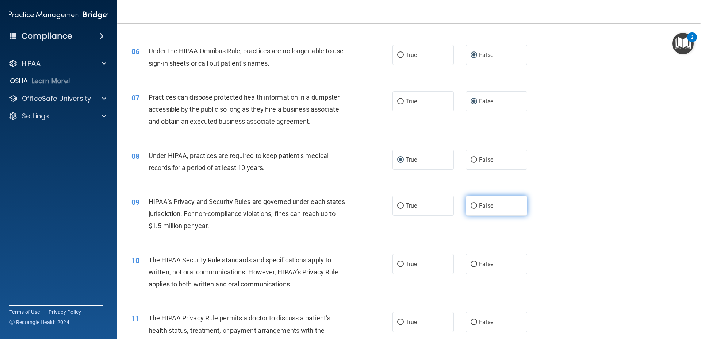
click at [474, 204] on label "False" at bounding box center [496, 206] width 61 height 20
click at [474, 204] on input "False" at bounding box center [474, 205] width 7 height 5
radio input "true"
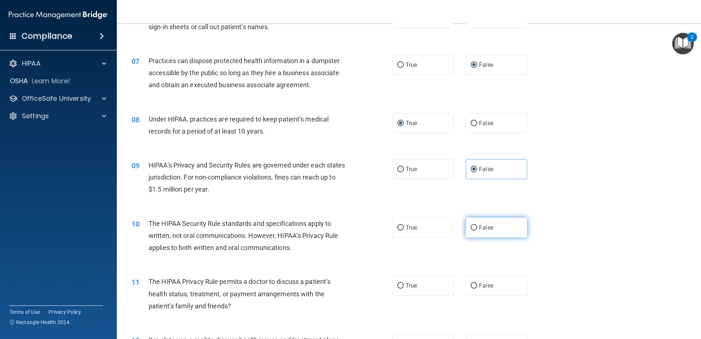
click at [471, 226] on input "False" at bounding box center [474, 227] width 7 height 5
radio input "true"
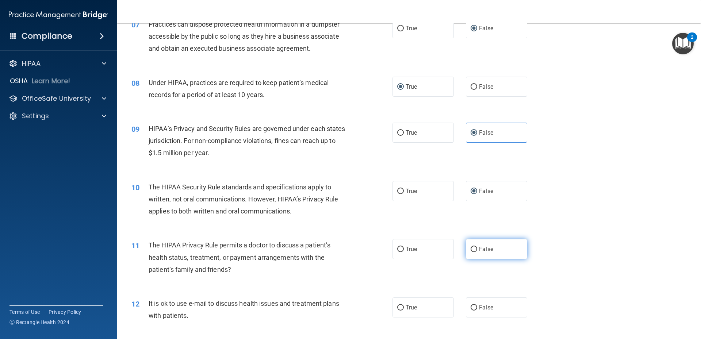
click at [473, 250] on input "False" at bounding box center [474, 249] width 7 height 5
radio input "true"
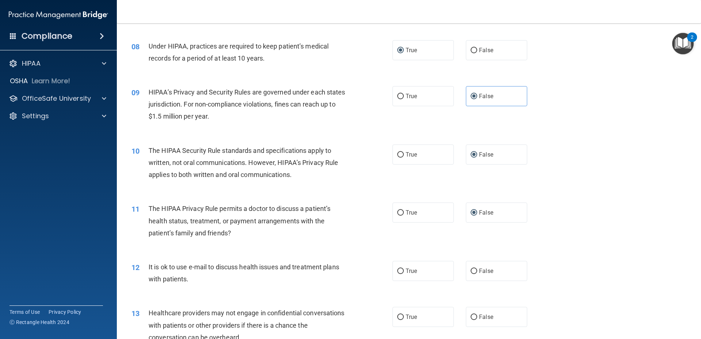
scroll to position [438, 0]
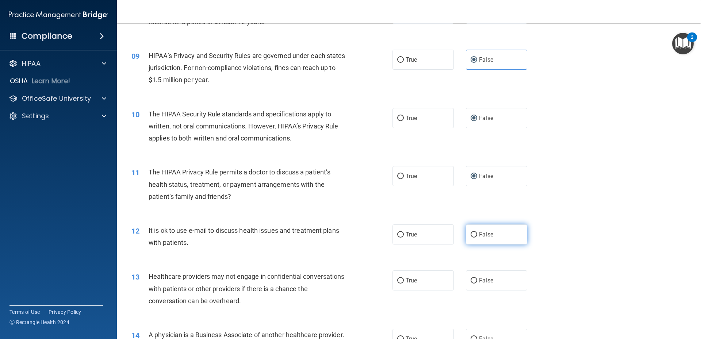
click at [473, 233] on input "False" at bounding box center [474, 234] width 7 height 5
radio input "true"
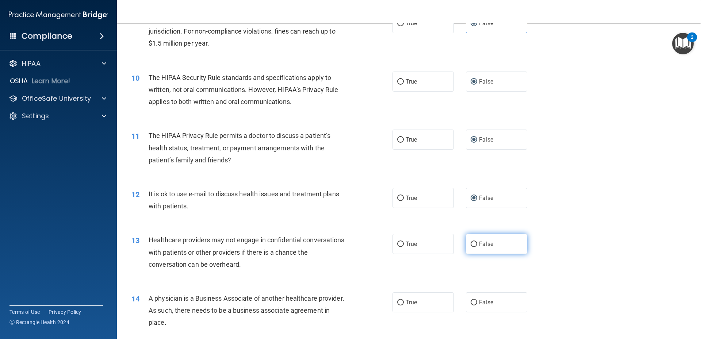
click at [473, 242] on input "False" at bounding box center [474, 244] width 7 height 5
radio input "true"
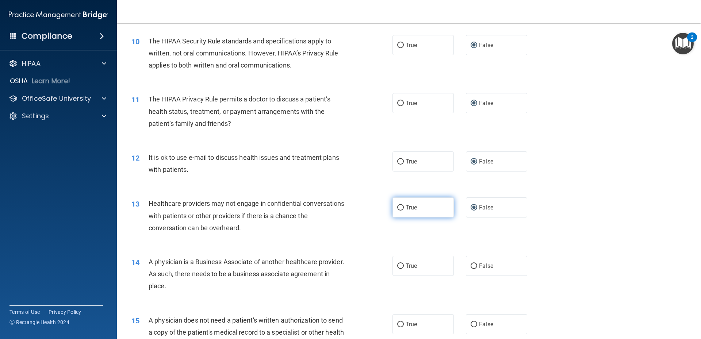
click at [408, 207] on span "True" at bounding box center [411, 207] width 11 height 7
click at [404, 207] on input "True" at bounding box center [400, 207] width 7 height 5
radio input "true"
radio input "false"
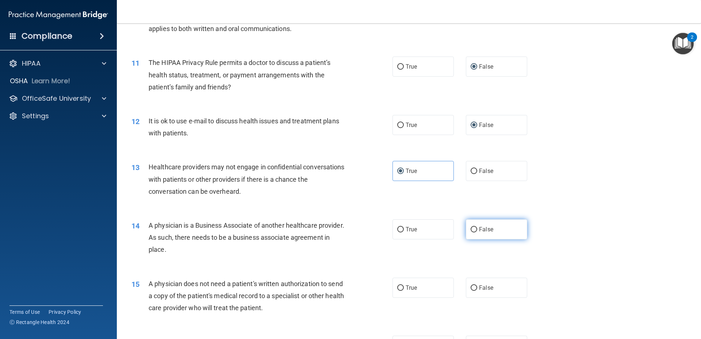
click at [479, 228] on span "False" at bounding box center [486, 229] width 14 height 7
click at [477, 228] on input "False" at bounding box center [474, 229] width 7 height 5
radio input "true"
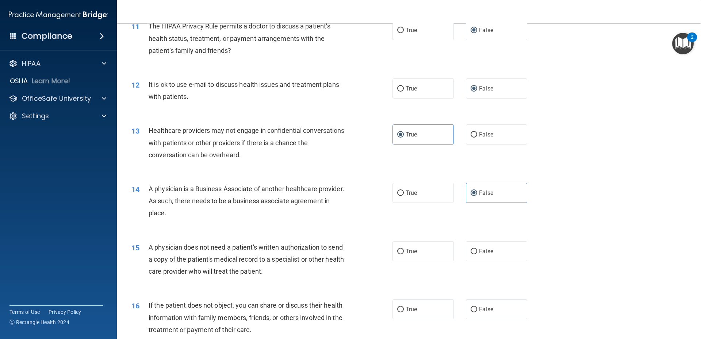
scroll to position [621, 0]
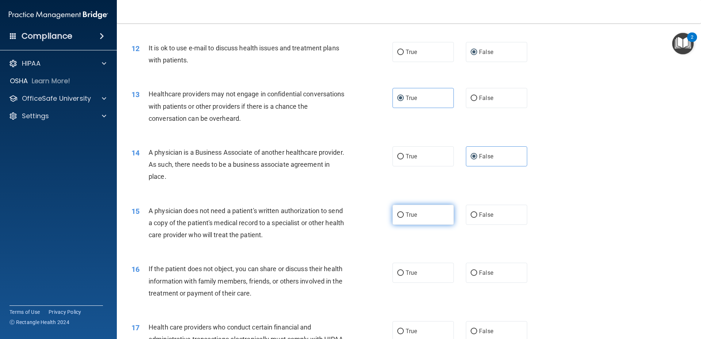
click at [400, 212] on input "True" at bounding box center [400, 214] width 7 height 5
radio input "true"
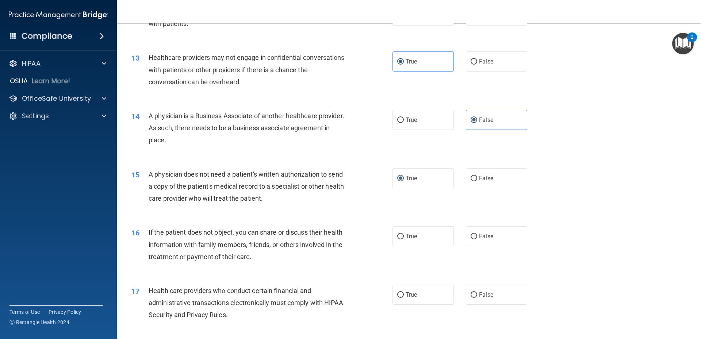
scroll to position [694, 0]
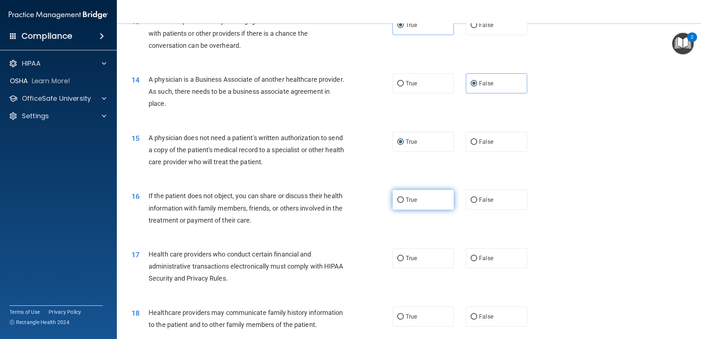
click at [420, 196] on label "True" at bounding box center [422, 200] width 61 height 20
click at [404, 198] on input "True" at bounding box center [400, 200] width 7 height 5
radio input "true"
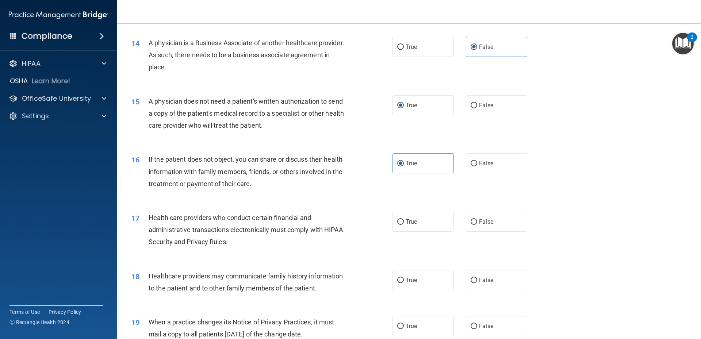
scroll to position [767, 0]
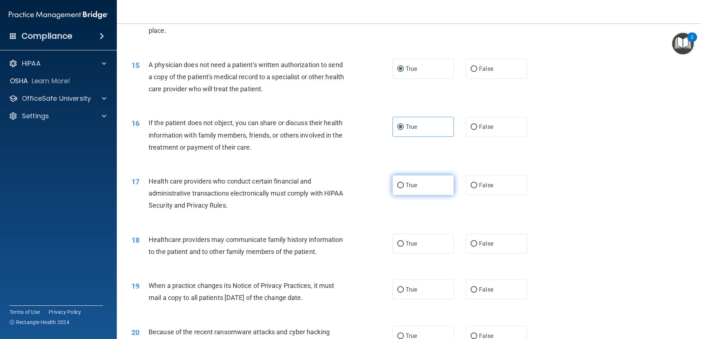
click at [401, 189] on label "True" at bounding box center [422, 185] width 61 height 20
click at [401, 188] on input "True" at bounding box center [400, 185] width 7 height 5
radio input "true"
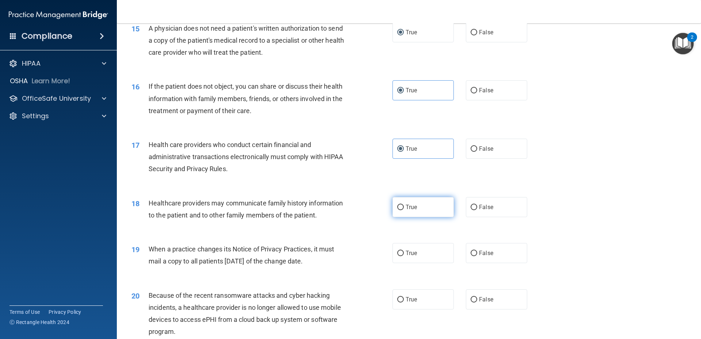
click at [403, 206] on label "True" at bounding box center [422, 207] width 61 height 20
click at [403, 206] on input "True" at bounding box center [400, 207] width 7 height 5
radio input "true"
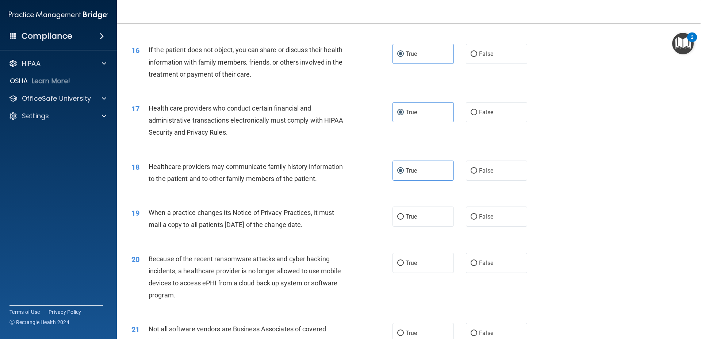
scroll to position [876, 0]
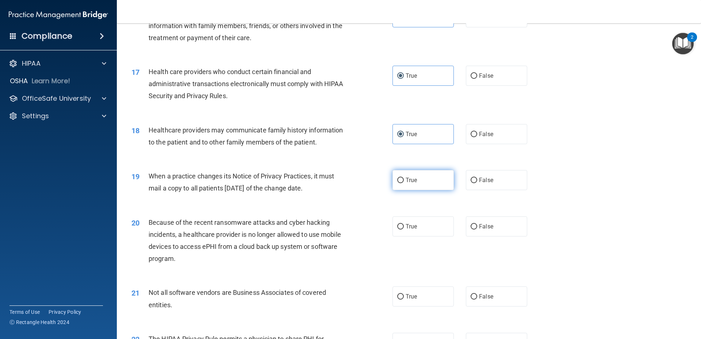
click at [412, 185] on label "True" at bounding box center [422, 180] width 61 height 20
click at [404, 183] on input "True" at bounding box center [400, 180] width 7 height 5
radio input "true"
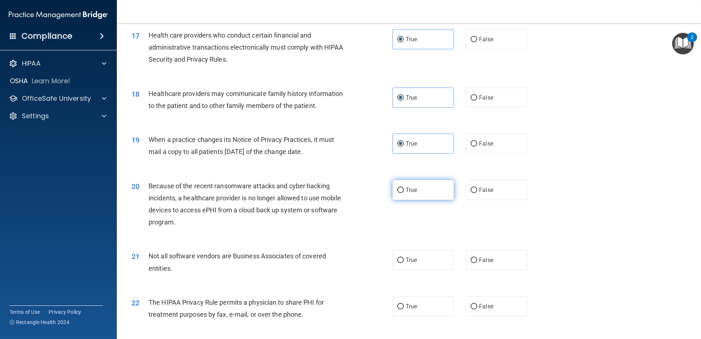
click at [406, 191] on span "True" at bounding box center [411, 190] width 11 height 7
click at [404, 191] on input "True" at bounding box center [400, 190] width 7 height 5
radio input "true"
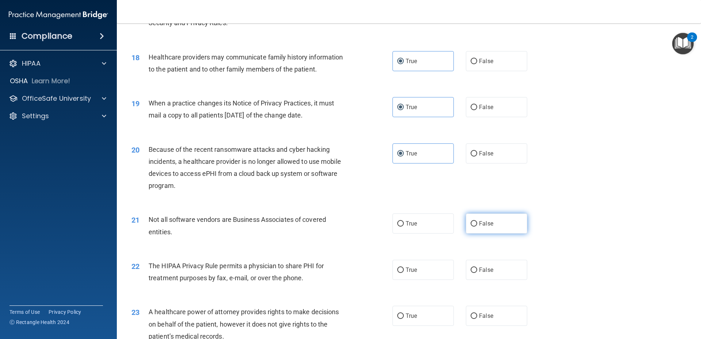
click at [483, 222] on span "False" at bounding box center [486, 223] width 14 height 7
click at [477, 222] on input "False" at bounding box center [474, 223] width 7 height 5
radio input "true"
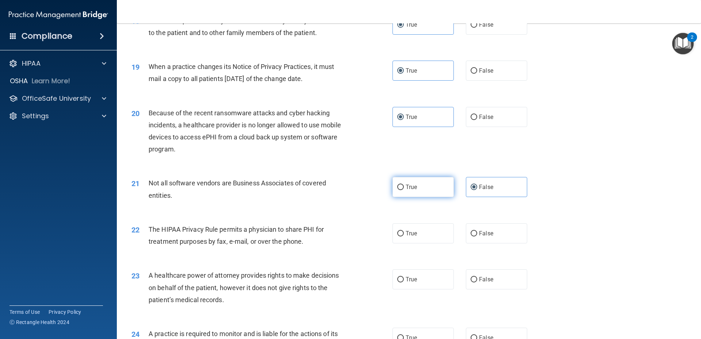
click at [424, 191] on label "True" at bounding box center [422, 187] width 61 height 20
click at [404, 190] on input "True" at bounding box center [400, 187] width 7 height 5
radio input "true"
click at [471, 188] on input "False" at bounding box center [474, 187] width 7 height 5
radio input "true"
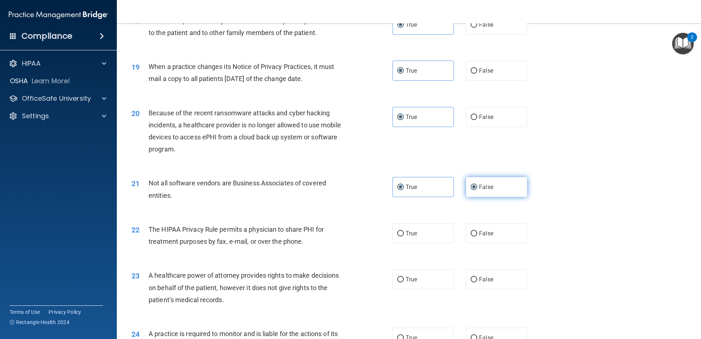
radio input "false"
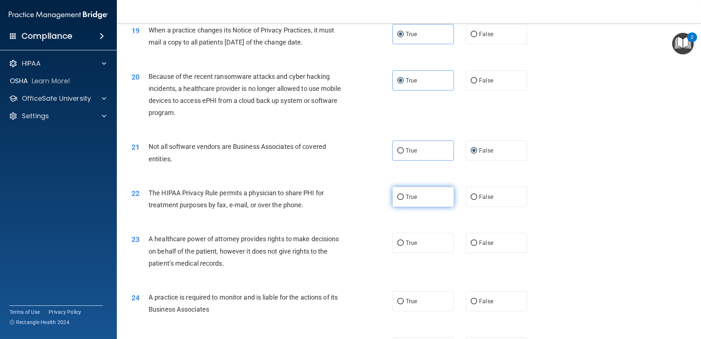
click at [433, 203] on label "True" at bounding box center [422, 197] width 61 height 20
click at [404, 200] on input "True" at bounding box center [400, 197] width 7 height 5
radio input "true"
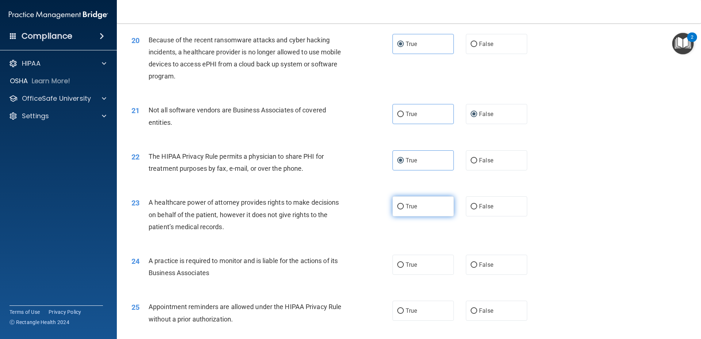
click at [400, 206] on input "True" at bounding box center [400, 206] width 7 height 5
radio input "true"
click at [475, 206] on label "False" at bounding box center [496, 206] width 61 height 20
click at [475, 206] on input "False" at bounding box center [474, 206] width 7 height 5
radio input "true"
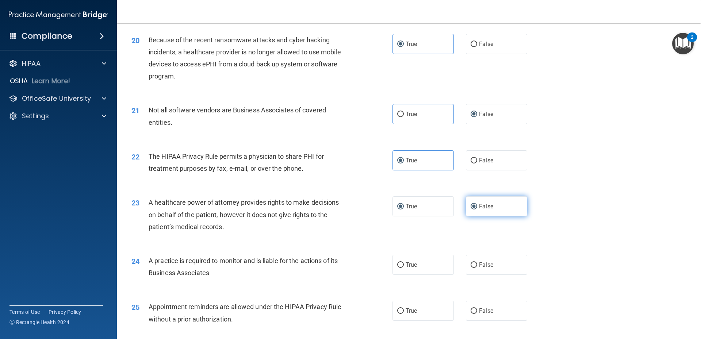
radio input "false"
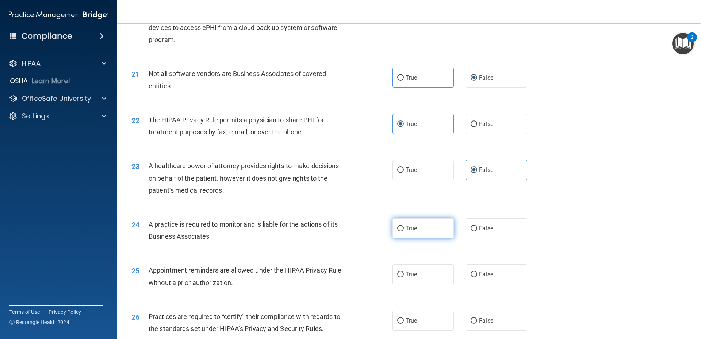
click at [415, 229] on label "True" at bounding box center [422, 228] width 61 height 20
click at [404, 229] on input "True" at bounding box center [400, 228] width 7 height 5
radio input "true"
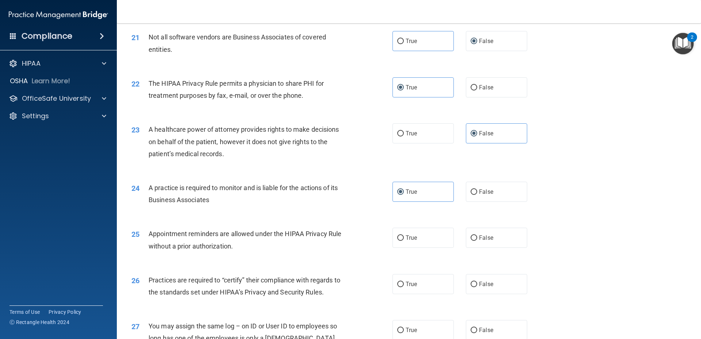
scroll to position [1168, 0]
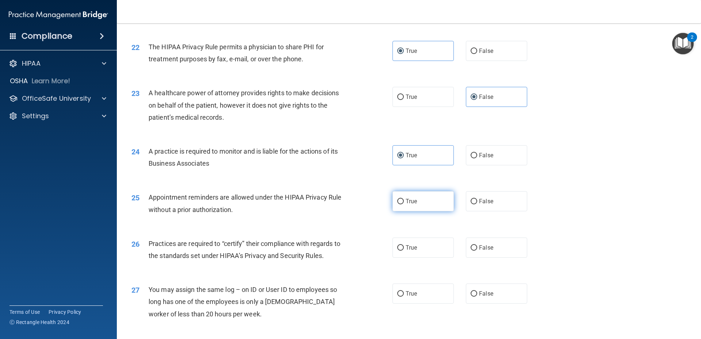
click at [415, 206] on label "True" at bounding box center [422, 201] width 61 height 20
click at [404, 204] on input "True" at bounding box center [400, 201] width 7 height 5
radio input "true"
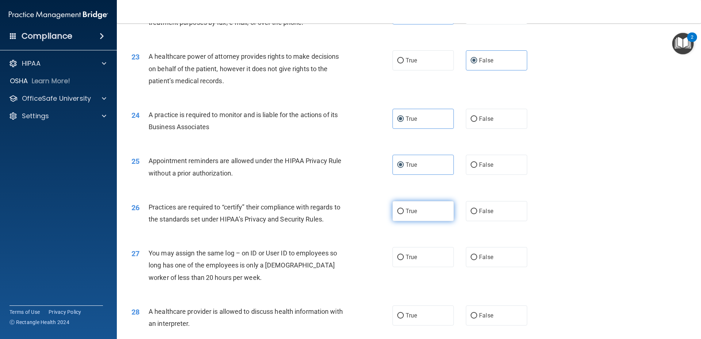
click at [412, 213] on span "True" at bounding box center [411, 211] width 11 height 7
click at [404, 213] on input "True" at bounding box center [400, 211] width 7 height 5
radio input "true"
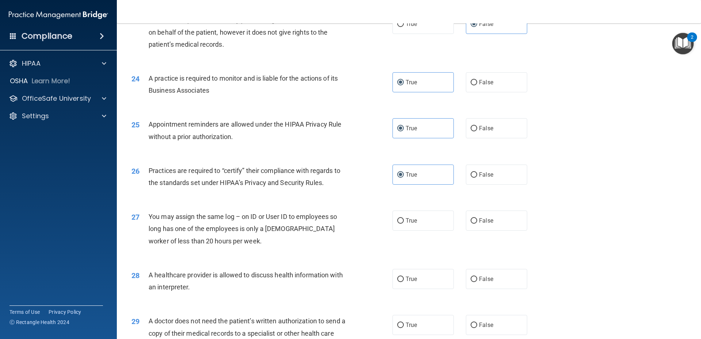
scroll to position [1278, 0]
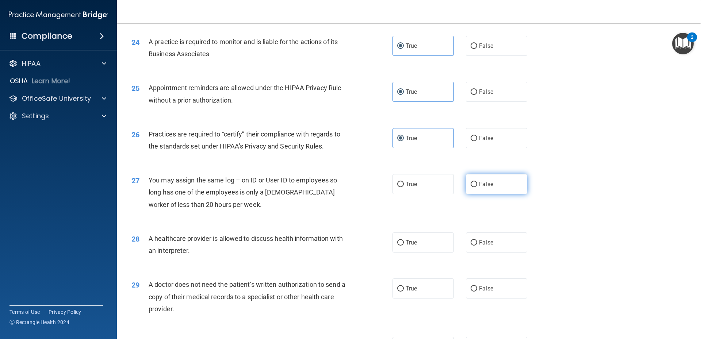
click at [474, 188] on label "False" at bounding box center [496, 184] width 61 height 20
click at [474, 187] on input "False" at bounding box center [474, 184] width 7 height 5
radio input "true"
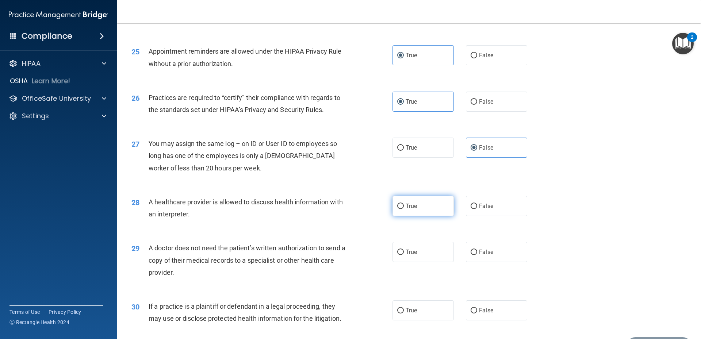
click at [433, 206] on label "True" at bounding box center [422, 206] width 61 height 20
click at [404, 206] on input "True" at bounding box center [400, 206] width 7 height 5
radio input "true"
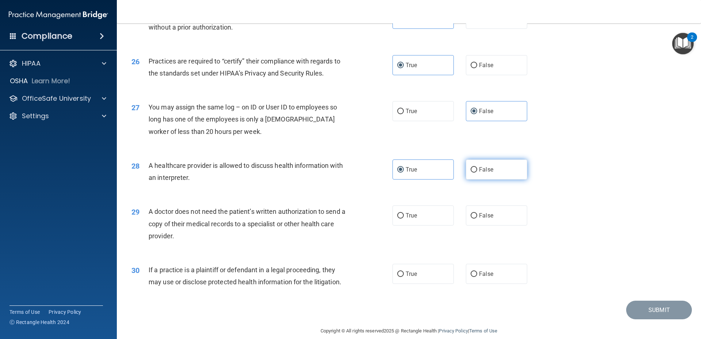
click at [474, 173] on label "False" at bounding box center [496, 170] width 61 height 20
click at [474, 173] on input "False" at bounding box center [474, 169] width 7 height 5
radio input "true"
radio input "false"
click at [432, 220] on label "True" at bounding box center [422, 216] width 61 height 20
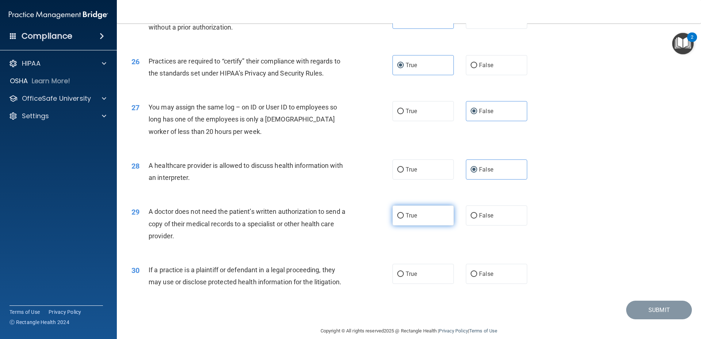
click at [404, 219] on input "True" at bounding box center [400, 215] width 7 height 5
radio input "true"
click at [428, 270] on label "True" at bounding box center [422, 274] width 61 height 20
click at [404, 272] on input "True" at bounding box center [400, 274] width 7 height 5
radio input "true"
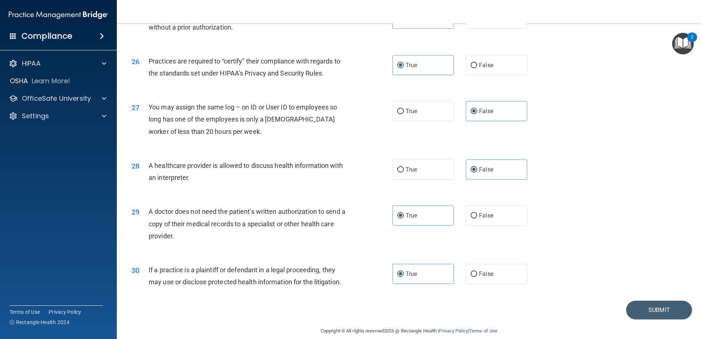
scroll to position [1360, 0]
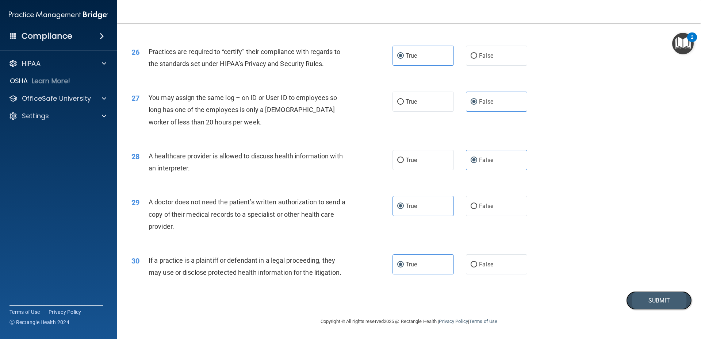
click at [640, 301] on button "Submit" at bounding box center [659, 300] width 66 height 19
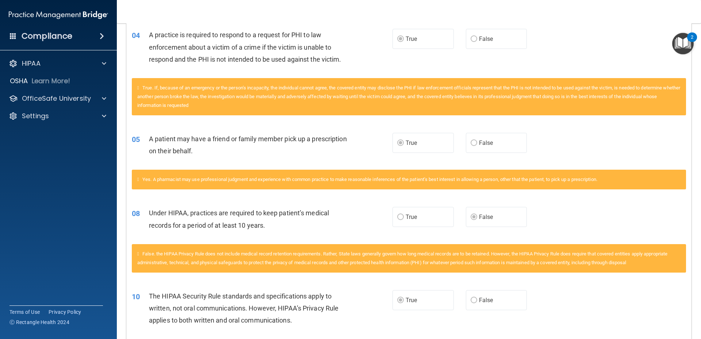
scroll to position [16, 0]
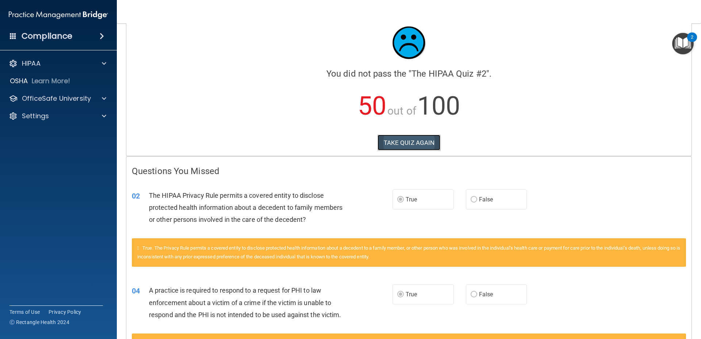
click at [416, 144] on button "TAKE QUIZ AGAIN" at bounding box center [408, 143] width 63 height 16
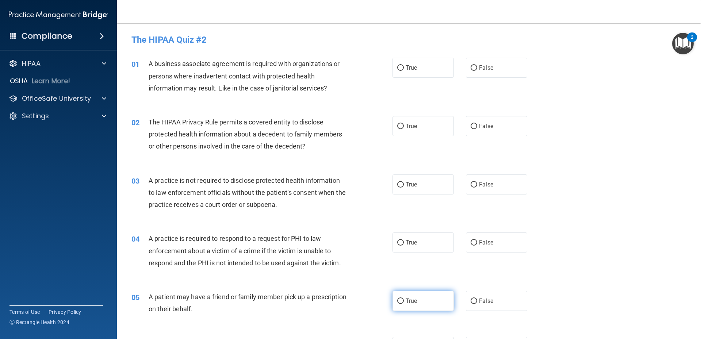
click at [411, 303] on span "True" at bounding box center [411, 301] width 11 height 7
click at [404, 303] on input "True" at bounding box center [400, 301] width 7 height 5
radio input "true"
click at [418, 242] on label "True" at bounding box center [422, 243] width 61 height 20
click at [404, 242] on input "True" at bounding box center [400, 242] width 7 height 5
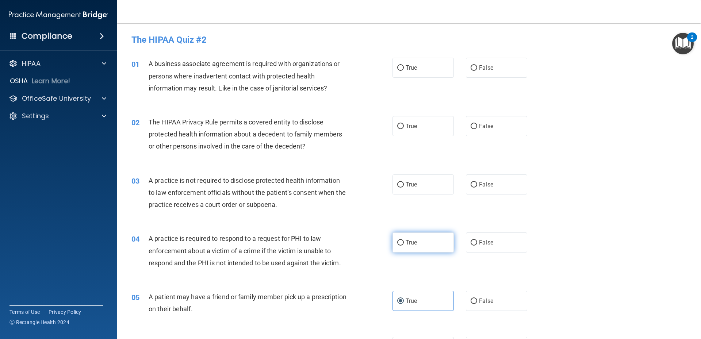
radio input "true"
click at [502, 184] on label "False" at bounding box center [496, 185] width 61 height 20
click at [477, 184] on input "False" at bounding box center [474, 184] width 7 height 5
radio input "true"
click at [425, 131] on label "True" at bounding box center [422, 126] width 61 height 20
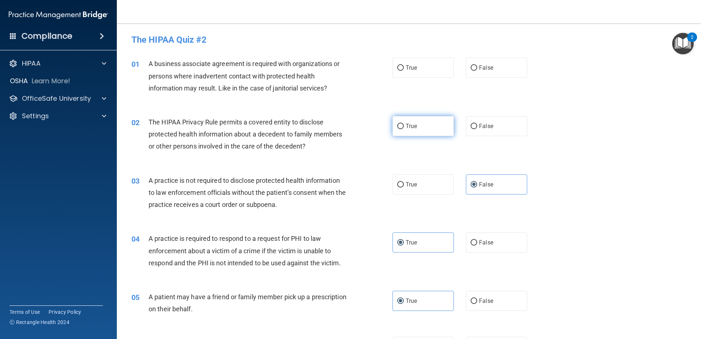
click at [404, 129] on input "True" at bounding box center [400, 126] width 7 height 5
radio input "true"
click at [479, 68] on span "False" at bounding box center [486, 67] width 14 height 7
click at [476, 68] on input "False" at bounding box center [474, 67] width 7 height 5
radio input "true"
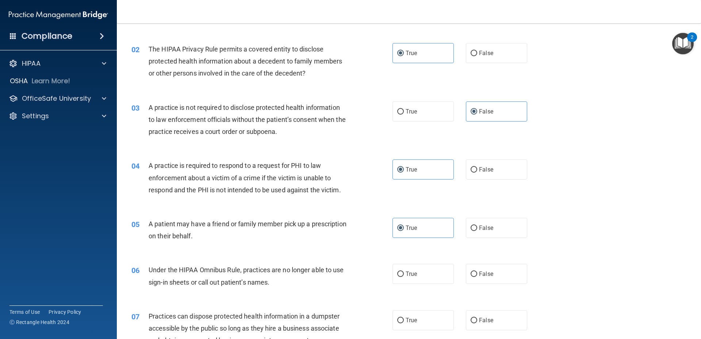
scroll to position [146, 0]
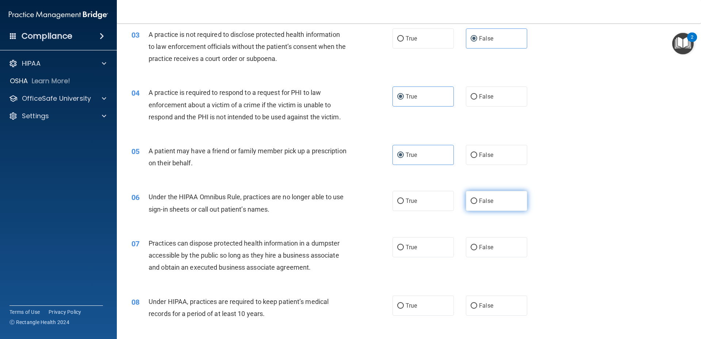
click at [482, 201] on span "False" at bounding box center [486, 201] width 14 height 7
click at [477, 201] on input "False" at bounding box center [474, 201] width 7 height 5
radio input "true"
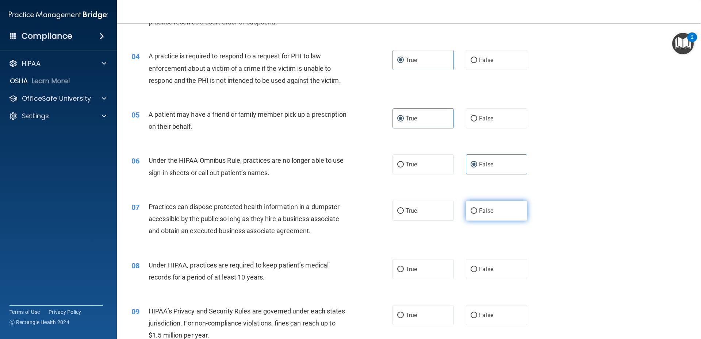
click at [485, 212] on span "False" at bounding box center [486, 210] width 14 height 7
click at [477, 212] on input "False" at bounding box center [474, 210] width 7 height 5
radio input "true"
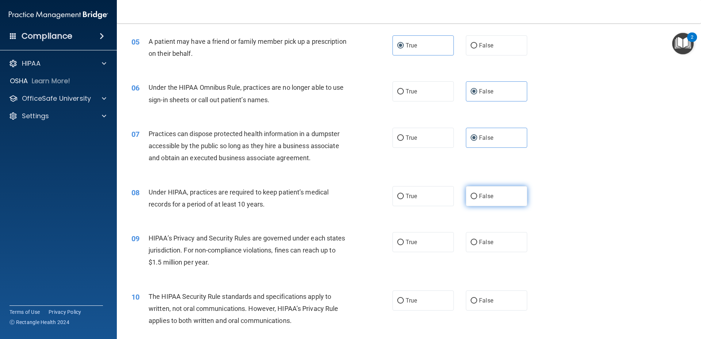
click at [470, 200] on label "False" at bounding box center [496, 196] width 61 height 20
click at [471, 199] on input "False" at bounding box center [474, 196] width 7 height 5
radio input "true"
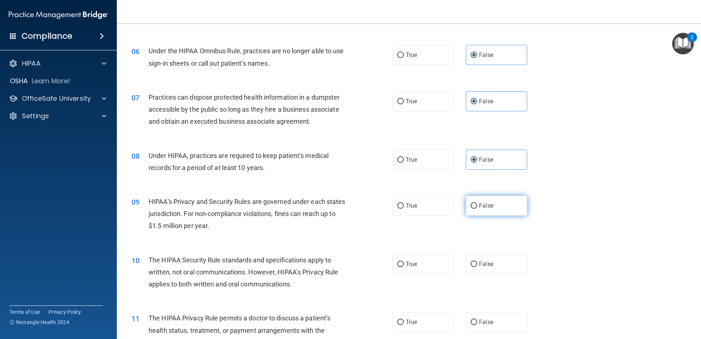
click at [475, 208] on label "False" at bounding box center [496, 206] width 61 height 20
click at [475, 208] on input "False" at bounding box center [474, 205] width 7 height 5
radio input "true"
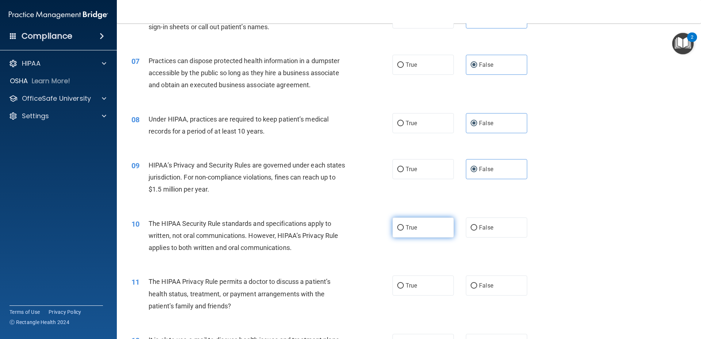
click at [408, 230] on span "True" at bounding box center [411, 227] width 11 height 7
click at [404, 230] on input "True" at bounding box center [400, 227] width 7 height 5
radio input "true"
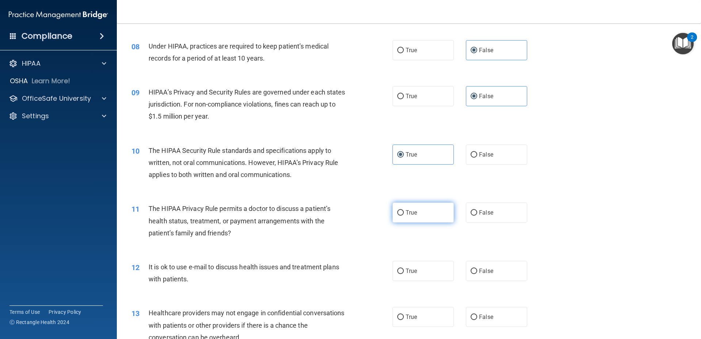
click at [422, 210] on label "True" at bounding box center [422, 213] width 61 height 20
click at [404, 210] on input "True" at bounding box center [400, 212] width 7 height 5
radio input "true"
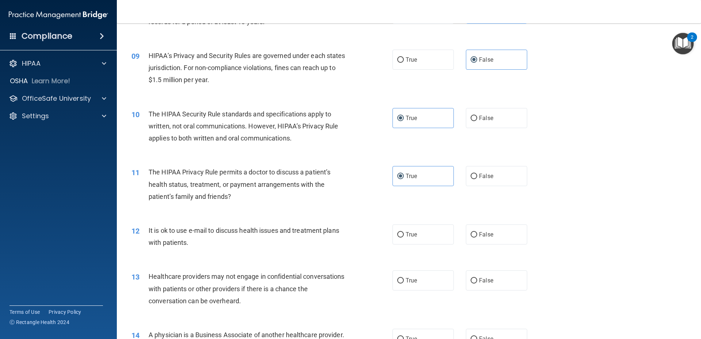
scroll to position [475, 0]
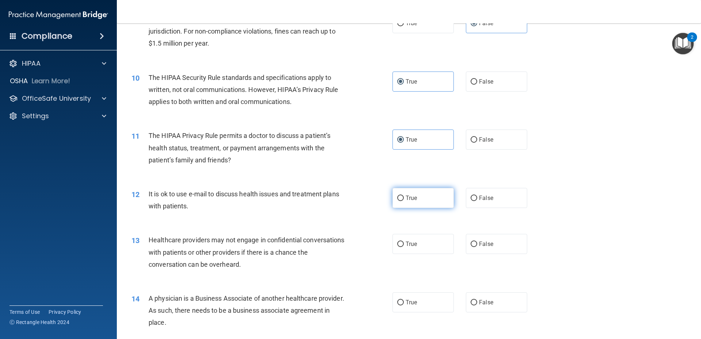
click at [409, 200] on span "True" at bounding box center [411, 198] width 11 height 7
click at [404, 200] on input "True" at bounding box center [400, 198] width 7 height 5
radio input "true"
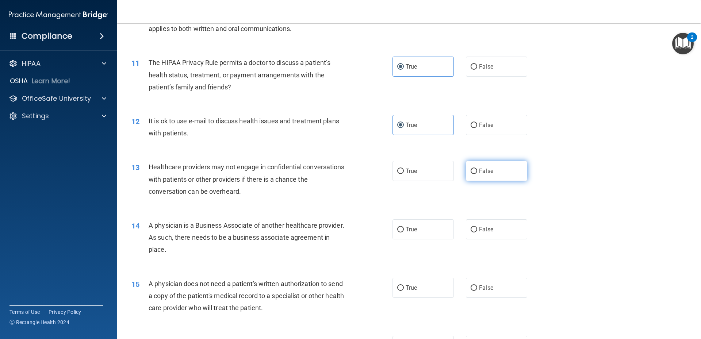
click at [487, 170] on span "False" at bounding box center [486, 171] width 14 height 7
click at [477, 170] on input "False" at bounding box center [474, 171] width 7 height 5
radio input "true"
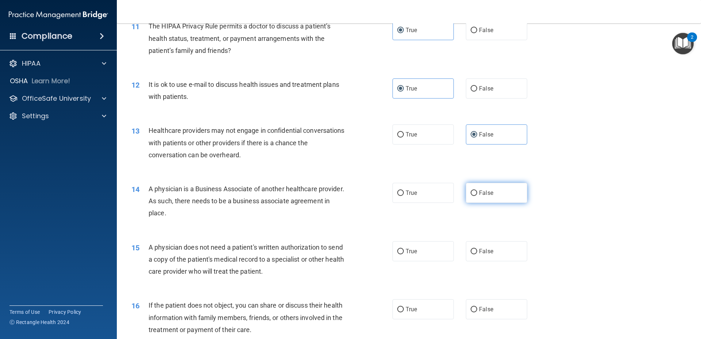
click at [475, 201] on label "False" at bounding box center [496, 193] width 61 height 20
click at [475, 196] on input "False" at bounding box center [474, 193] width 7 height 5
radio input "true"
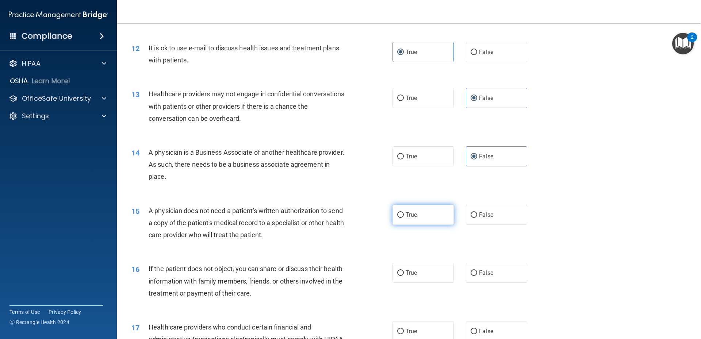
click at [427, 217] on label "True" at bounding box center [422, 215] width 61 height 20
click at [404, 217] on input "True" at bounding box center [400, 214] width 7 height 5
radio input "true"
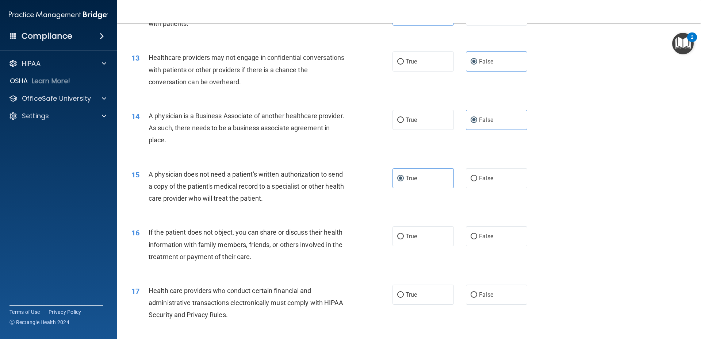
scroll to position [694, 0]
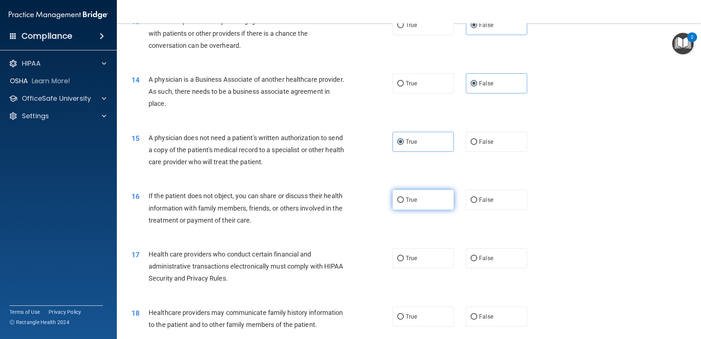
click at [398, 203] on input "True" at bounding box center [400, 200] width 7 height 5
radio input "true"
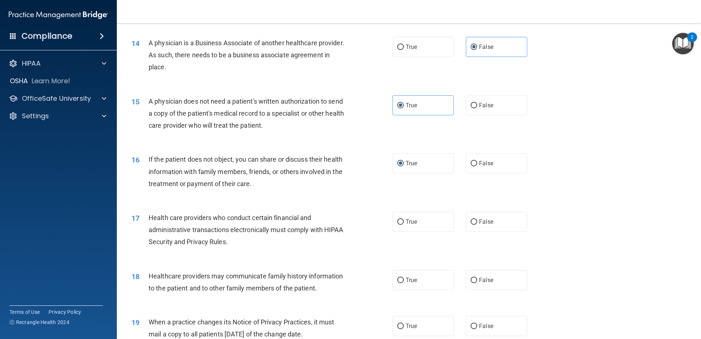
scroll to position [767, 0]
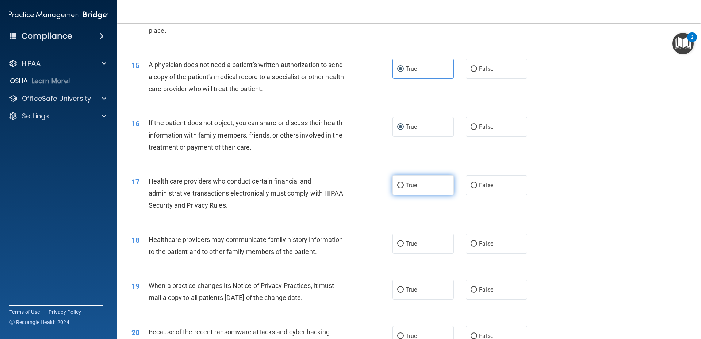
click at [406, 186] on span "True" at bounding box center [411, 185] width 11 height 7
click at [404, 186] on input "True" at bounding box center [400, 185] width 7 height 5
radio input "true"
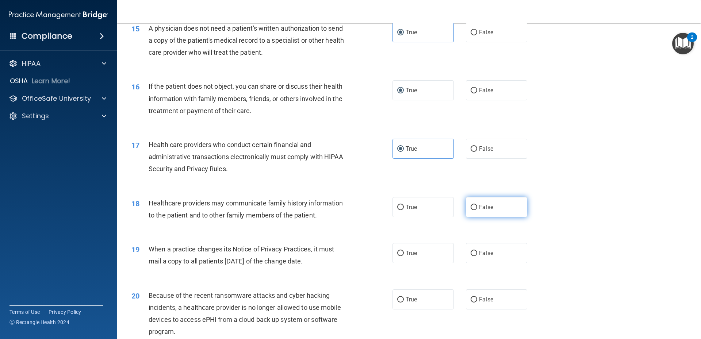
click at [494, 205] on label "False" at bounding box center [496, 207] width 61 height 20
click at [477, 205] on input "False" at bounding box center [474, 207] width 7 height 5
radio input "true"
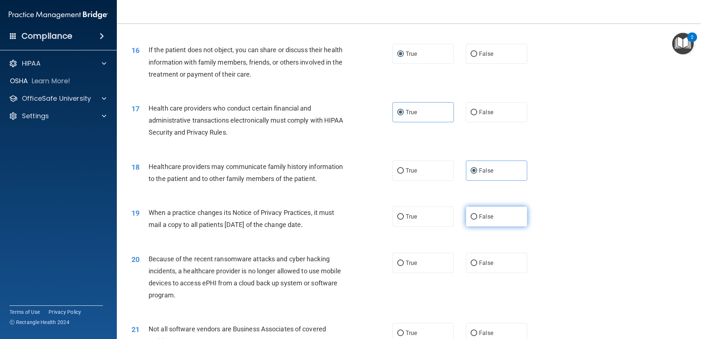
click at [490, 224] on label "False" at bounding box center [496, 217] width 61 height 20
click at [477, 220] on input "False" at bounding box center [474, 216] width 7 height 5
radio input "true"
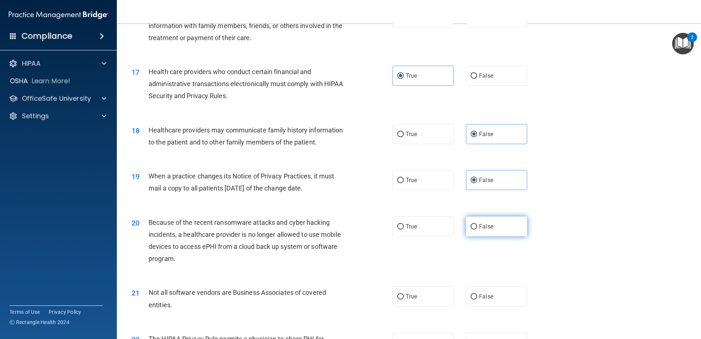
click at [507, 228] on label "False" at bounding box center [496, 226] width 61 height 20
click at [477, 228] on input "False" at bounding box center [474, 226] width 7 height 5
radio input "true"
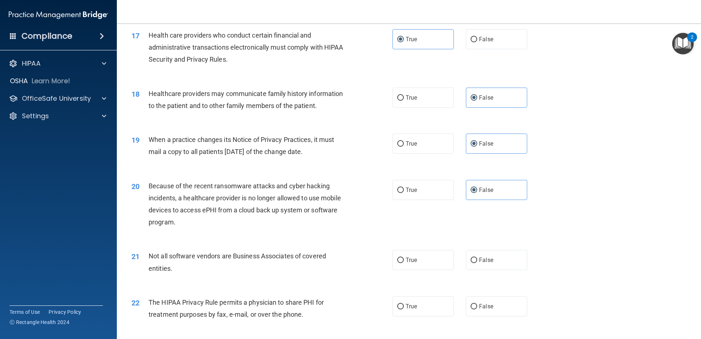
scroll to position [949, 0]
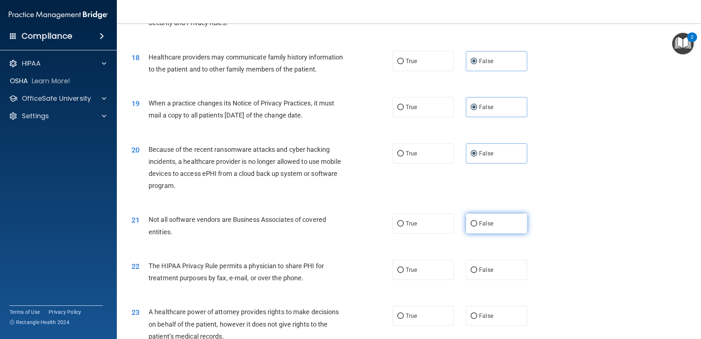
click at [489, 225] on span "False" at bounding box center [486, 223] width 14 height 7
click at [477, 225] on input "False" at bounding box center [474, 223] width 7 height 5
radio input "true"
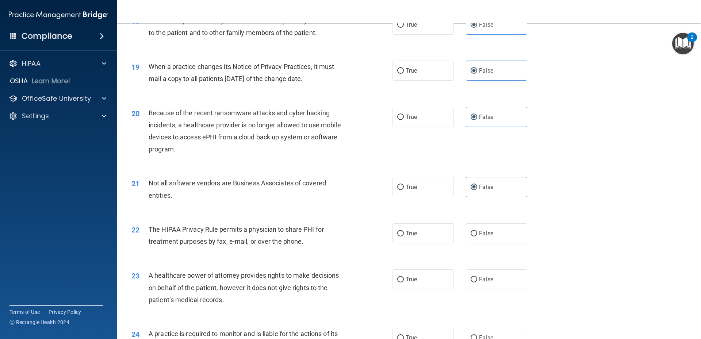
scroll to position [1022, 0]
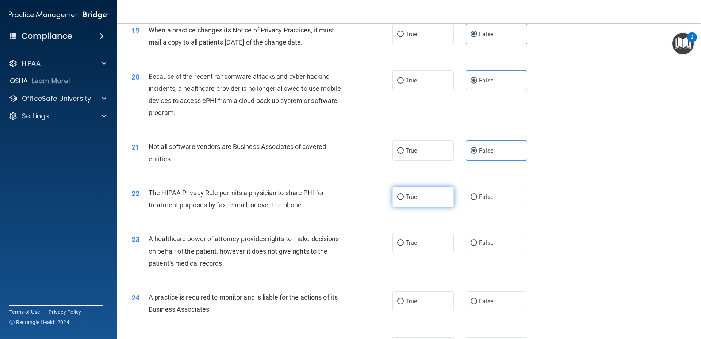
click at [410, 196] on span "True" at bounding box center [411, 196] width 11 height 7
click at [404, 196] on input "True" at bounding box center [400, 197] width 7 height 5
radio input "true"
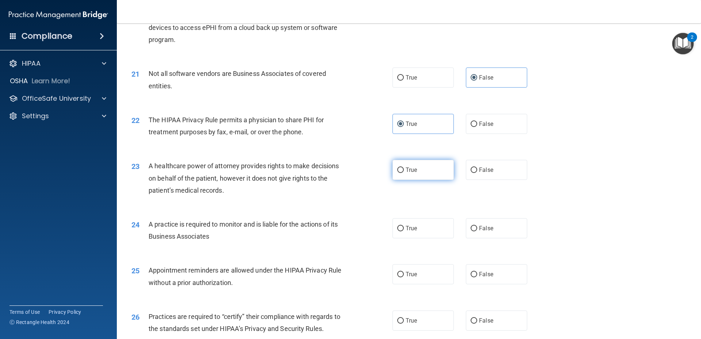
click at [399, 175] on label "True" at bounding box center [422, 170] width 61 height 20
click at [399, 173] on input "True" at bounding box center [400, 170] width 7 height 5
radio input "true"
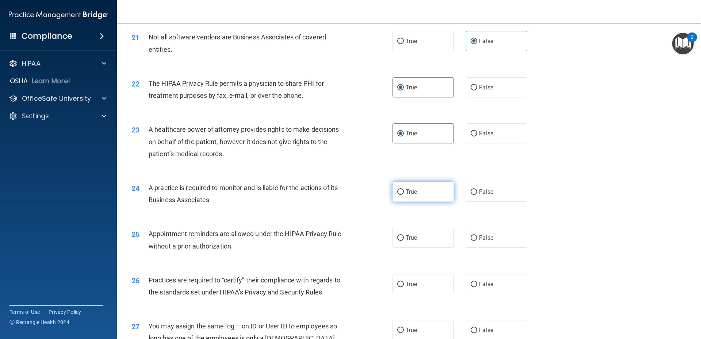
click at [427, 198] on label "True" at bounding box center [422, 192] width 61 height 20
click at [404, 195] on input "True" at bounding box center [400, 191] width 7 height 5
radio input "true"
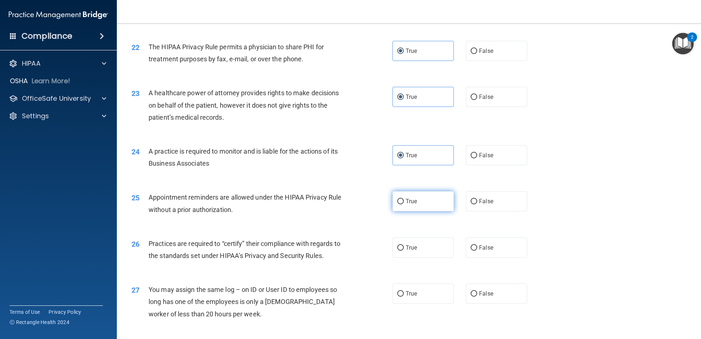
click at [425, 203] on label "True" at bounding box center [422, 201] width 61 height 20
click at [404, 203] on input "True" at bounding box center [400, 201] width 7 height 5
radio input "true"
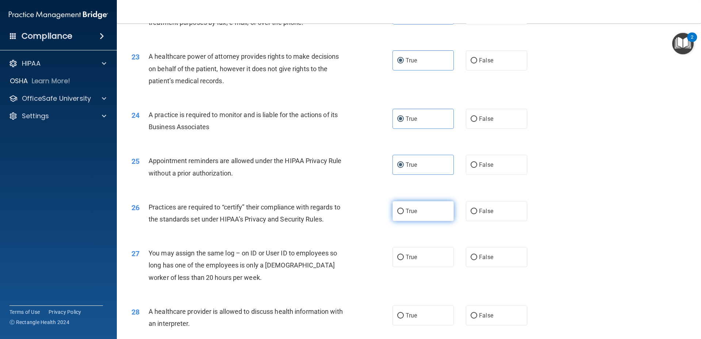
click at [410, 215] on label "True" at bounding box center [422, 211] width 61 height 20
click at [404, 214] on input "True" at bounding box center [400, 211] width 7 height 5
radio input "true"
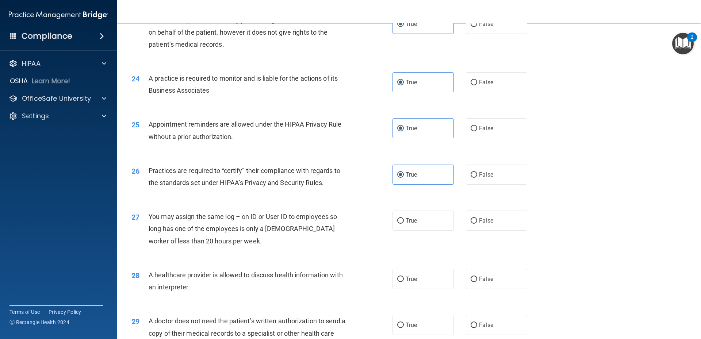
scroll to position [1278, 0]
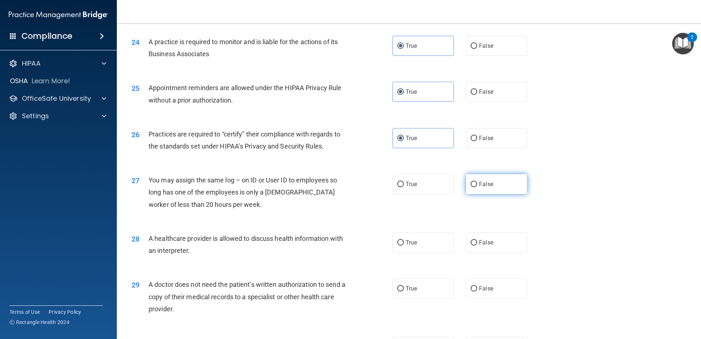
click at [490, 183] on label "False" at bounding box center [496, 184] width 61 height 20
click at [477, 183] on input "False" at bounding box center [474, 184] width 7 height 5
radio input "true"
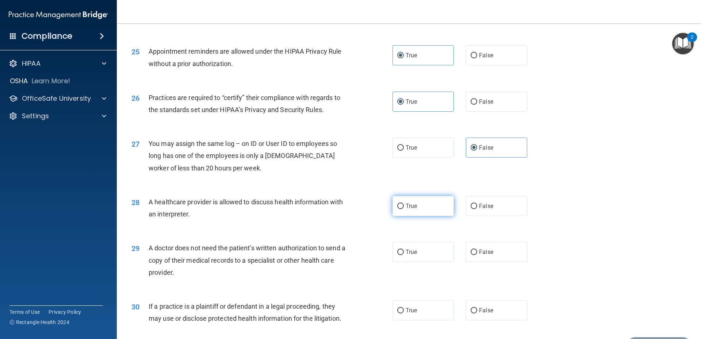
click at [400, 200] on label "True" at bounding box center [422, 206] width 61 height 20
click at [400, 204] on input "True" at bounding box center [400, 206] width 7 height 5
radio input "true"
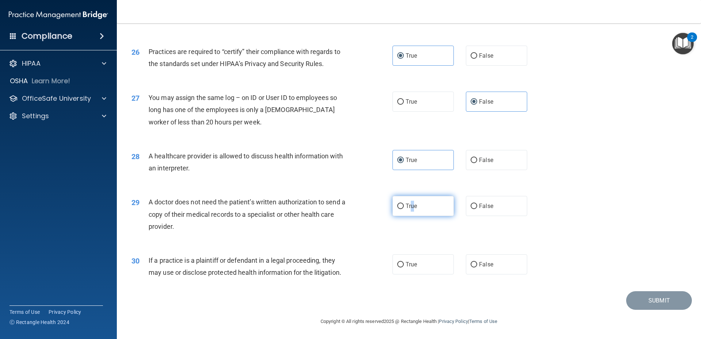
click at [411, 205] on span "True" at bounding box center [411, 206] width 11 height 7
click at [413, 210] on label "True" at bounding box center [422, 206] width 61 height 20
click at [397, 208] on input "True" at bounding box center [400, 206] width 7 height 5
radio input "true"
click at [407, 265] on span "True" at bounding box center [411, 264] width 11 height 7
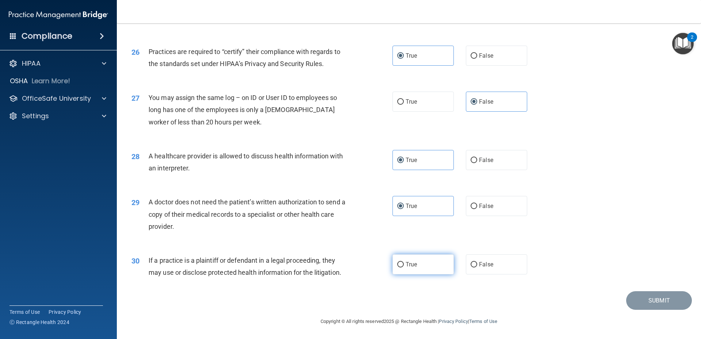
click at [404, 265] on input "True" at bounding box center [400, 264] width 7 height 5
radio input "true"
click at [644, 299] on button "Submit" at bounding box center [659, 300] width 66 height 19
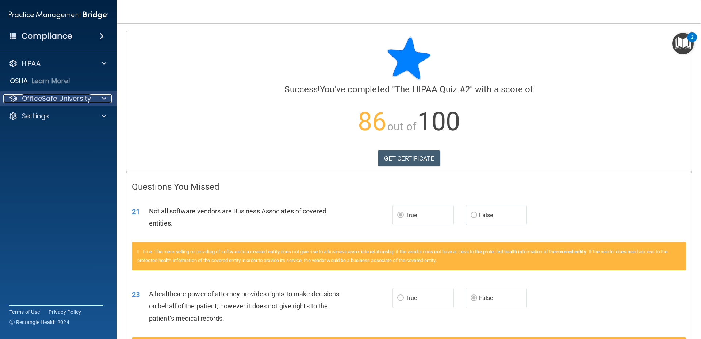
click at [39, 100] on p "OfficeSafe University" at bounding box center [56, 98] width 69 height 9
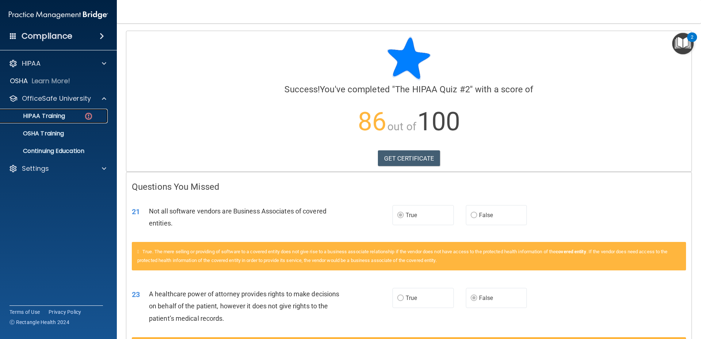
click at [58, 118] on p "HIPAA Training" at bounding box center [35, 115] width 60 height 7
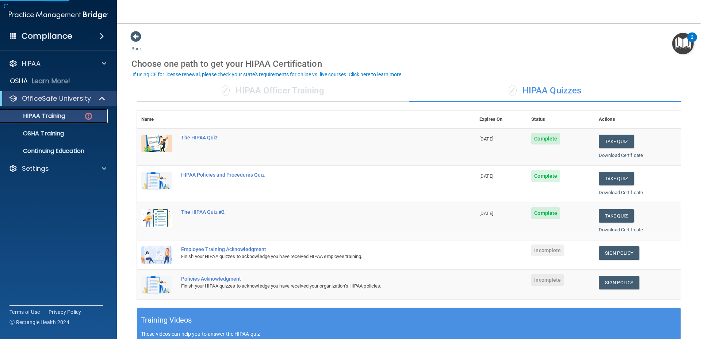
scroll to position [110, 0]
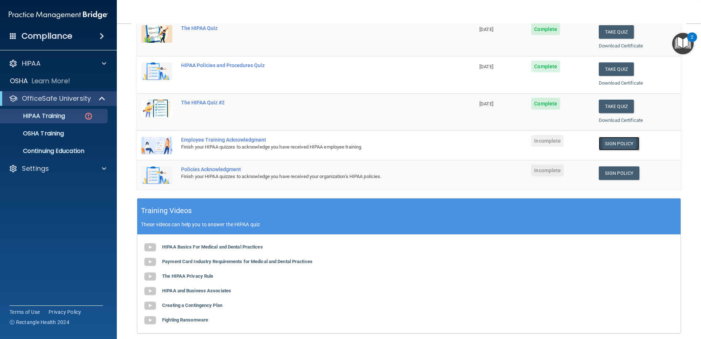
click at [620, 143] on link "Sign Policy" at bounding box center [619, 144] width 41 height 14
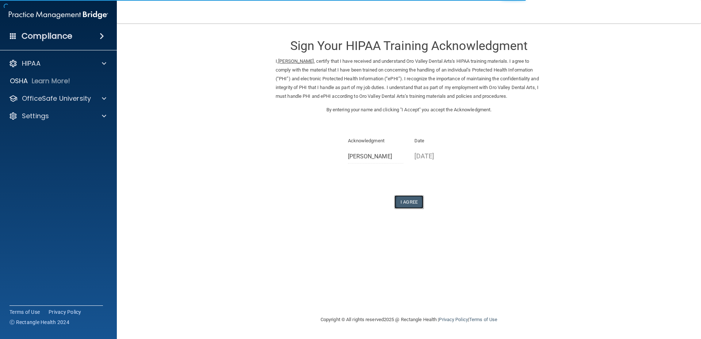
click at [408, 201] on button "I Agree" at bounding box center [408, 202] width 29 height 14
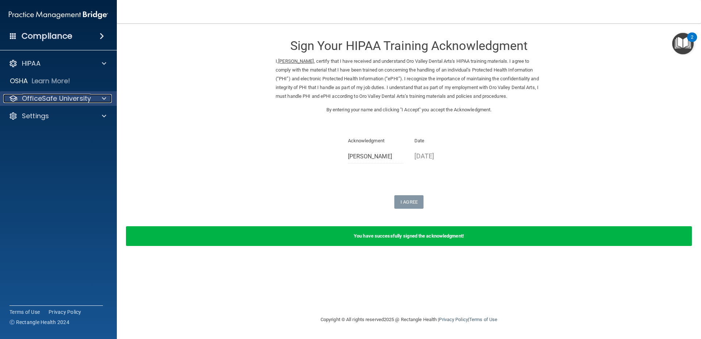
click at [78, 100] on p "OfficeSafe University" at bounding box center [56, 98] width 69 height 9
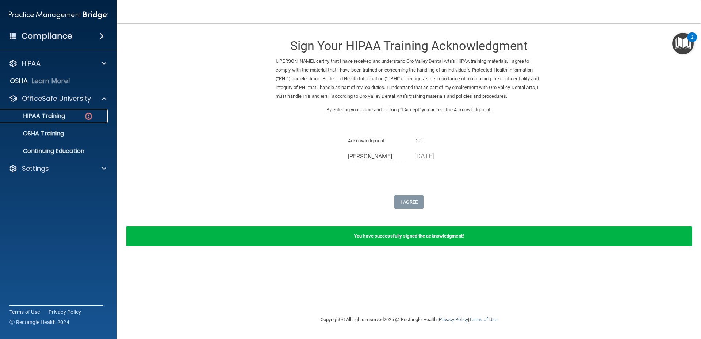
click at [27, 112] on p "HIPAA Training" at bounding box center [35, 115] width 60 height 7
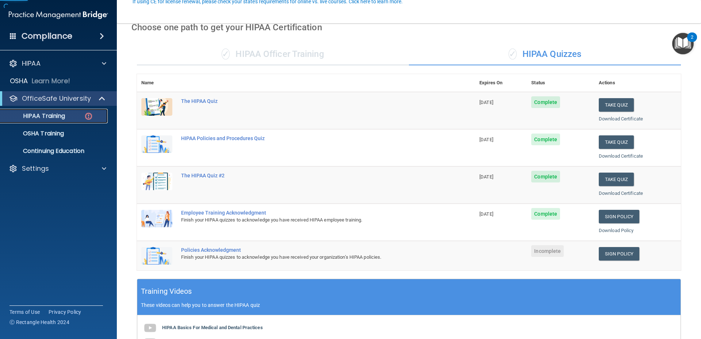
scroll to position [110, 0]
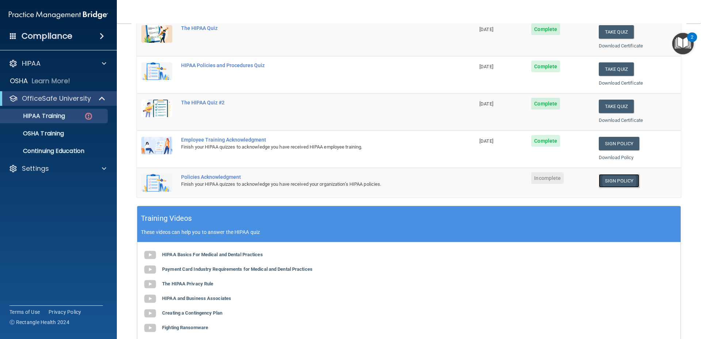
click at [612, 181] on link "Sign Policy" at bounding box center [619, 181] width 41 height 14
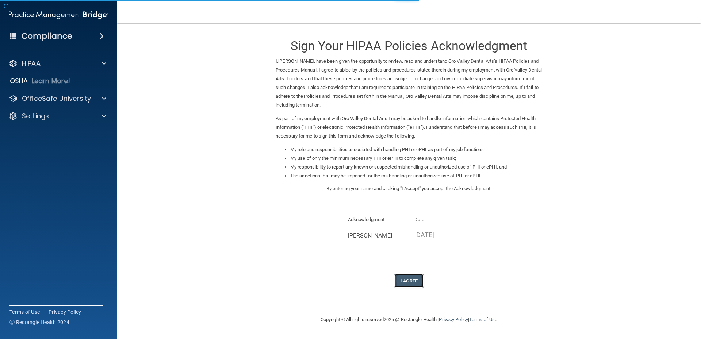
click at [404, 280] on button "I Agree" at bounding box center [408, 281] width 29 height 14
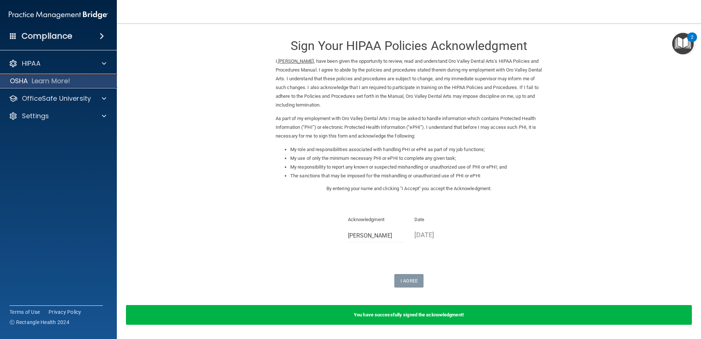
click at [22, 83] on p "OSHA" at bounding box center [19, 81] width 18 height 9
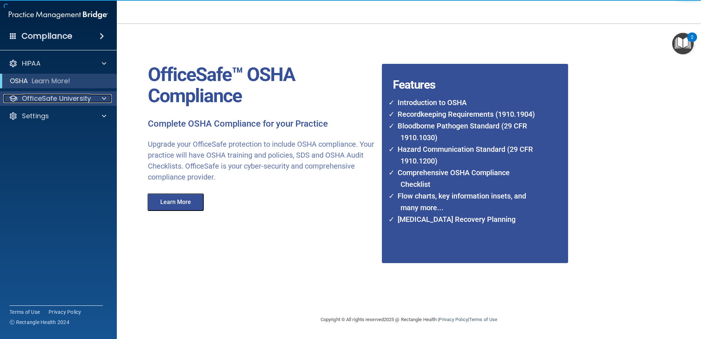
click at [41, 97] on p "OfficeSafe University" at bounding box center [56, 98] width 69 height 9
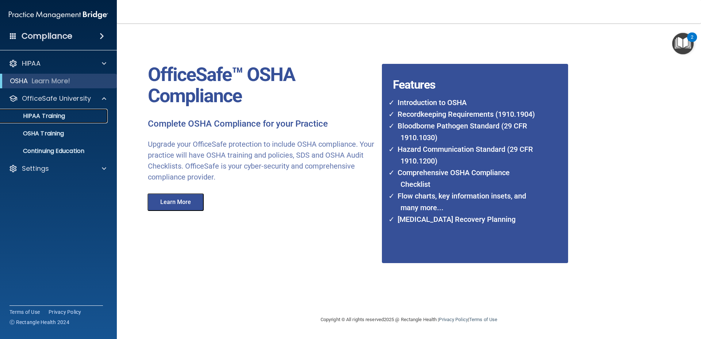
click at [54, 115] on p "HIPAA Training" at bounding box center [35, 115] width 60 height 7
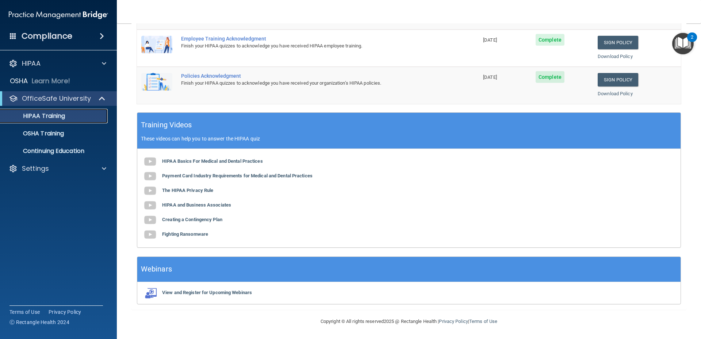
scroll to position [28, 0]
